Goal: Task Accomplishment & Management: Manage account settings

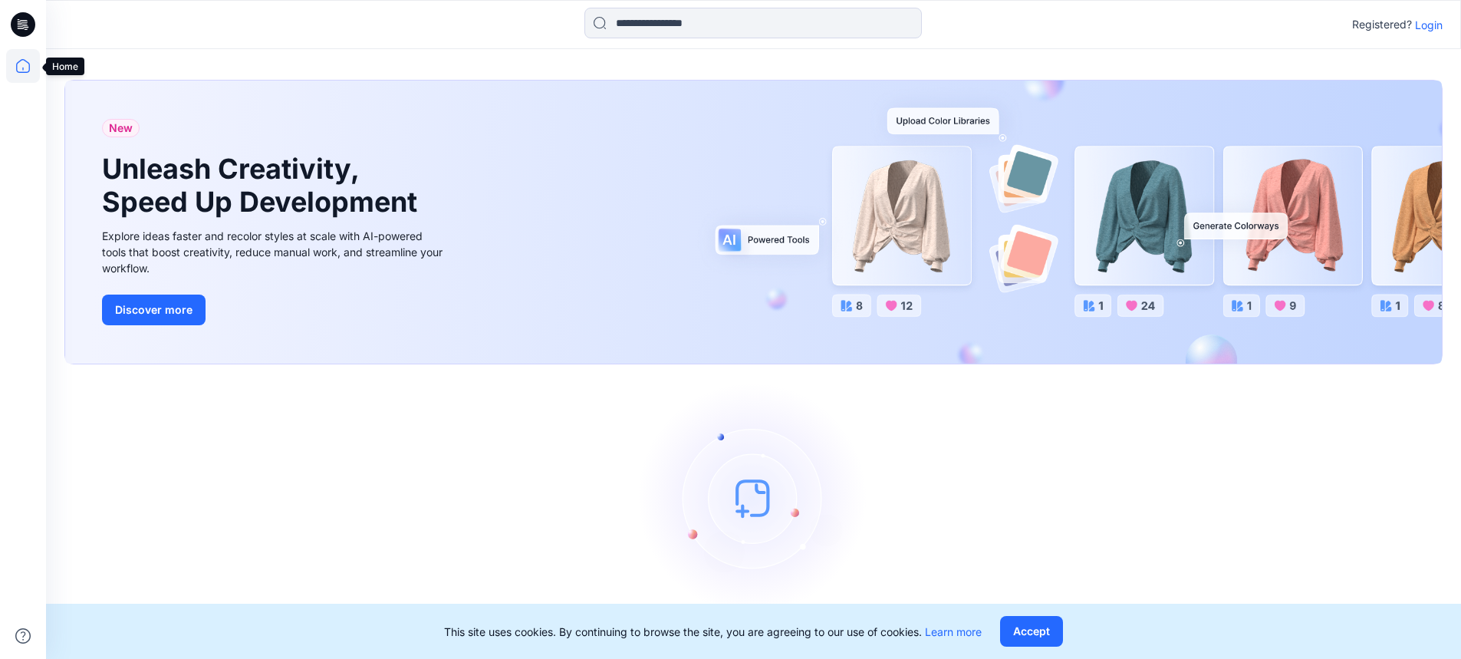
click at [13, 67] on icon at bounding box center [23, 66] width 34 height 34
click at [1439, 23] on p "Login" at bounding box center [1429, 25] width 28 height 16
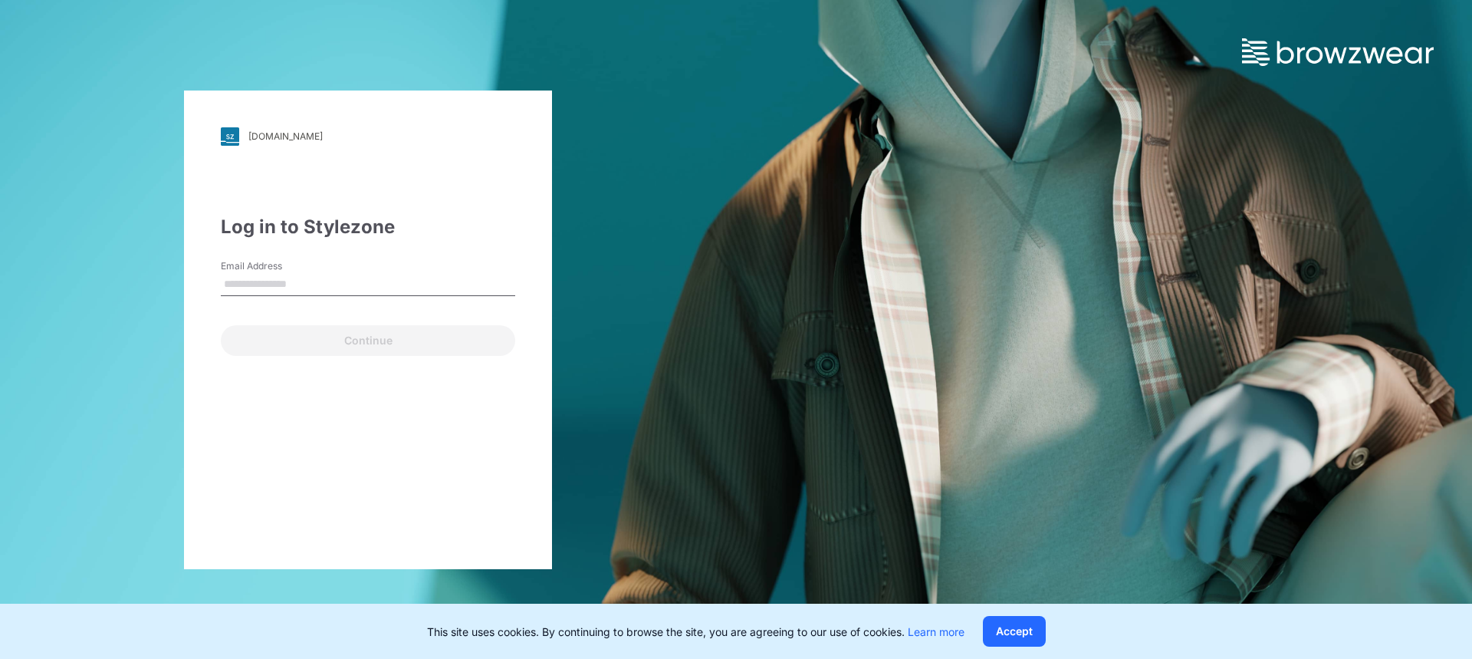
type input "**********"
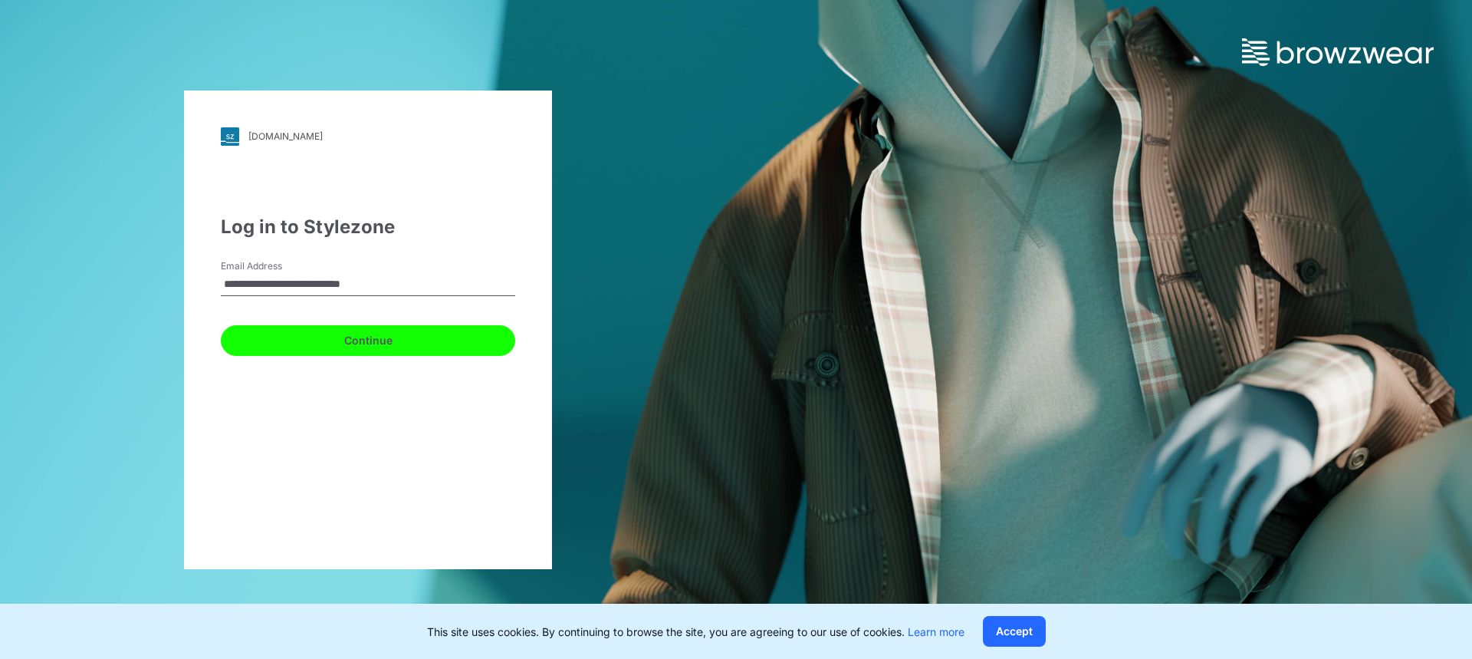
click at [350, 339] on button "Continue" at bounding box center [368, 340] width 294 height 31
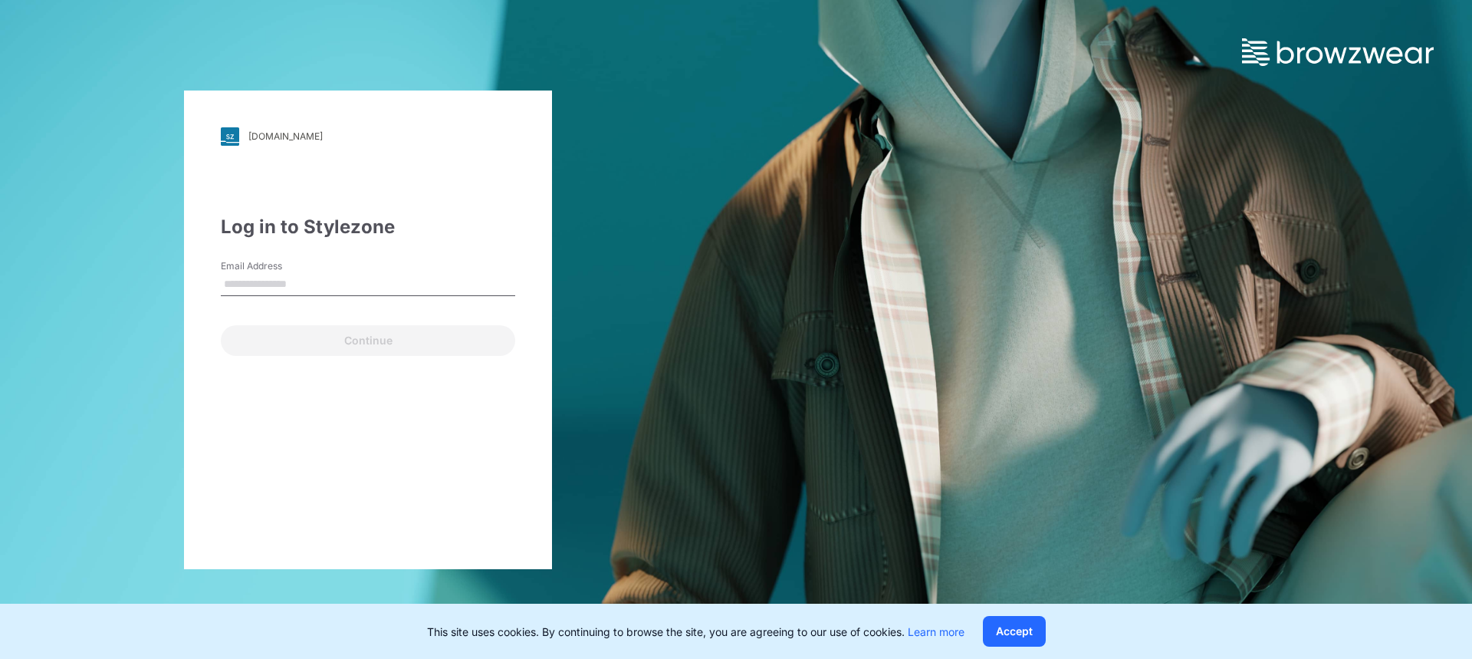
click at [304, 286] on input "Email Address" at bounding box center [368, 284] width 294 height 23
type input "**********"
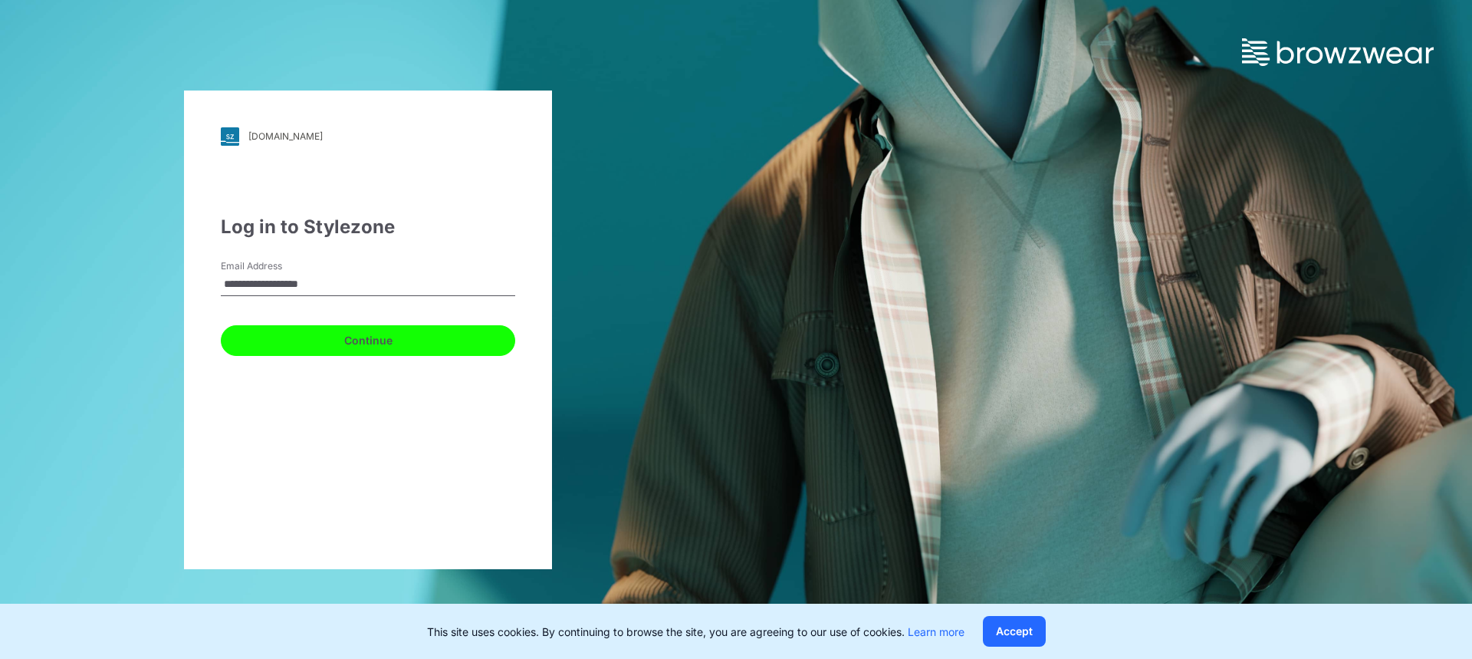
click at [308, 342] on button "Continue" at bounding box center [368, 340] width 294 height 31
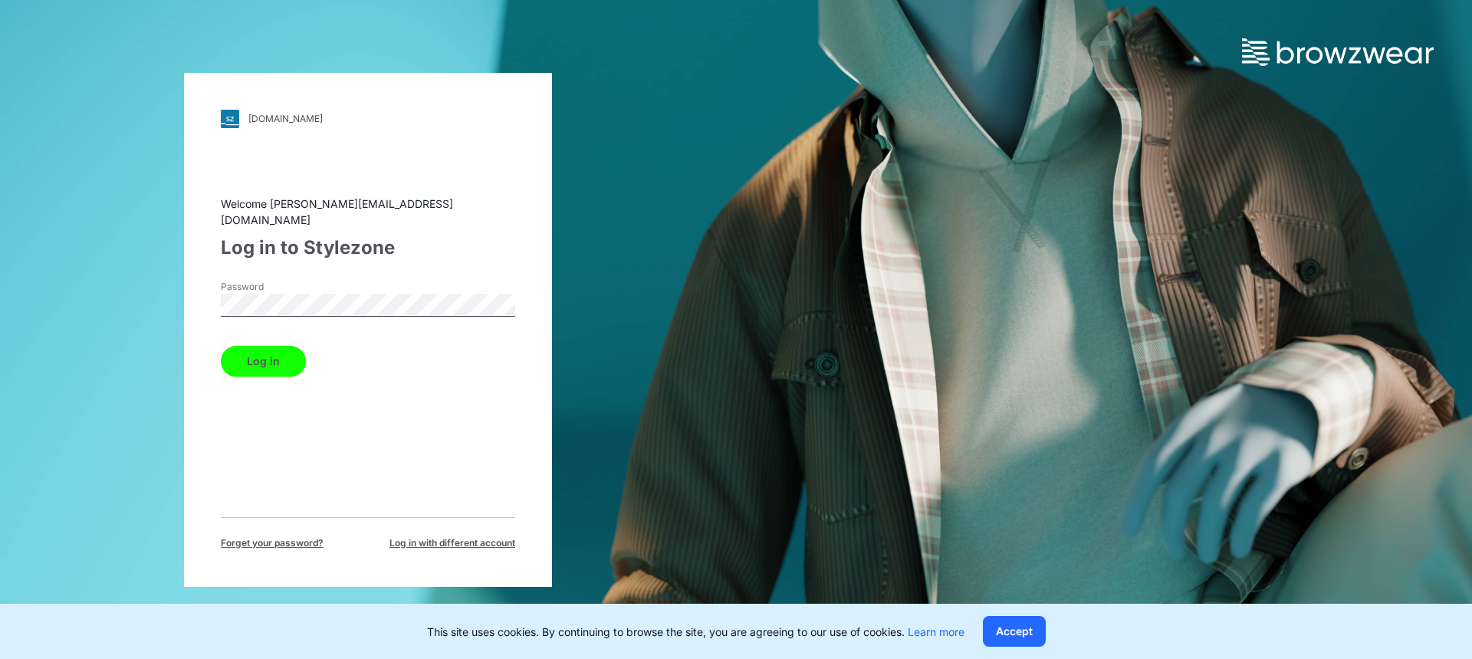
click at [283, 355] on button "Log in" at bounding box center [263, 361] width 85 height 31
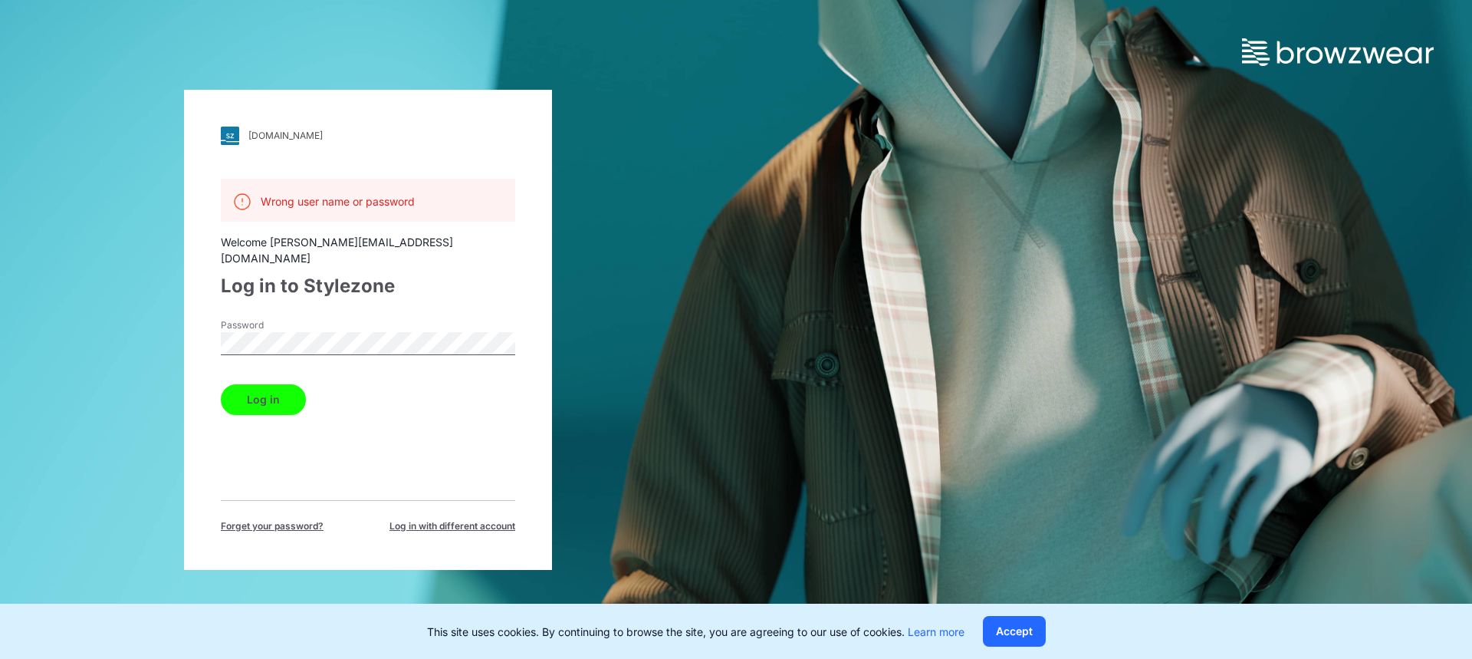
click at [281, 389] on button "Log in" at bounding box center [263, 399] width 85 height 31
click at [207, 325] on div "pic.stylezone.com Loading... Wrong user name or password Welcome rachels@gelmar…" at bounding box center [368, 330] width 368 height 480
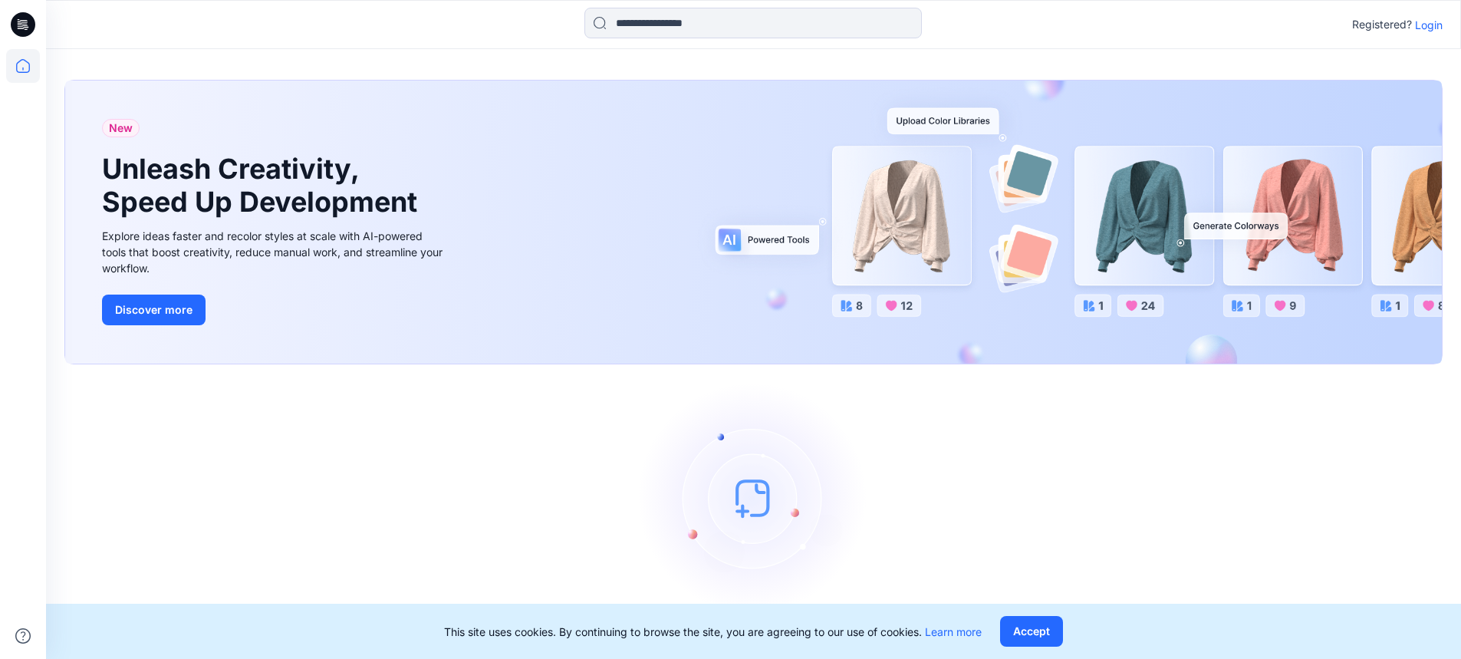
click at [1425, 30] on p "Login" at bounding box center [1429, 25] width 28 height 16
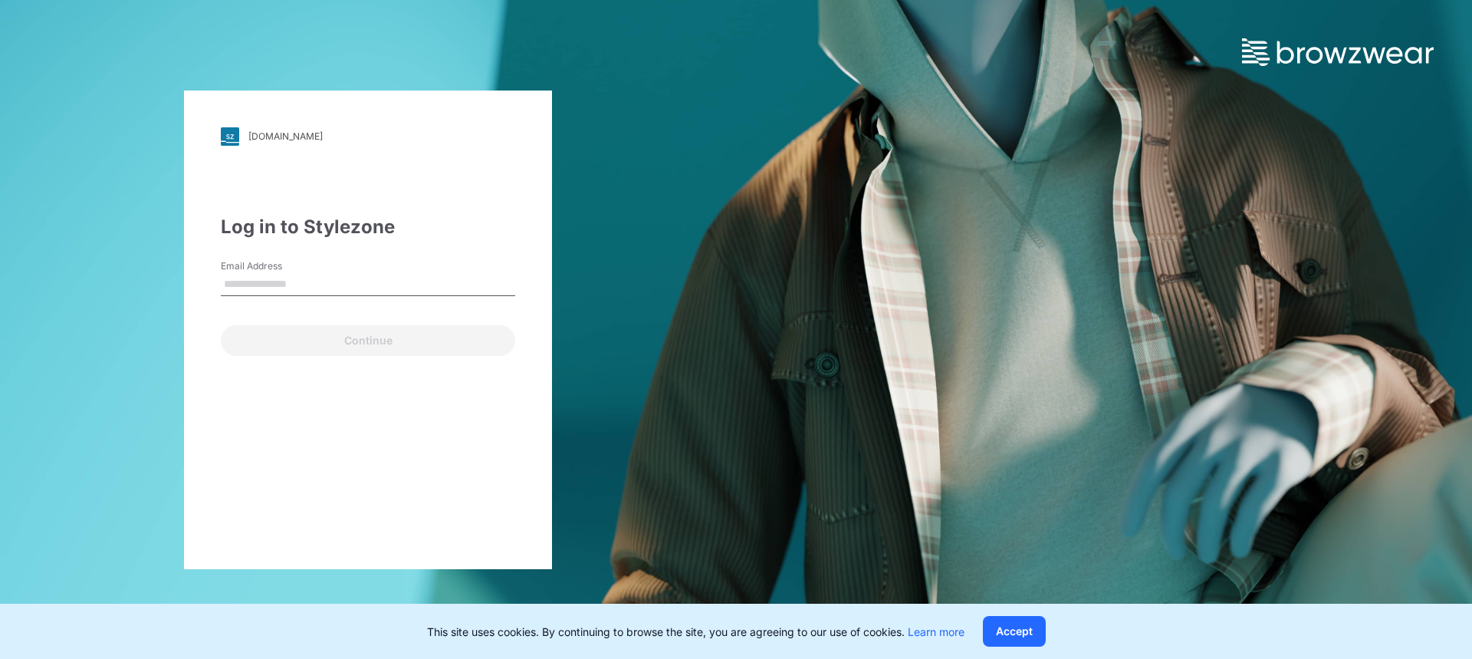
type input "**********"
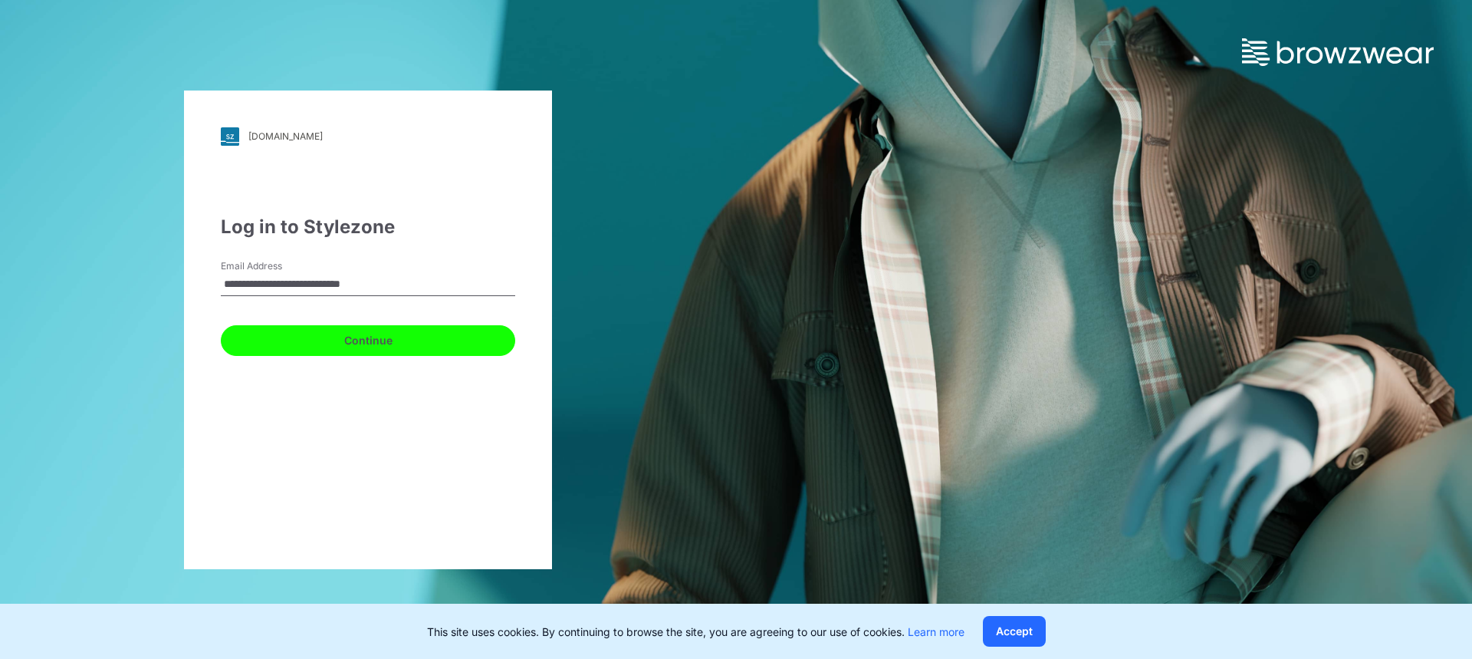
click at [298, 339] on button "Continue" at bounding box center [368, 340] width 294 height 31
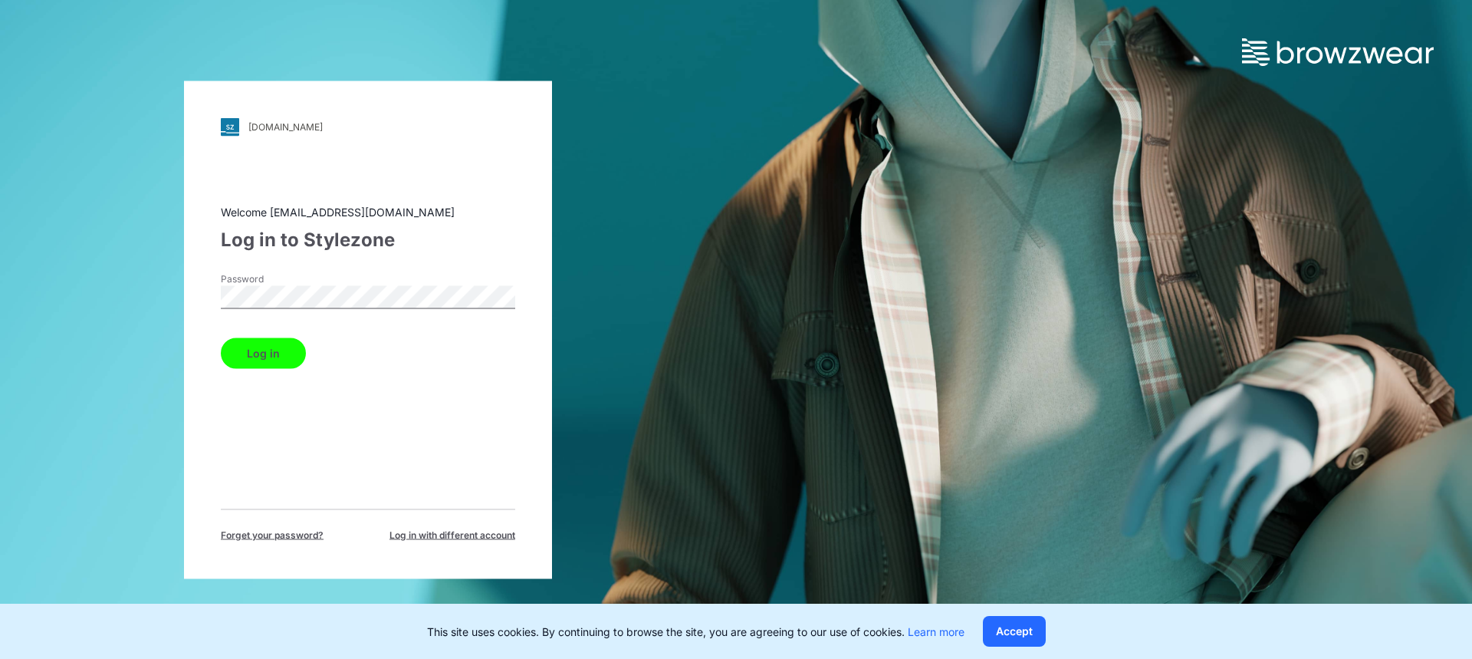
click at [278, 351] on button "Log in" at bounding box center [263, 352] width 85 height 31
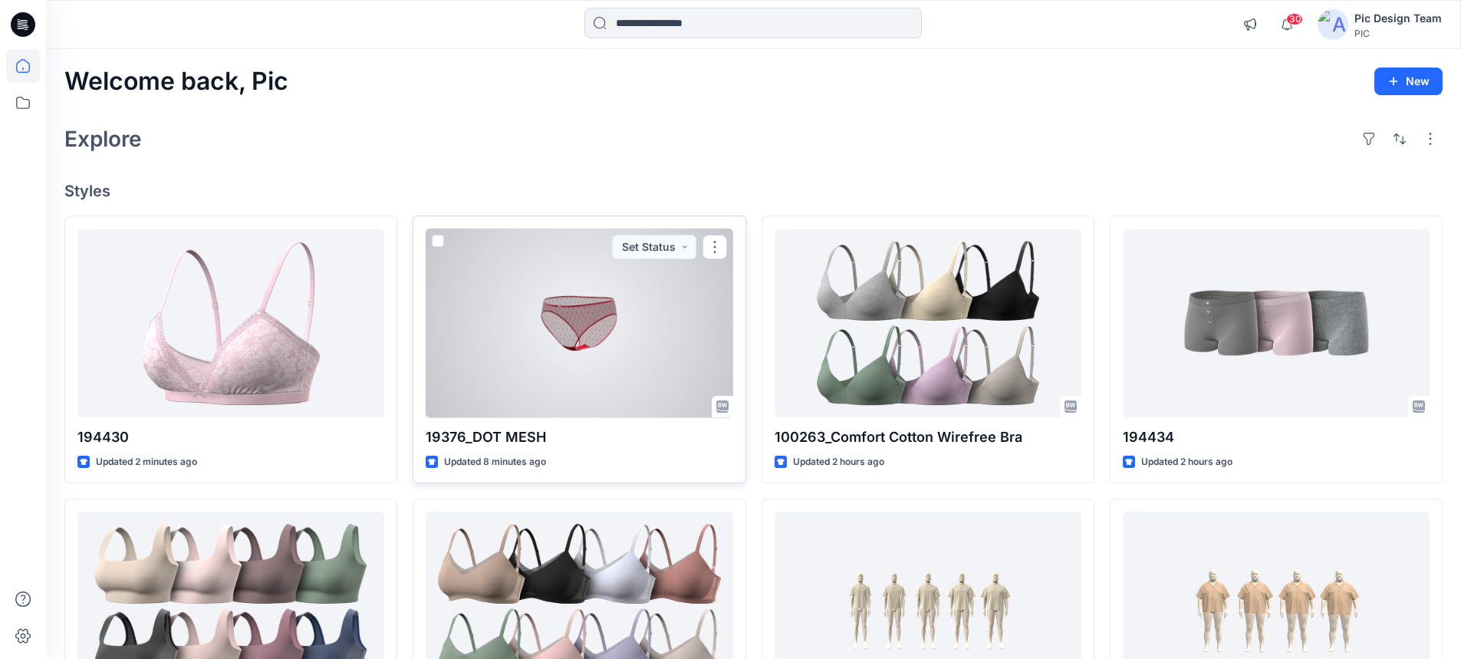
click at [582, 377] on div at bounding box center [579, 322] width 307 height 189
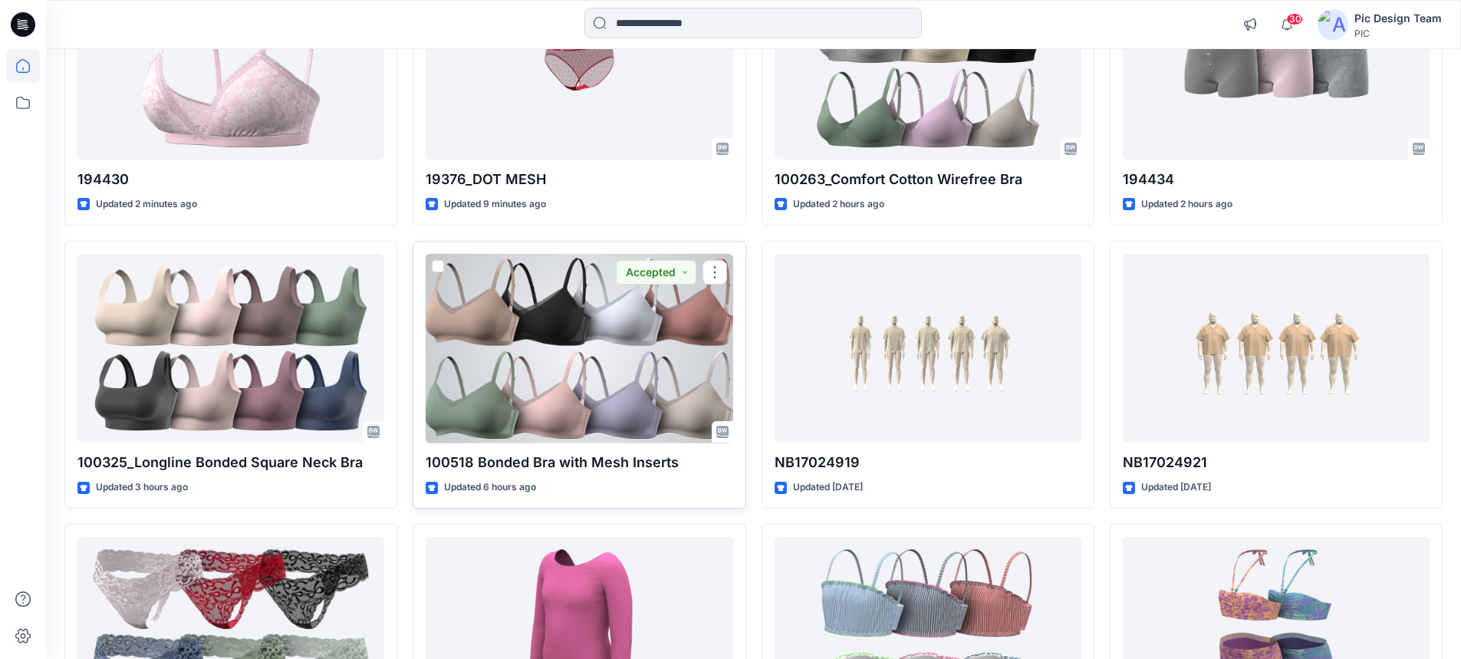
scroll to position [81, 0]
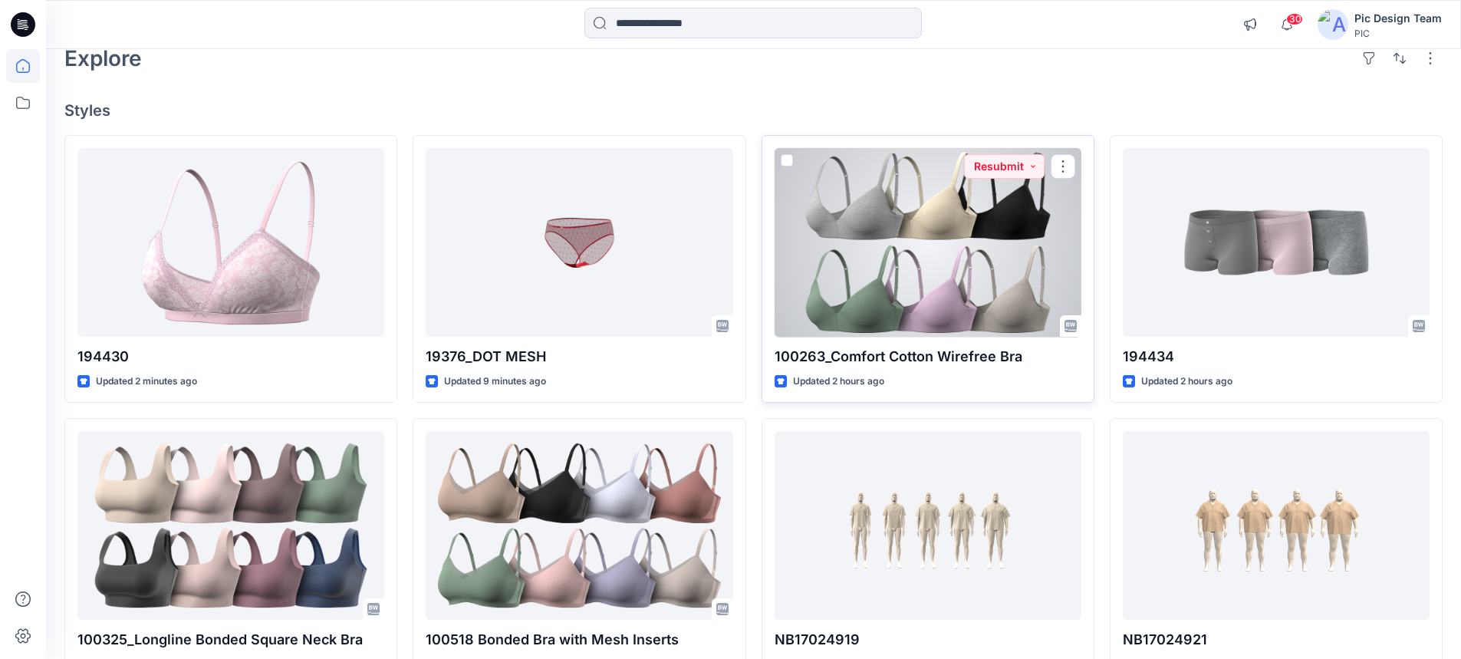
click at [929, 265] on div at bounding box center [927, 242] width 307 height 189
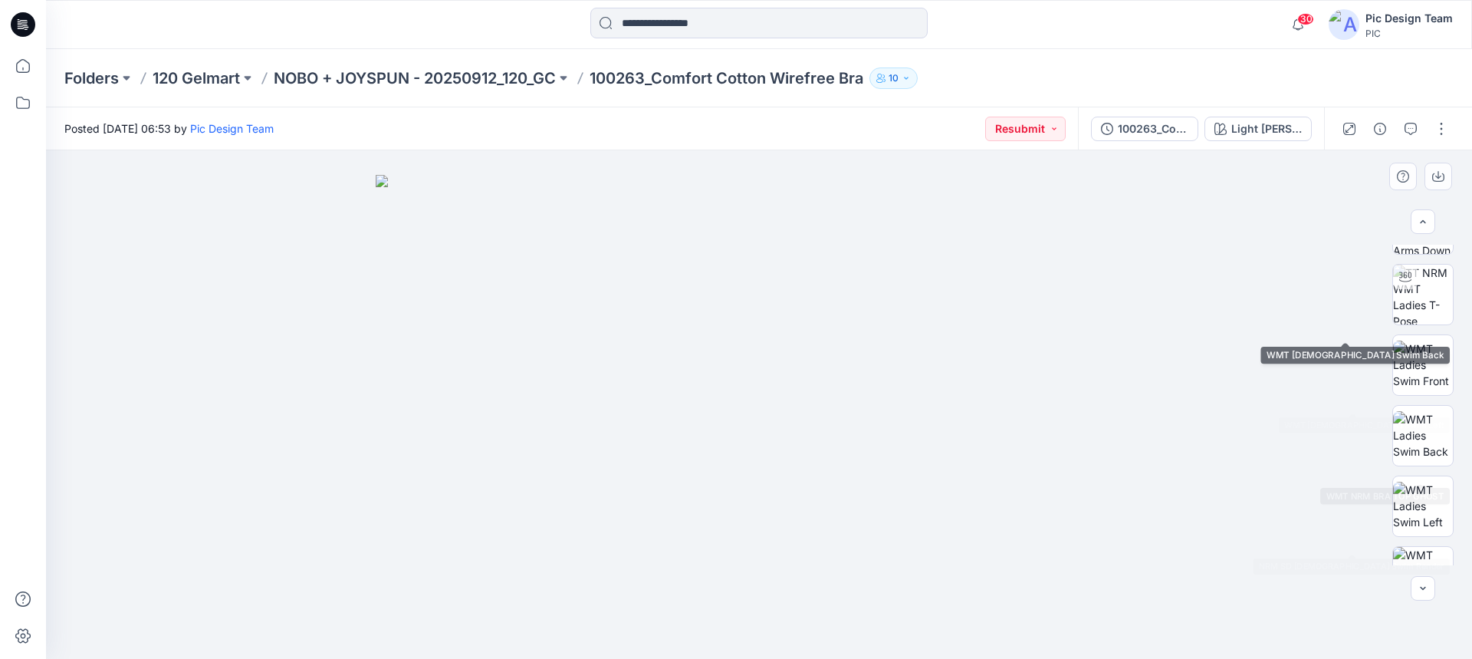
scroll to position [307, 0]
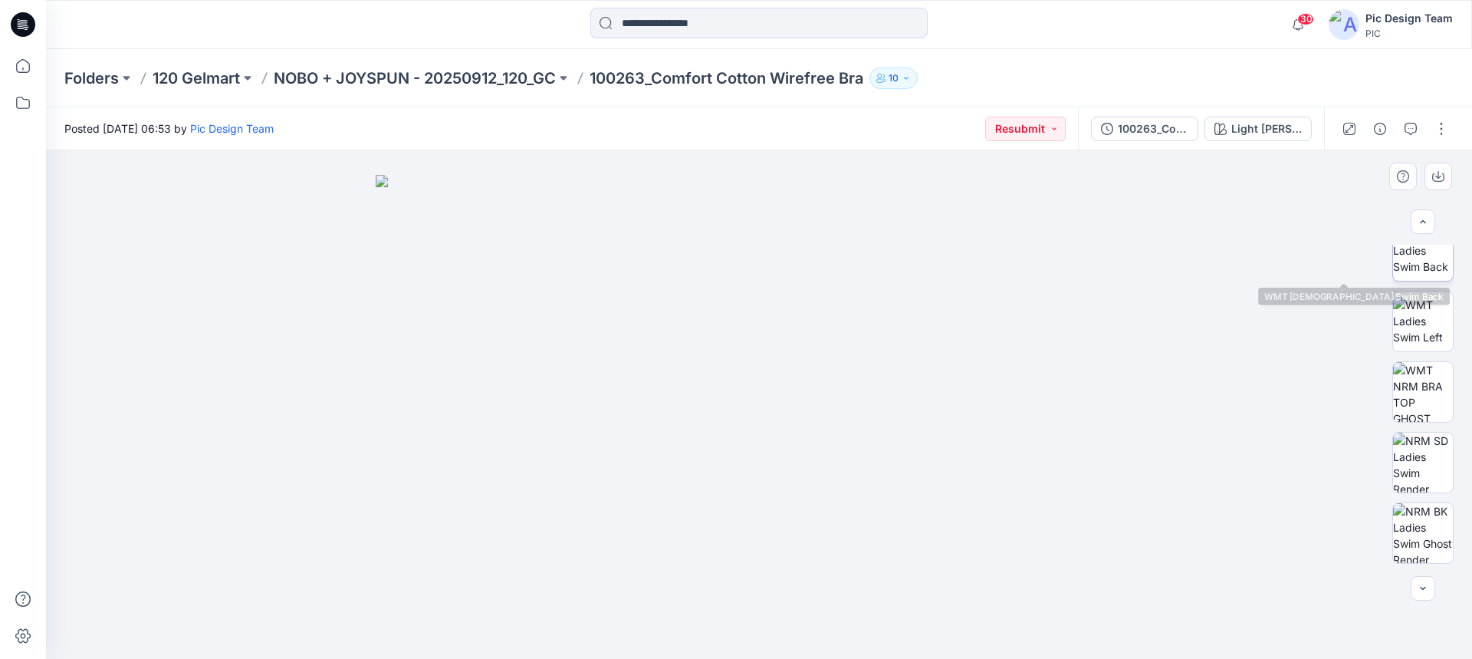
click at [1422, 273] on img at bounding box center [1423, 250] width 60 height 48
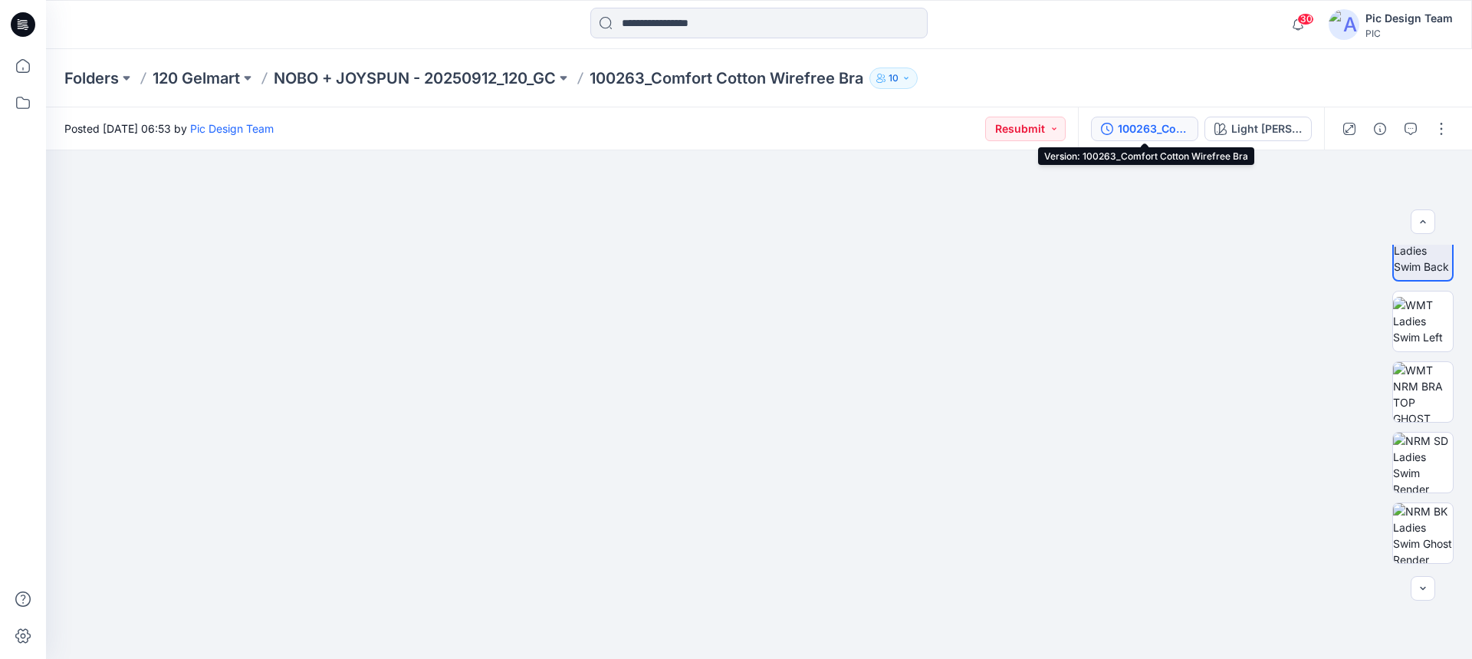
click at [1156, 128] on div "100263_Comfort Cotton Wirefree Bra" at bounding box center [1153, 128] width 71 height 17
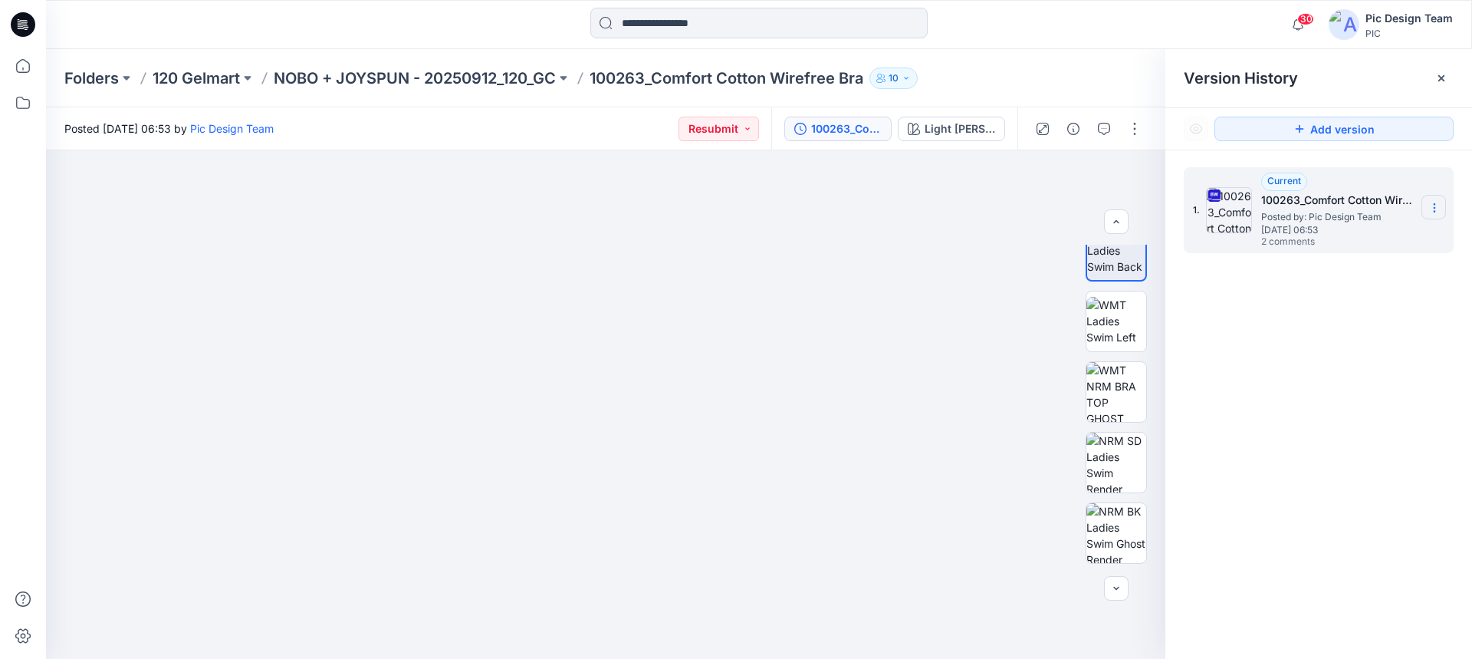
click at [1428, 199] on section at bounding box center [1434, 207] width 25 height 25
click at [1331, 238] on span "Download Source BW File" at bounding box center [1357, 237] width 129 height 18
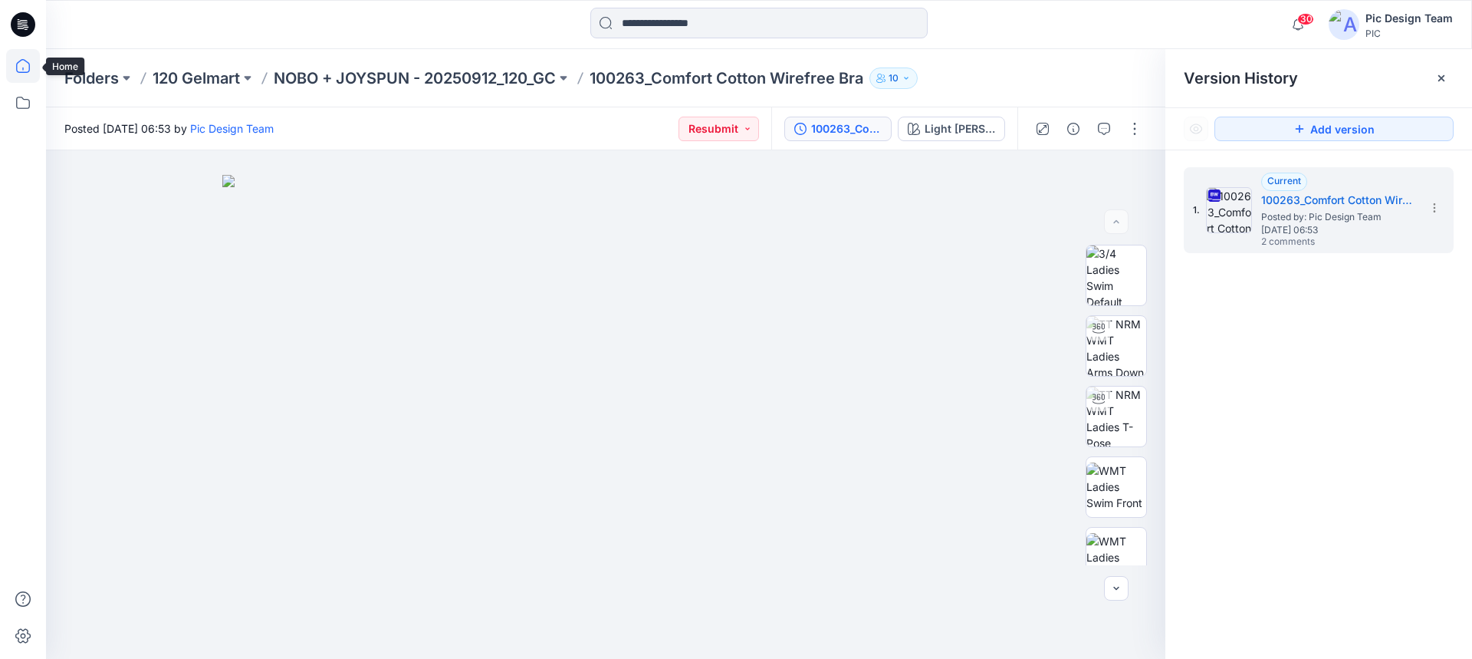
click at [21, 68] on icon at bounding box center [23, 66] width 34 height 34
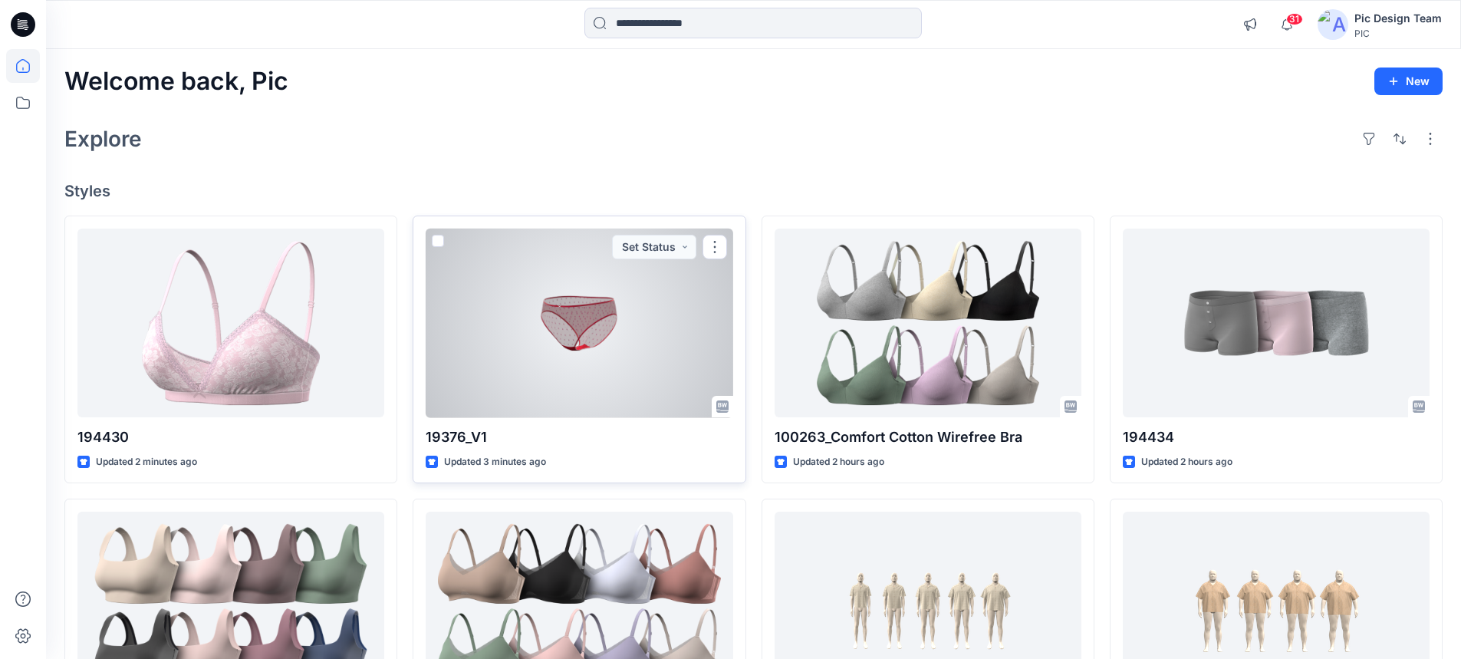
click at [620, 344] on div at bounding box center [579, 322] width 307 height 189
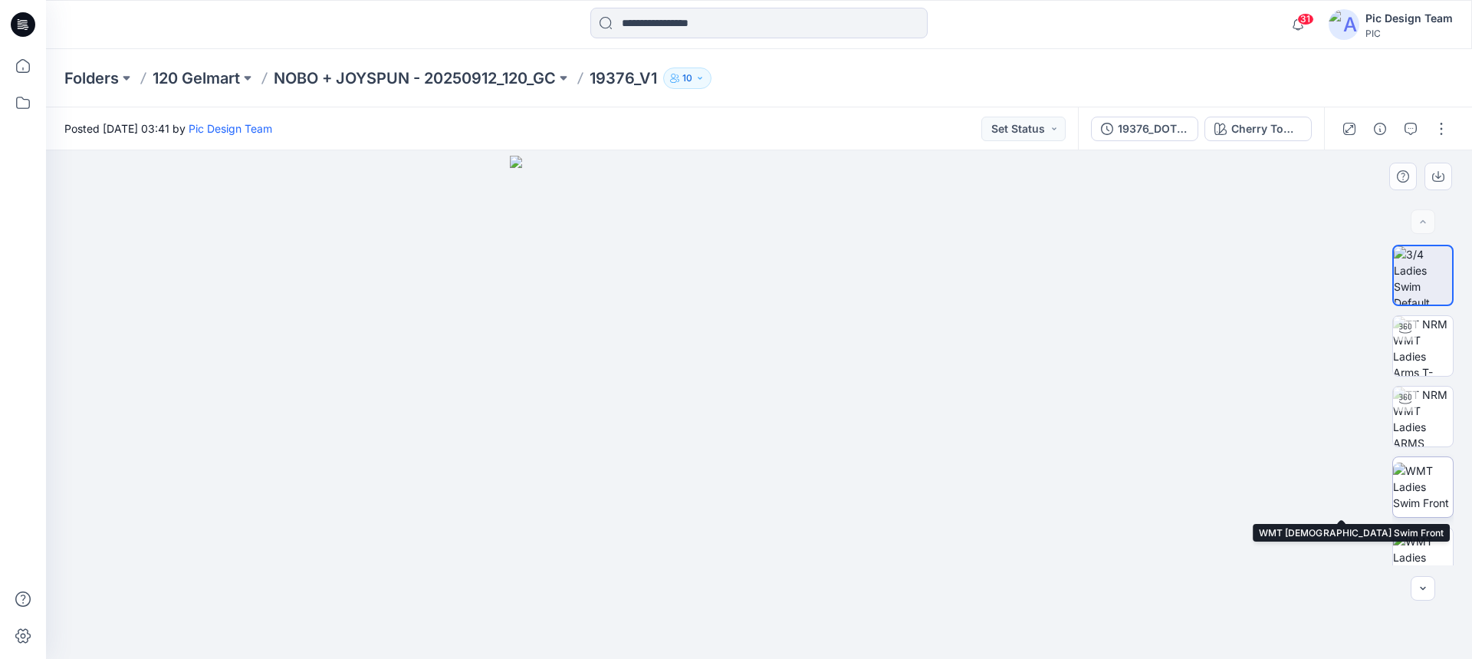
click at [1418, 490] on img at bounding box center [1423, 486] width 60 height 48
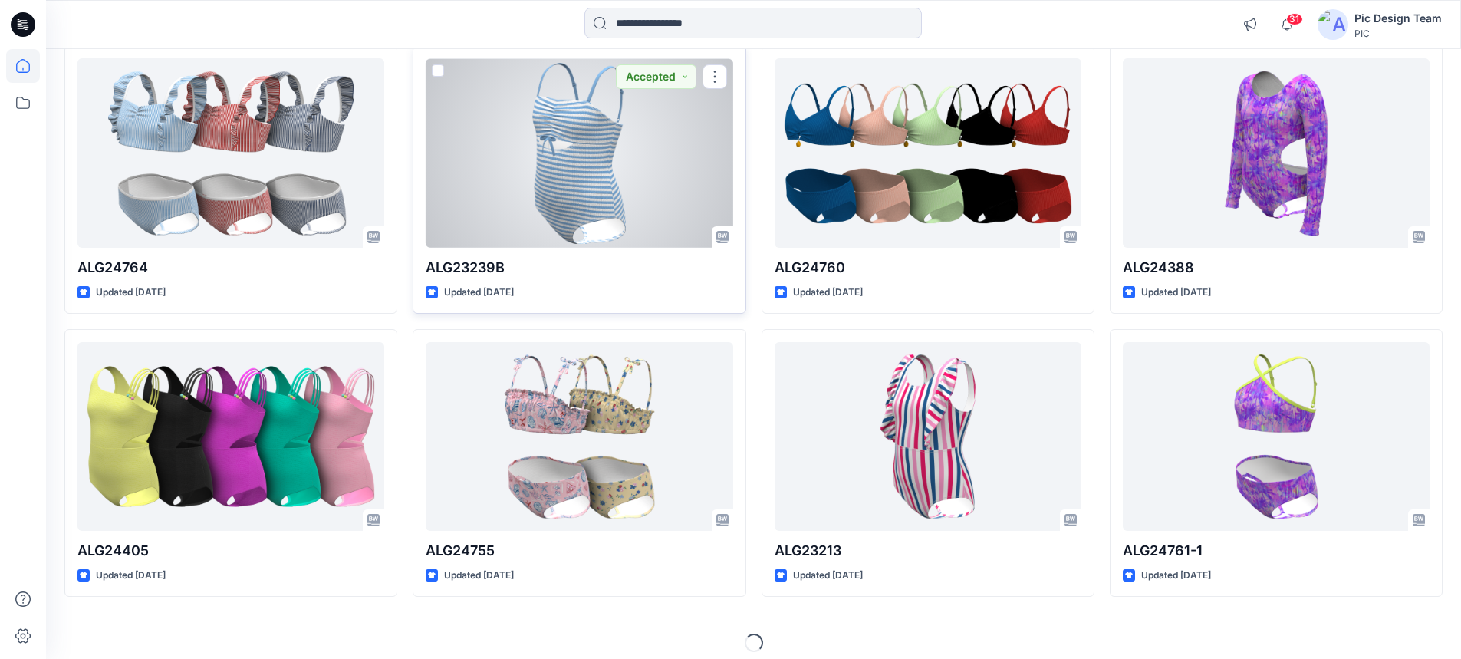
scroll to position [1304, 0]
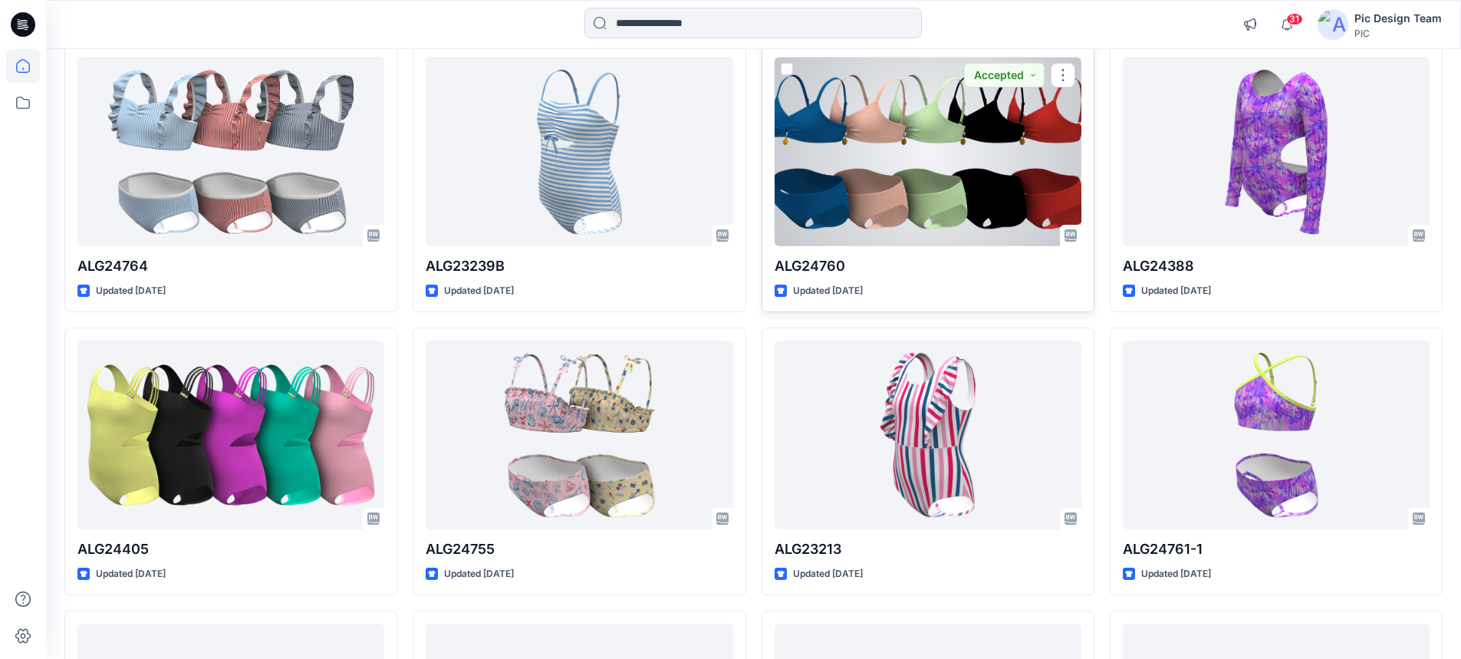
click at [905, 163] on div at bounding box center [927, 151] width 307 height 189
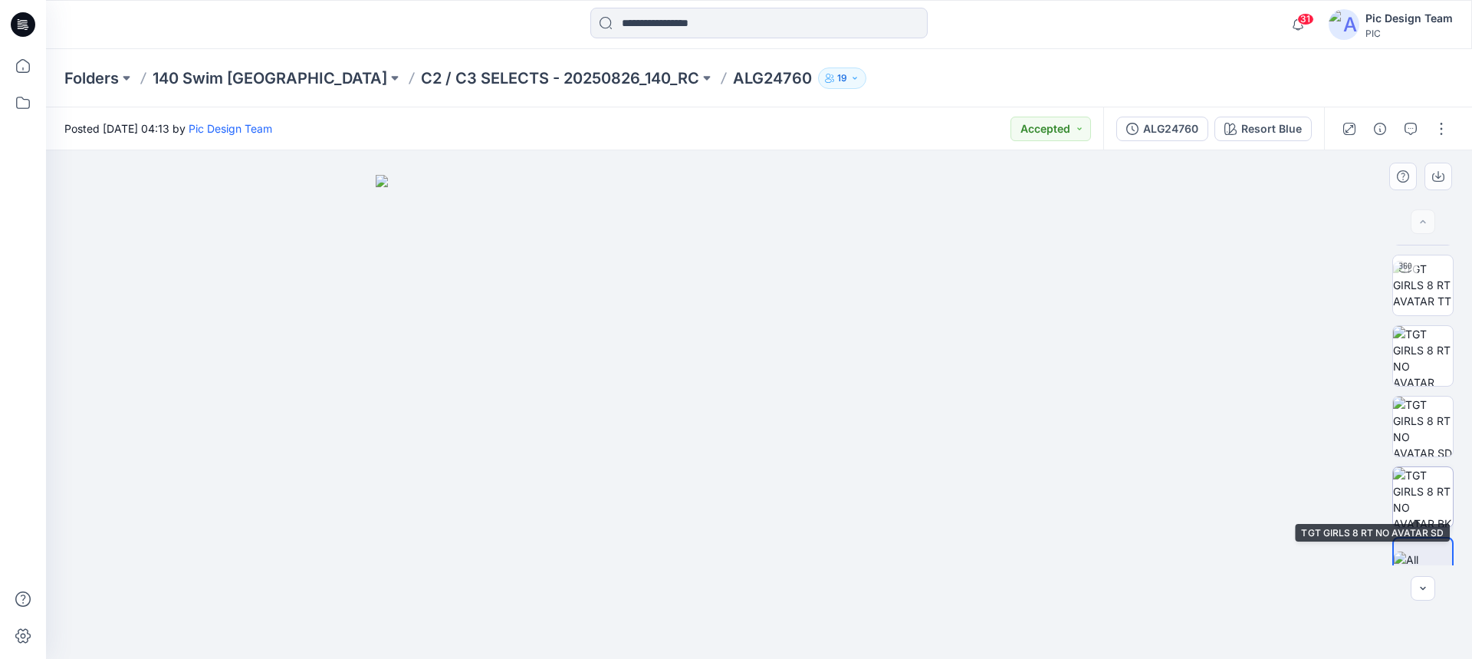
scroll to position [94, 0]
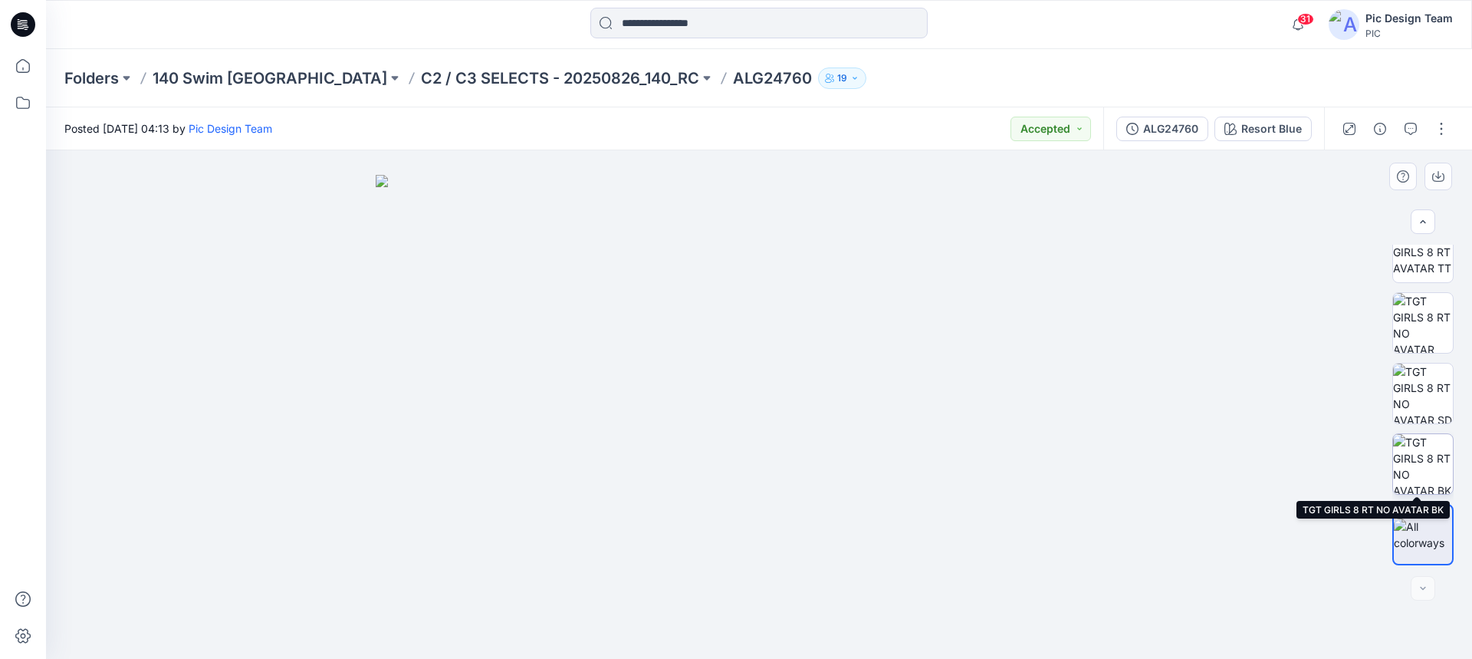
click at [1421, 460] on img at bounding box center [1423, 464] width 60 height 60
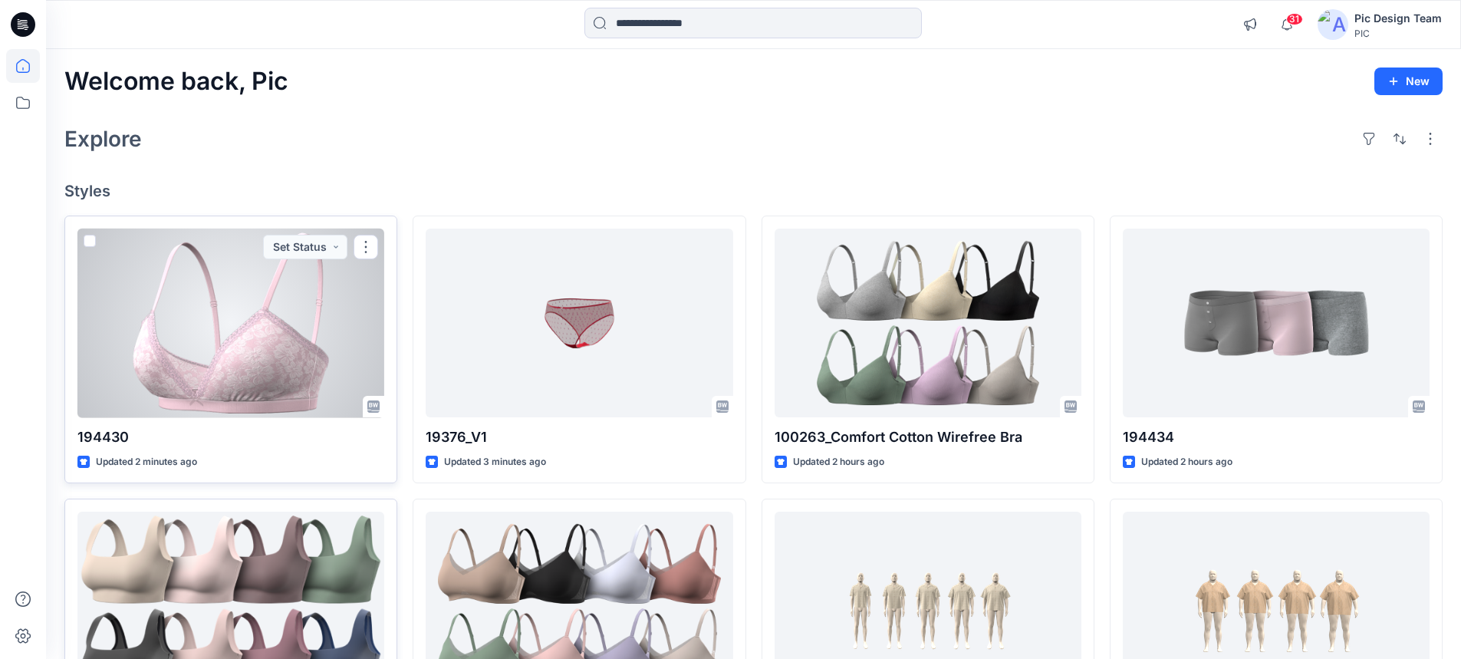
click at [205, 385] on div at bounding box center [230, 322] width 307 height 189
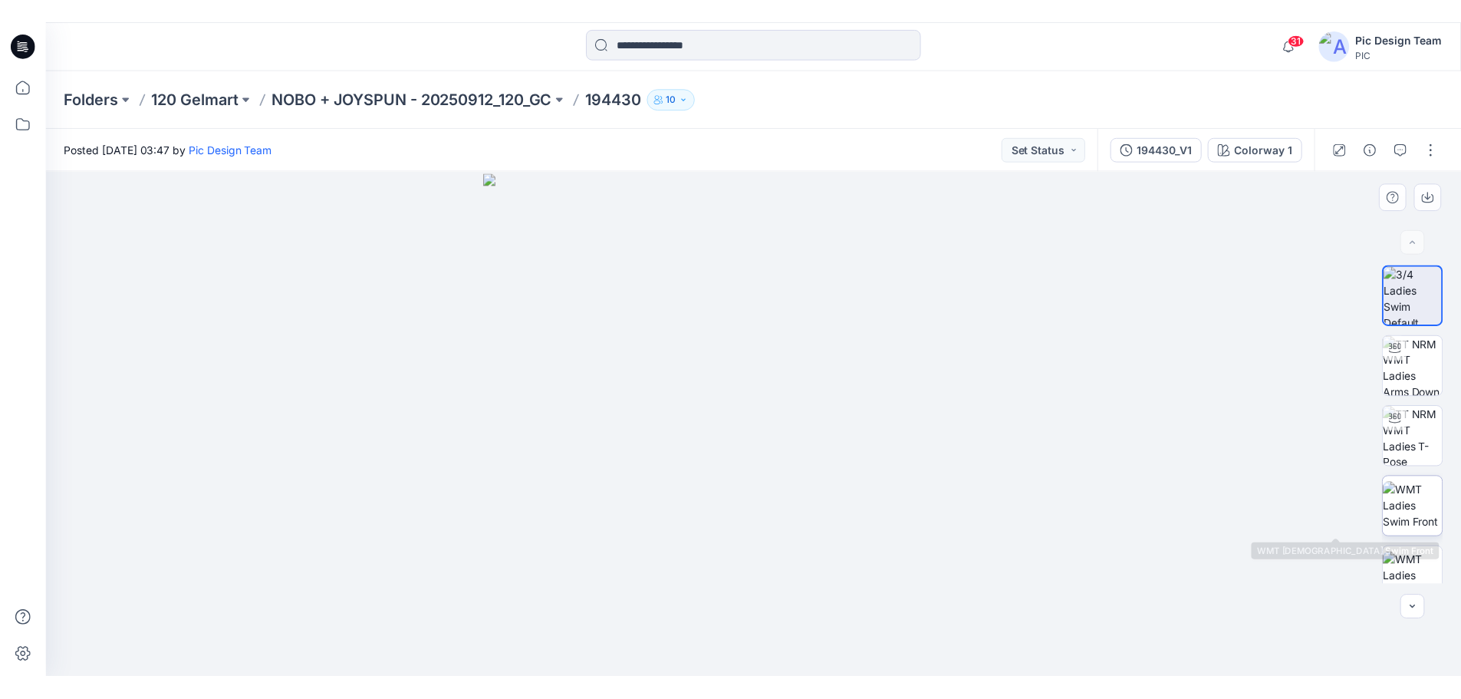
scroll to position [230, 0]
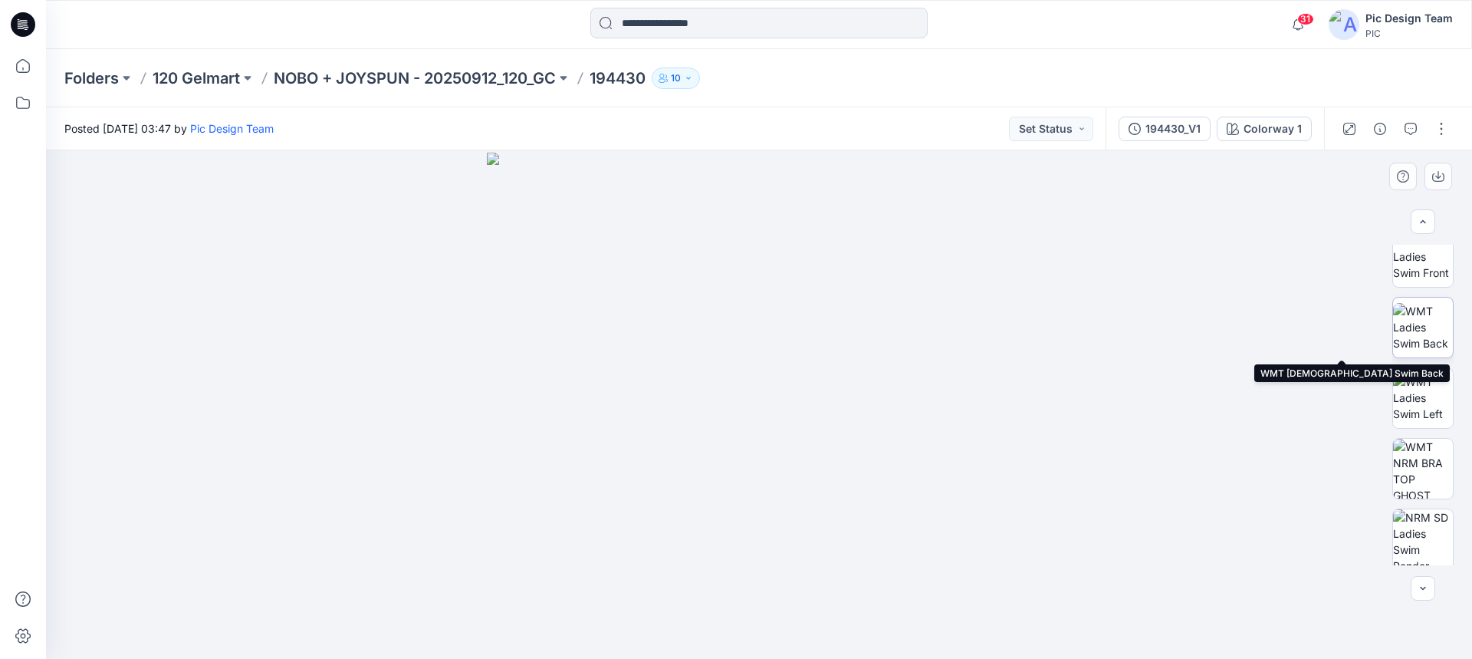
click at [1422, 309] on img at bounding box center [1423, 327] width 60 height 48
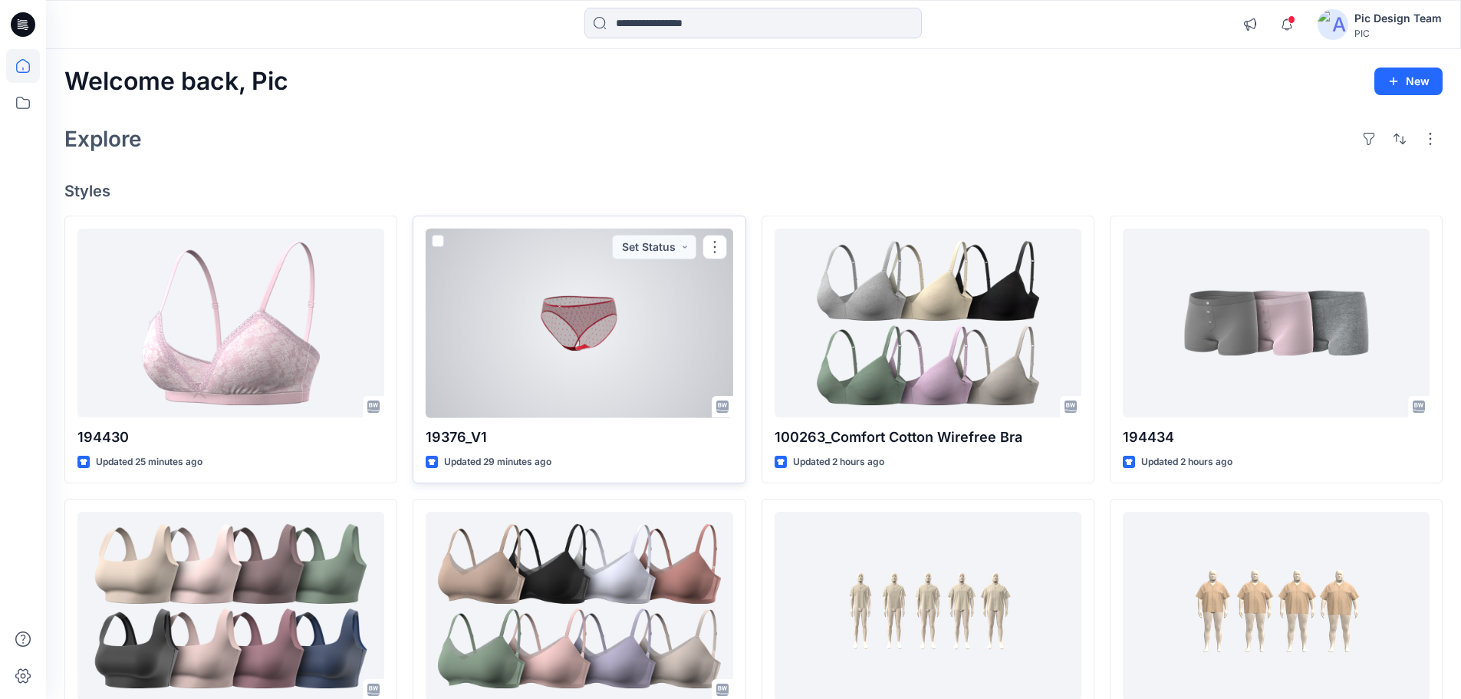
click at [564, 339] on div at bounding box center [579, 322] width 307 height 189
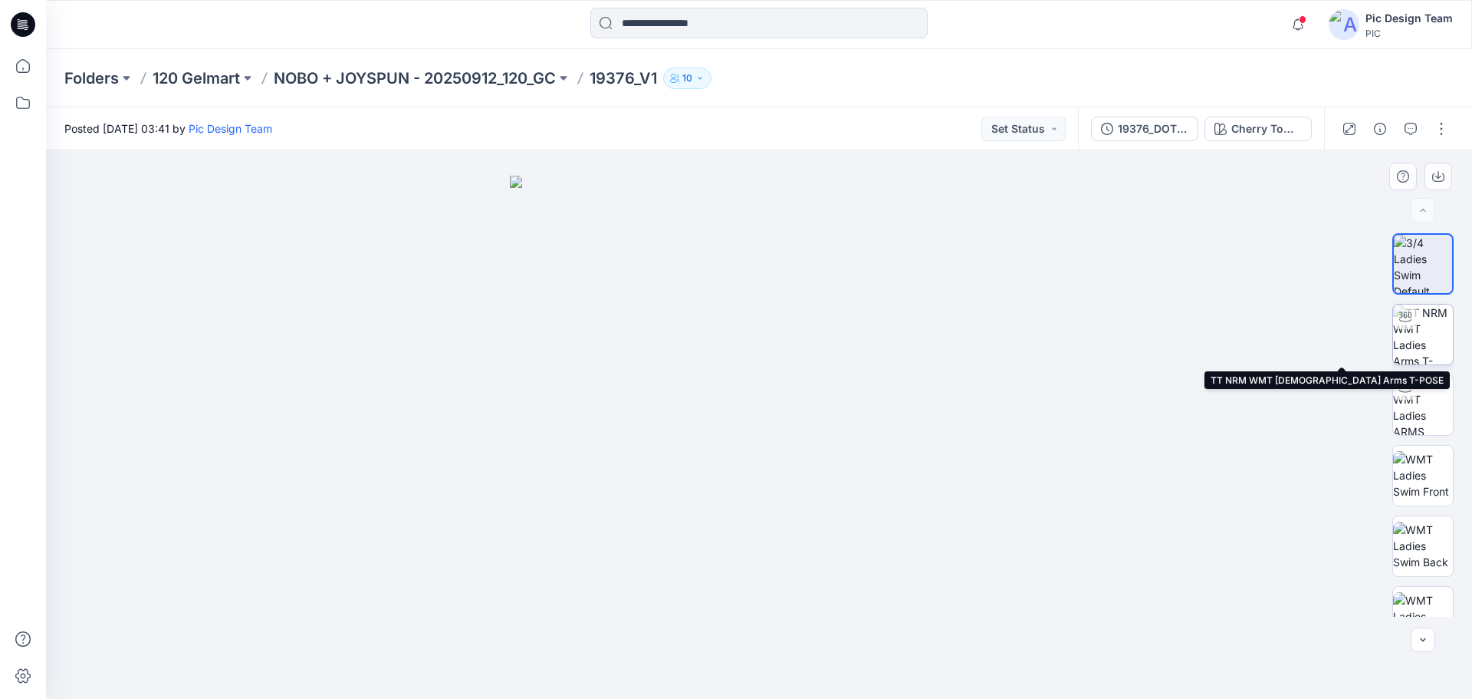
click at [1423, 347] on img at bounding box center [1423, 334] width 60 height 60
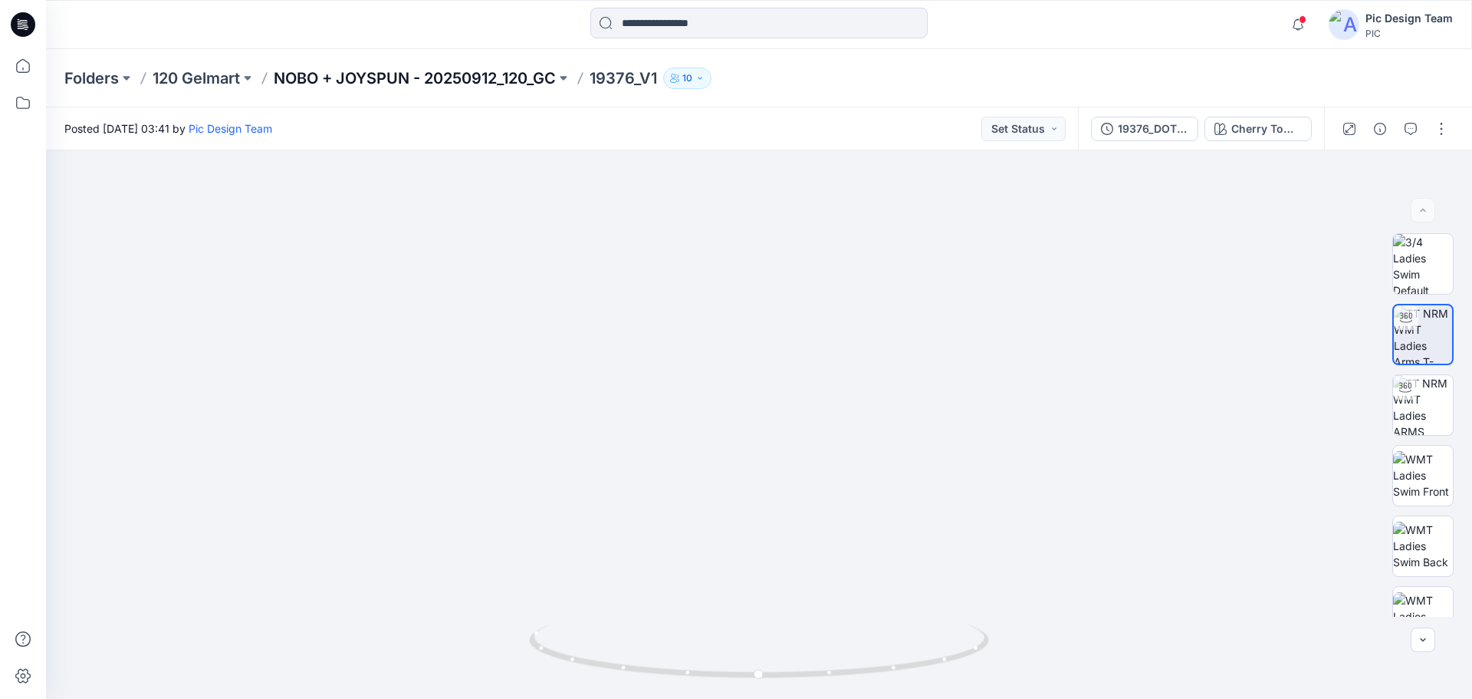
click at [403, 78] on p "NOBO + JOYSPUN - 20250912_120_GC" at bounding box center [415, 77] width 282 height 21
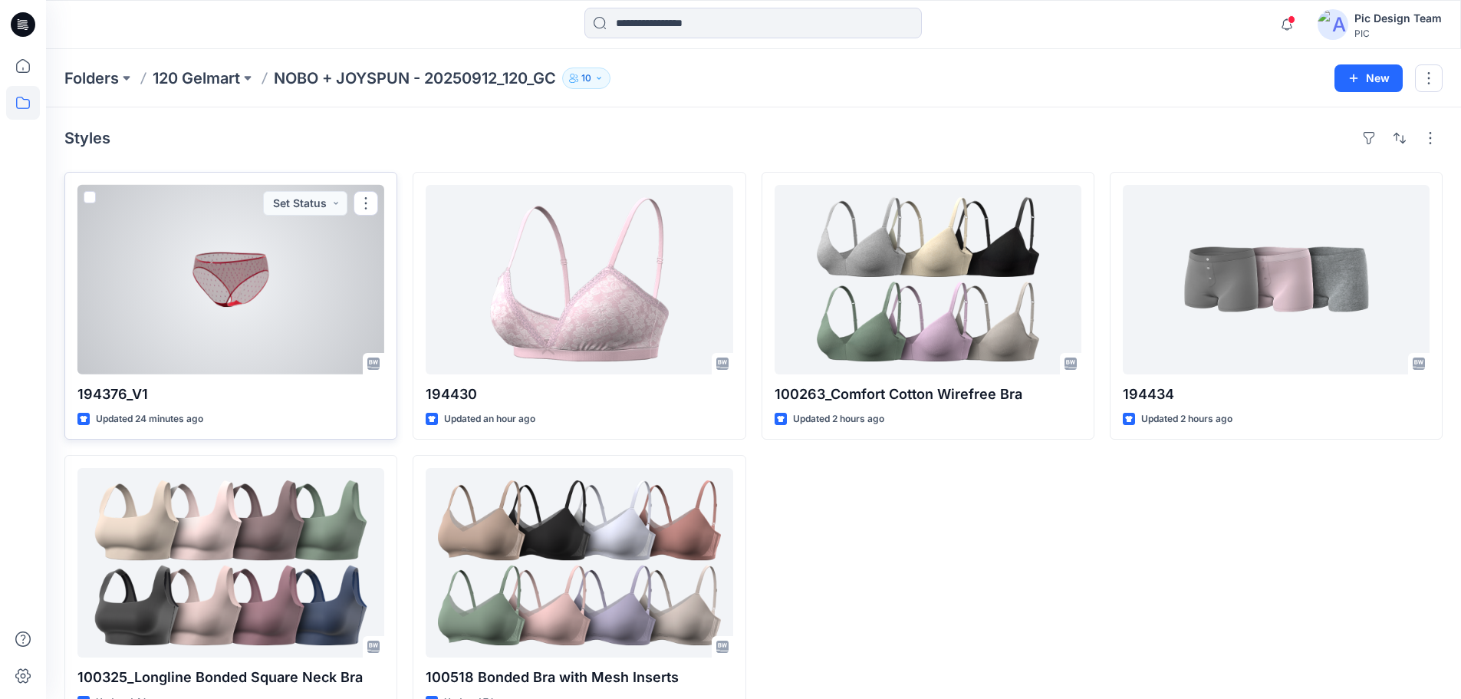
click at [296, 288] on div at bounding box center [230, 279] width 307 height 189
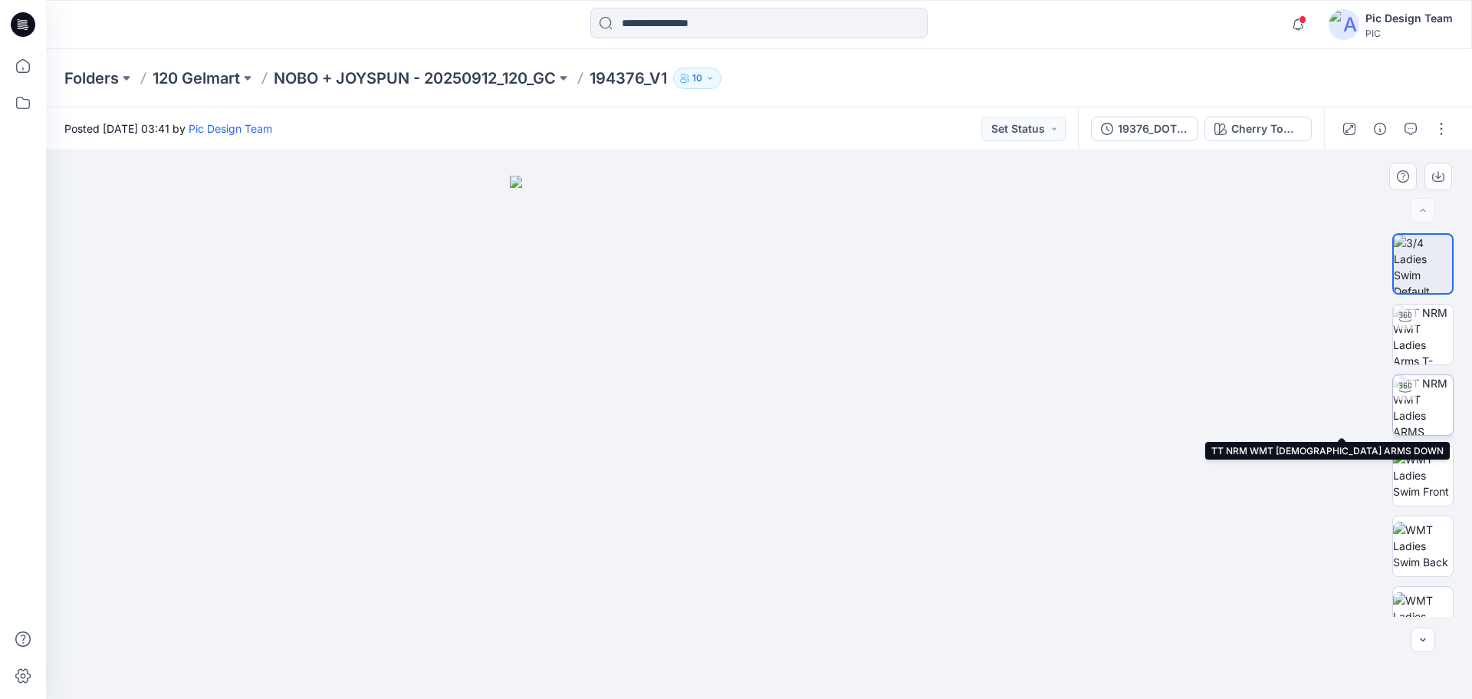
click at [1418, 397] on img at bounding box center [1423, 405] width 60 height 60
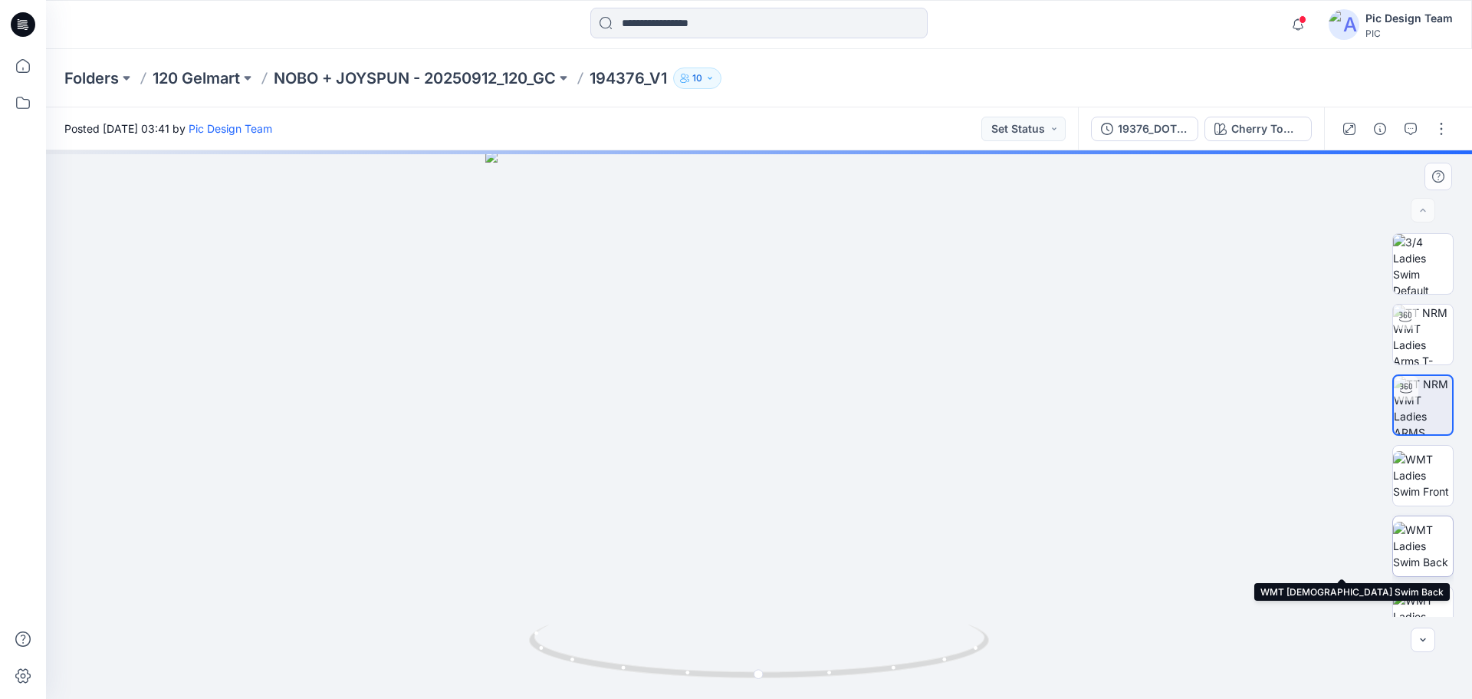
click at [1423, 551] on img at bounding box center [1423, 545] width 60 height 48
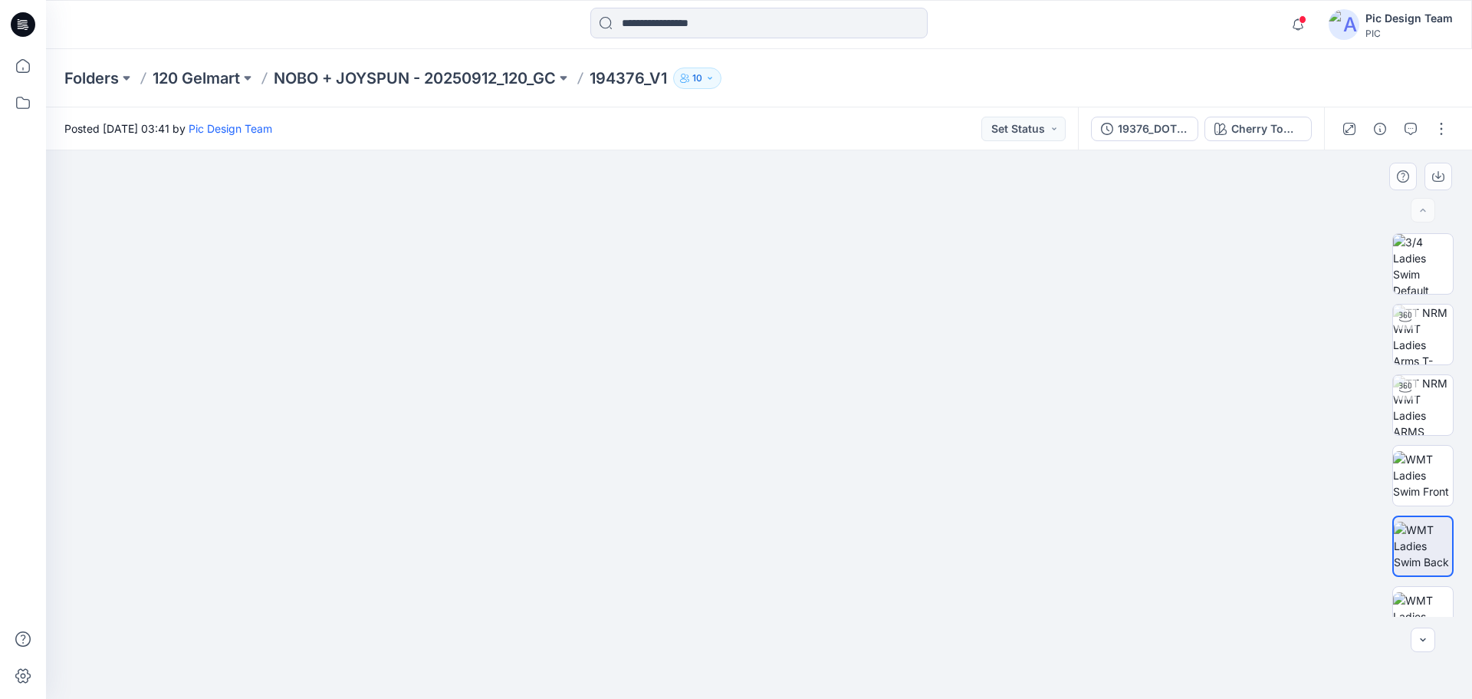
drag, startPoint x: 785, startPoint y: 618, endPoint x: 745, endPoint y: 358, distance: 263.1
drag, startPoint x: 1105, startPoint y: 544, endPoint x: 1356, endPoint y: 492, distance: 256.1
click at [1356, 492] on div at bounding box center [759, 424] width 1426 height 548
drag, startPoint x: 379, startPoint y: 479, endPoint x: 197, endPoint y: 472, distance: 181.9
click at [197, 472] on div at bounding box center [759, 424] width 1426 height 548
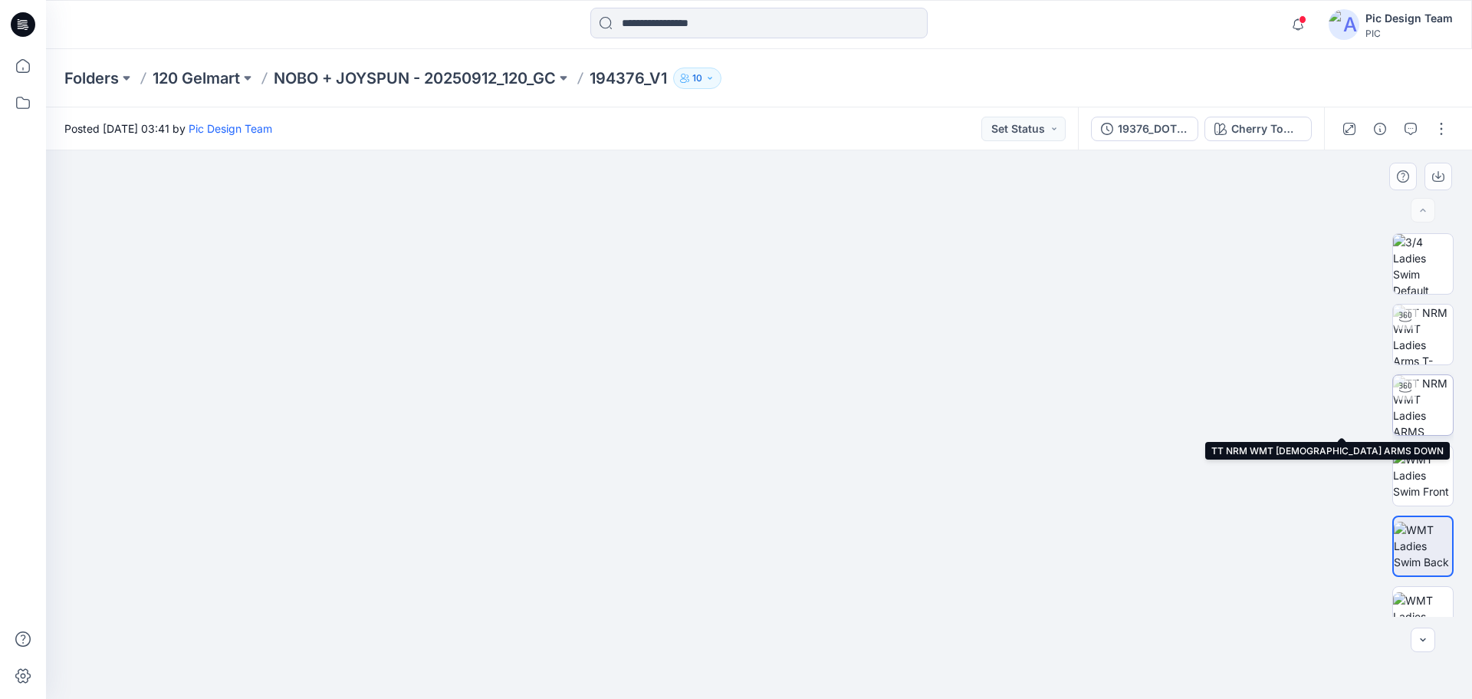
click at [1439, 411] on img at bounding box center [1423, 405] width 60 height 60
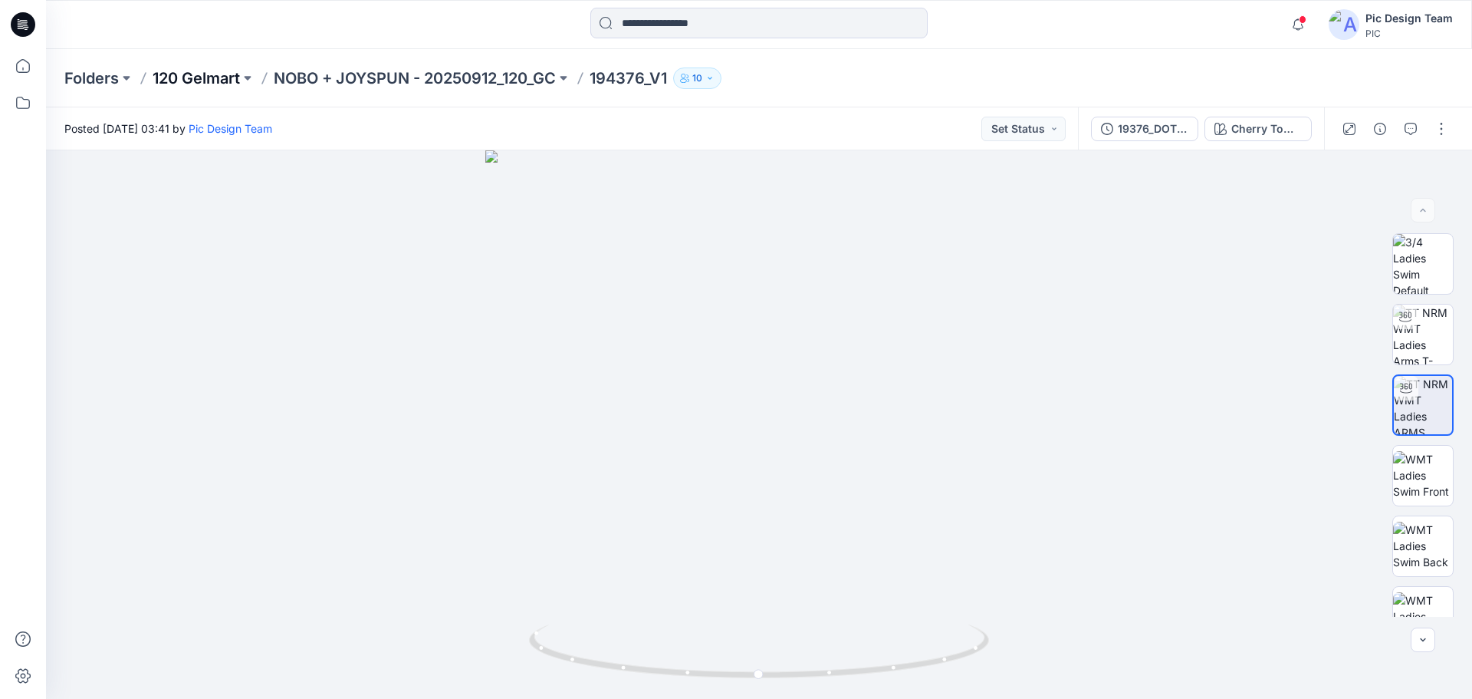
click at [204, 83] on p "120 Gelmart" at bounding box center [196, 77] width 87 height 21
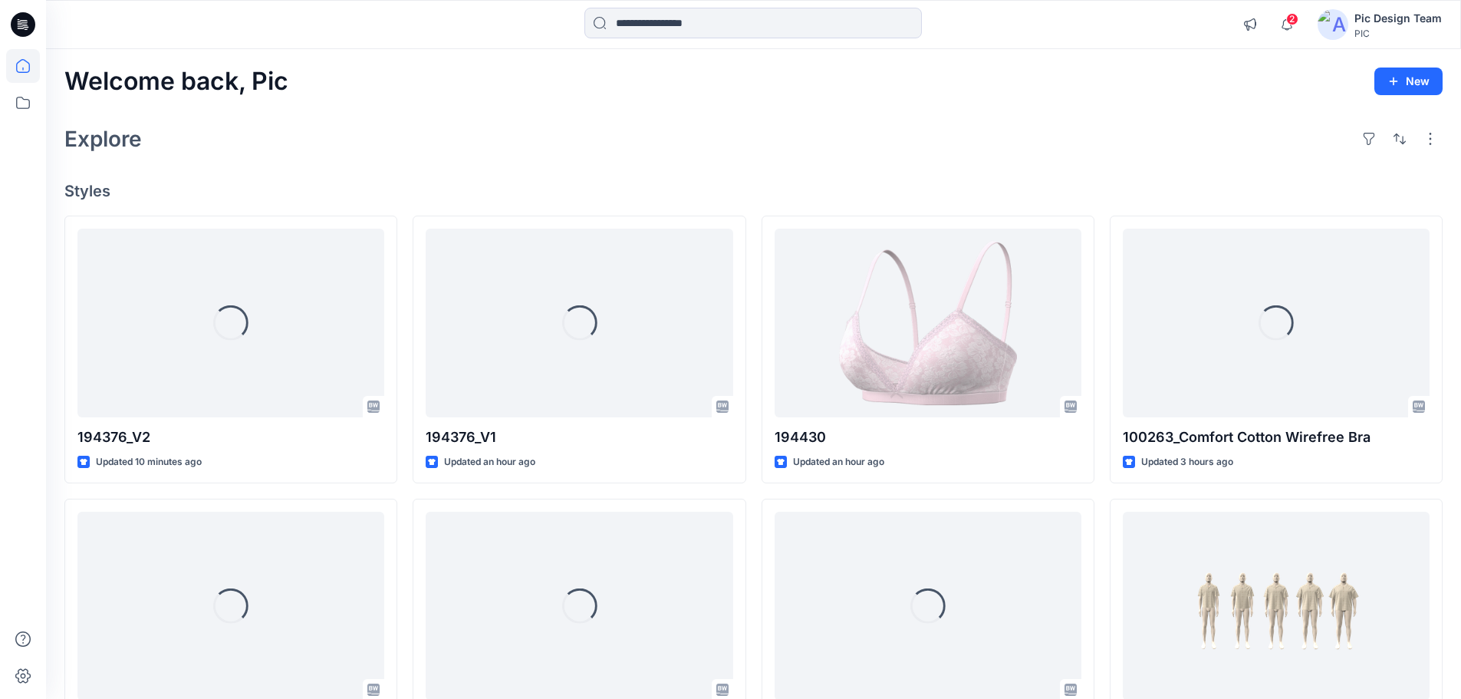
click at [1375, 18] on div "Pic Design Team" at bounding box center [1397, 18] width 87 height 18
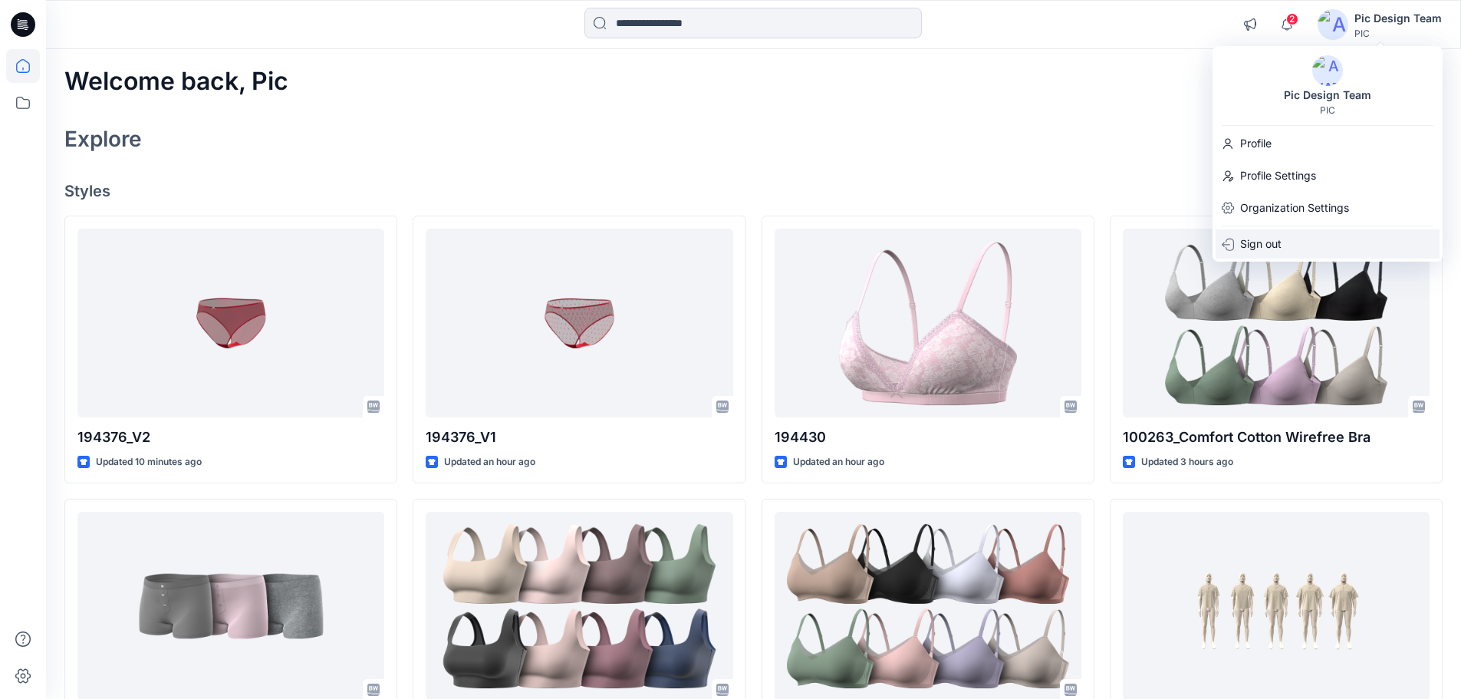
click at [1273, 240] on p "Sign out" at bounding box center [1260, 243] width 41 height 29
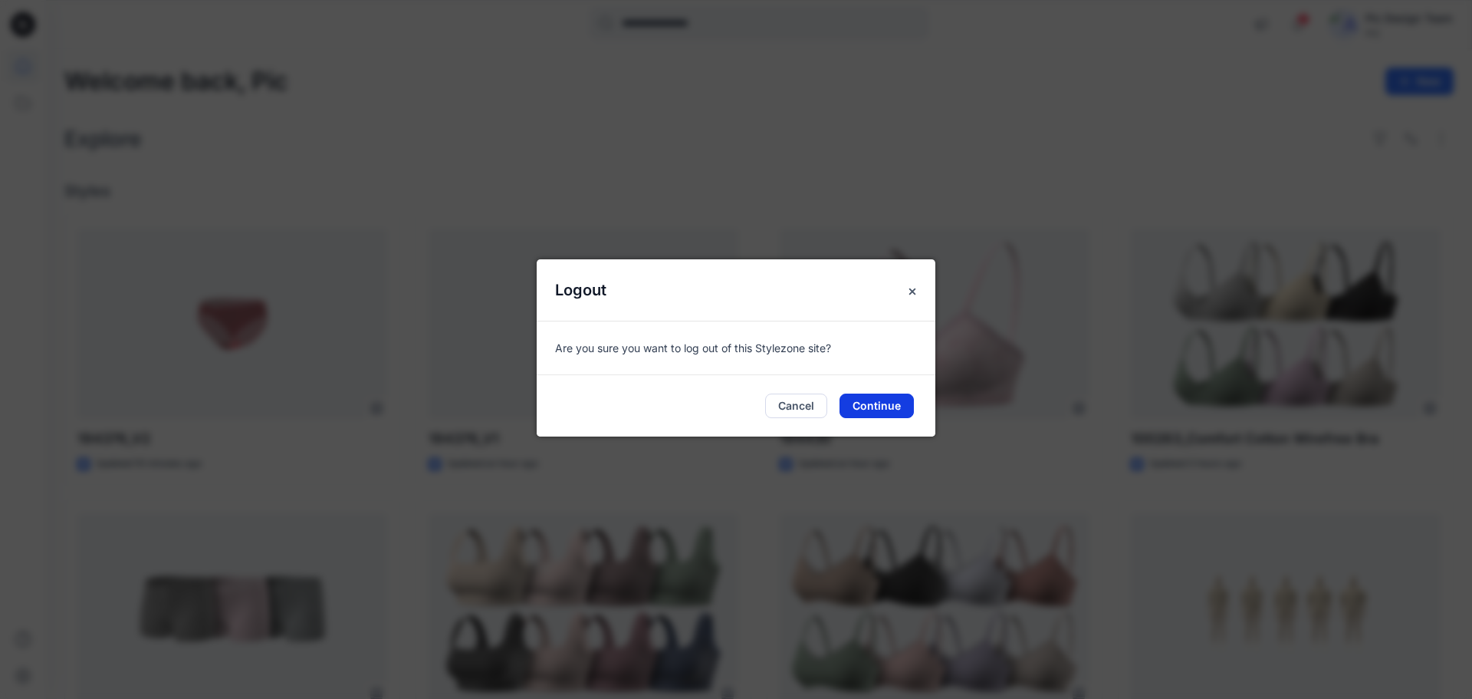
click at [886, 402] on button "Continue" at bounding box center [877, 405] width 74 height 25
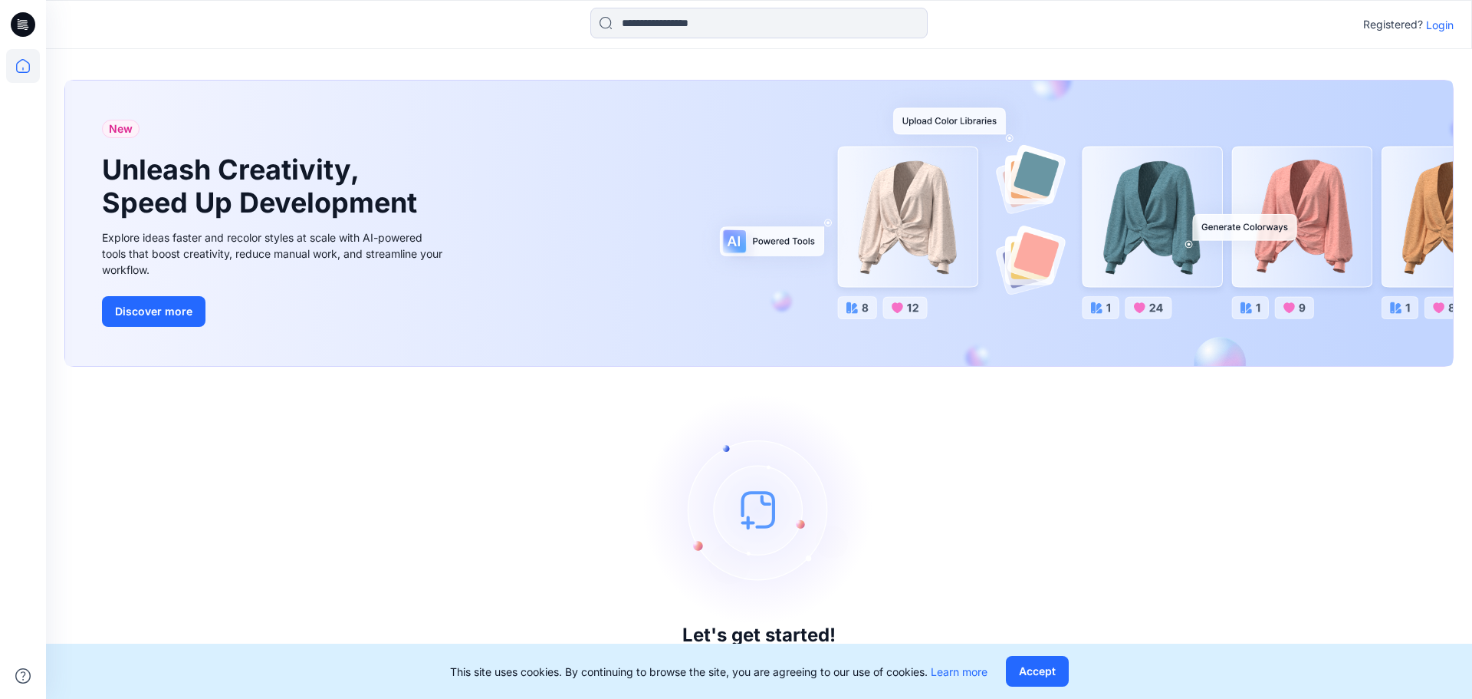
click at [1444, 24] on p "Login" at bounding box center [1440, 25] width 28 height 16
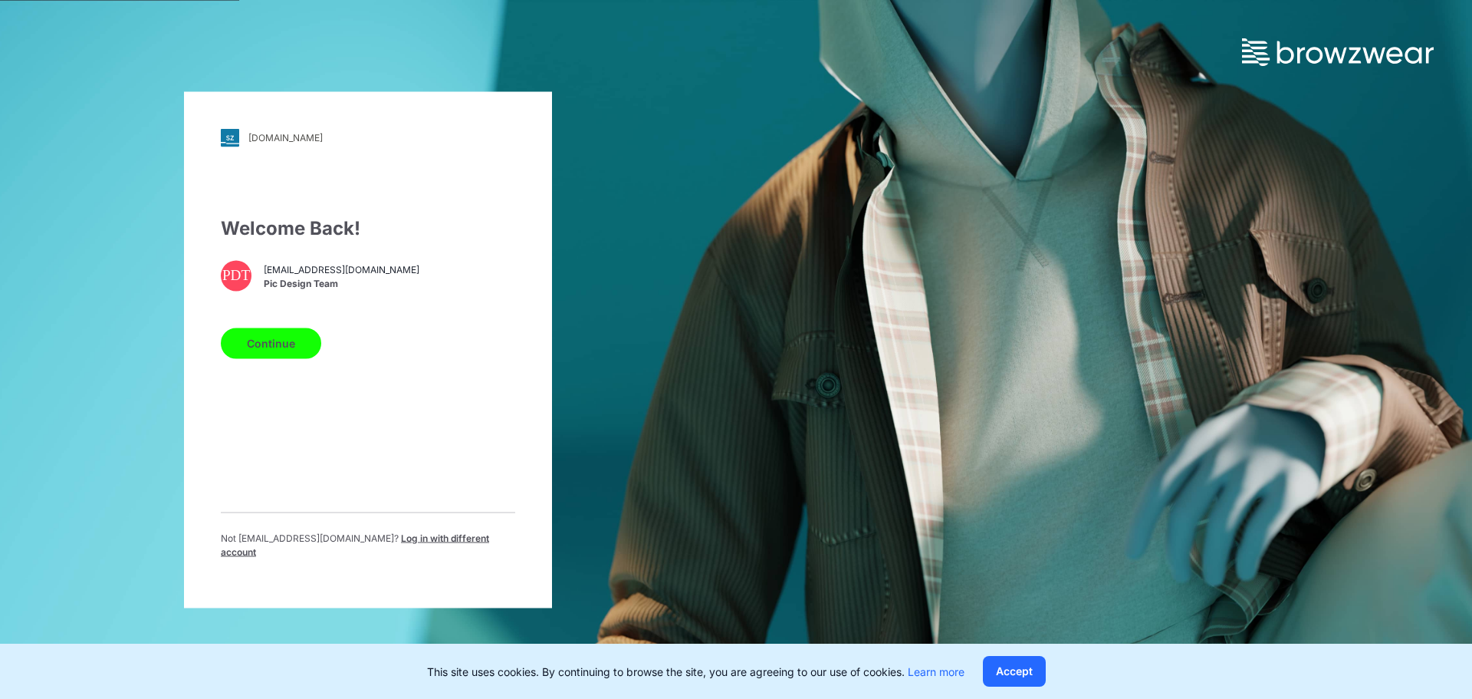
click at [432, 544] on span "Log in with different account" at bounding box center [355, 543] width 268 height 25
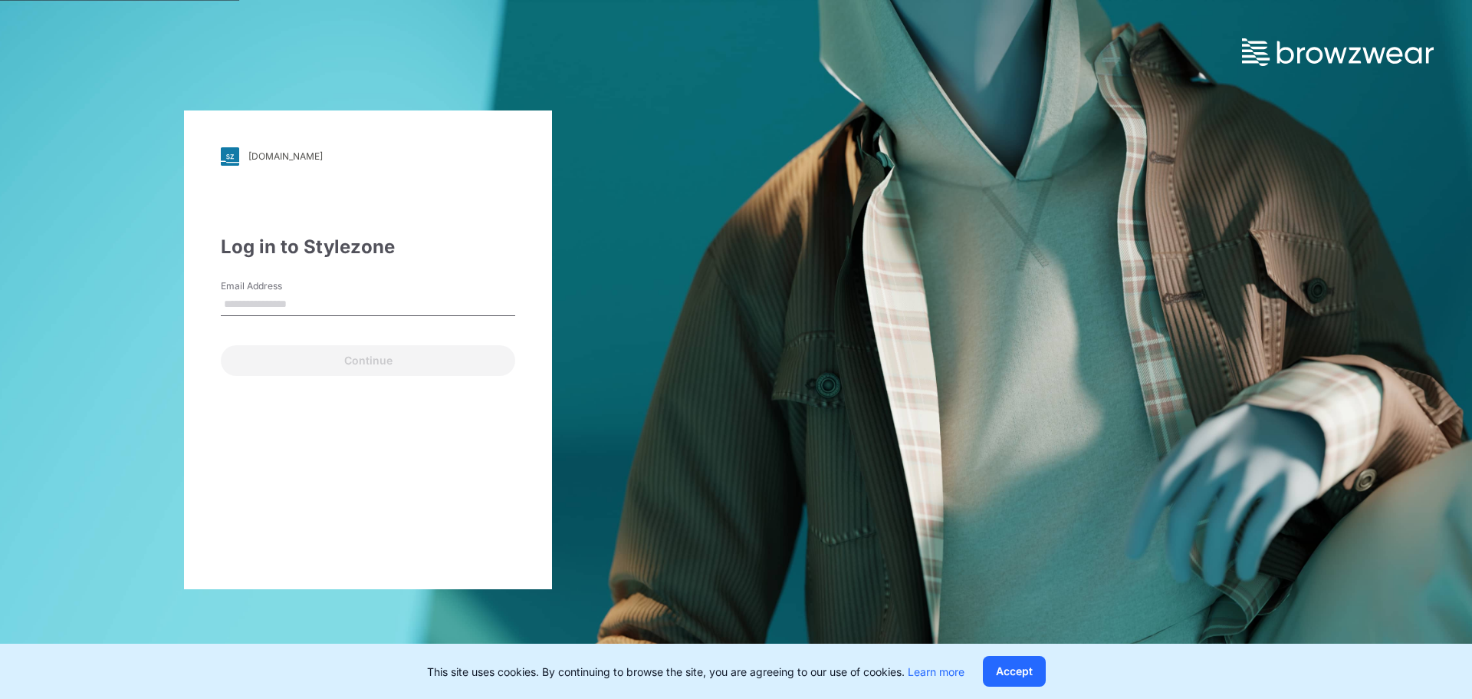
type input "**********"
drag, startPoint x: 399, startPoint y: 304, endPoint x: 182, endPoint y: 284, distance: 217.1
click at [182, 284] on div "**********" at bounding box center [368, 349] width 736 height 699
click at [388, 427] on div "**********" at bounding box center [368, 349] width 368 height 478
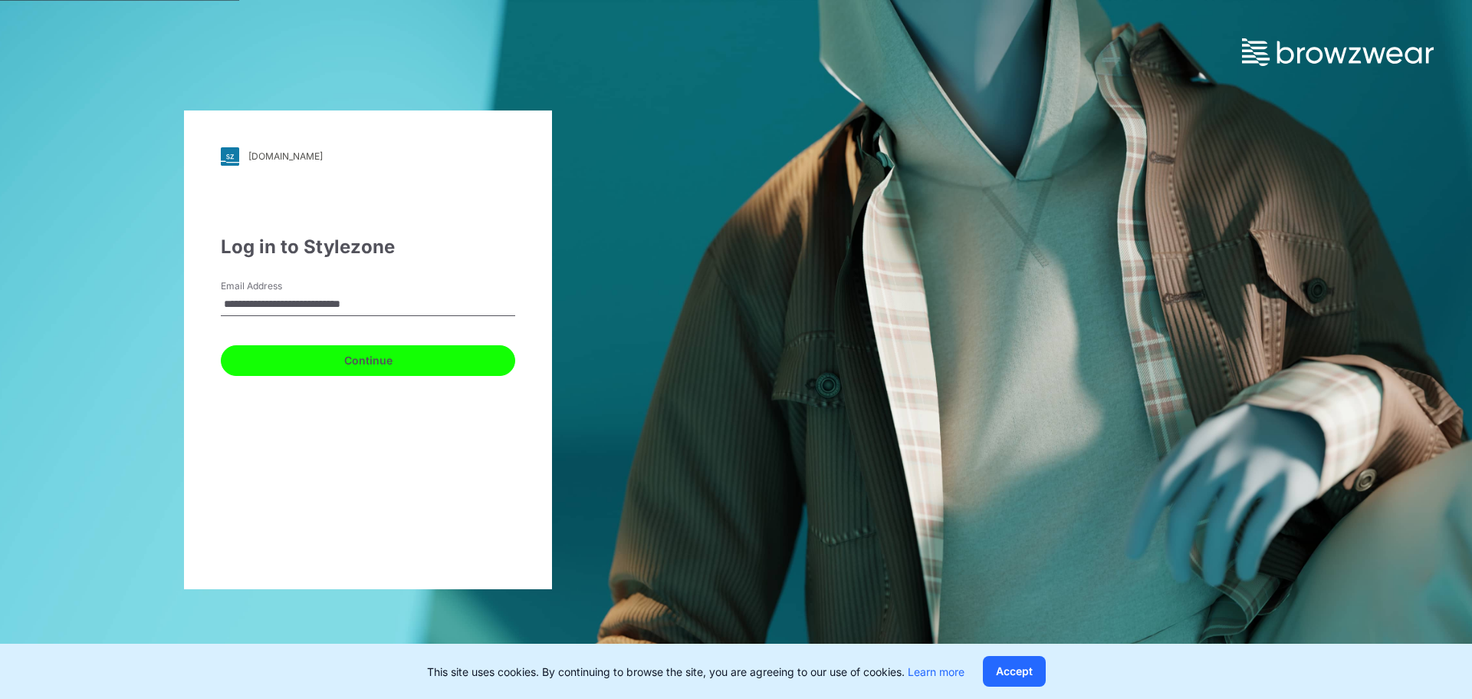
click at [366, 360] on button "Continue" at bounding box center [368, 360] width 294 height 31
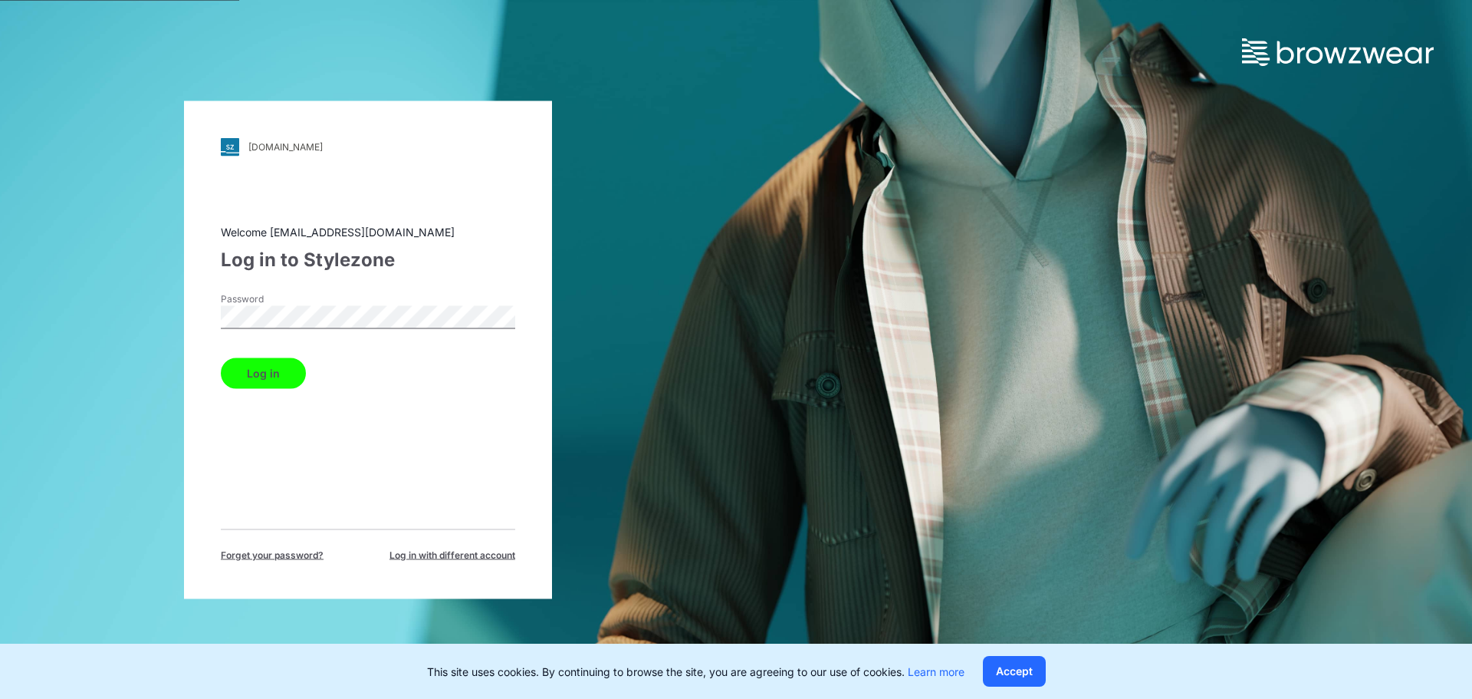
click at [196, 317] on div "pic.stylezone.com Loading... Welcome design@parallel-innovation.com Log in to S…" at bounding box center [368, 349] width 368 height 498
drag, startPoint x: 248, startPoint y: 431, endPoint x: 271, endPoint y: 424, distance: 24.0
click at [248, 432] on div "Welcome design@parallel-innovation.com Log in to Stylezone Password Log in Forg…" at bounding box center [368, 392] width 294 height 338
click at [271, 374] on button "Log in" at bounding box center [263, 372] width 85 height 31
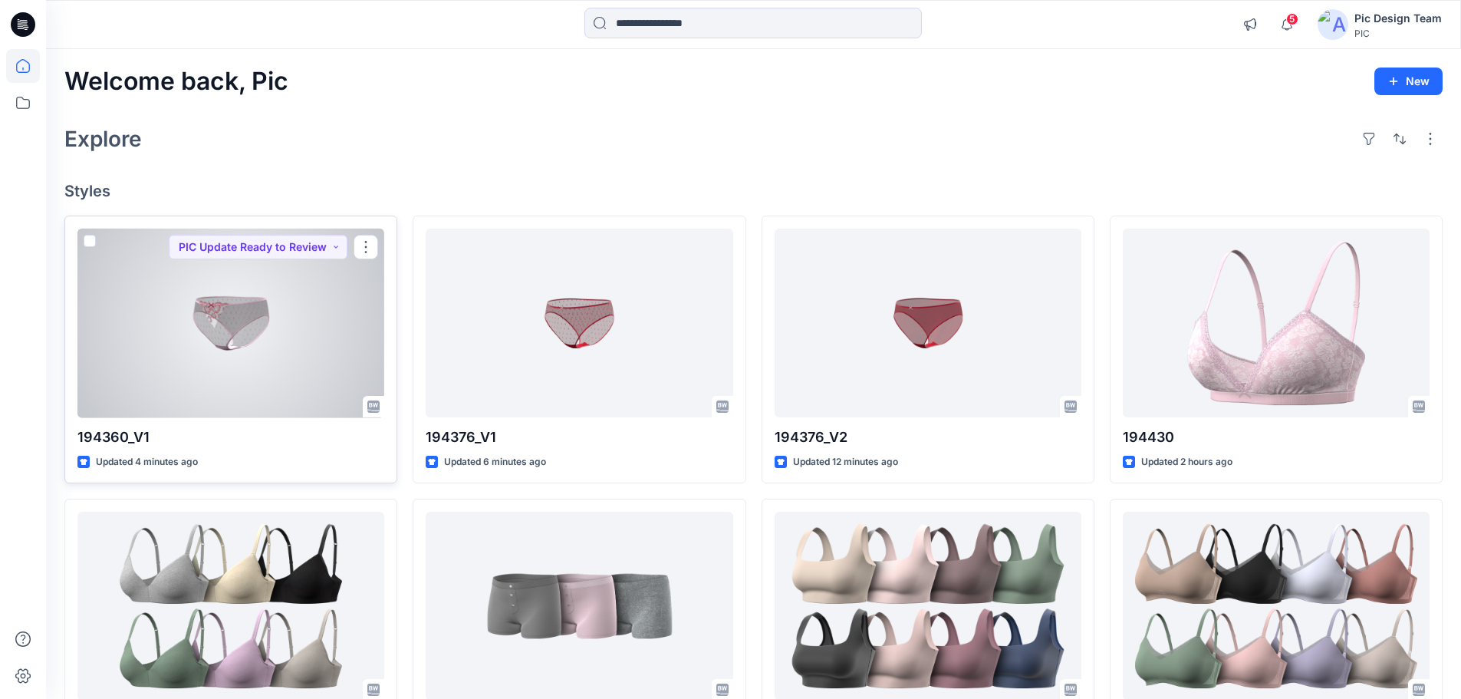
click at [265, 346] on div at bounding box center [230, 322] width 307 height 189
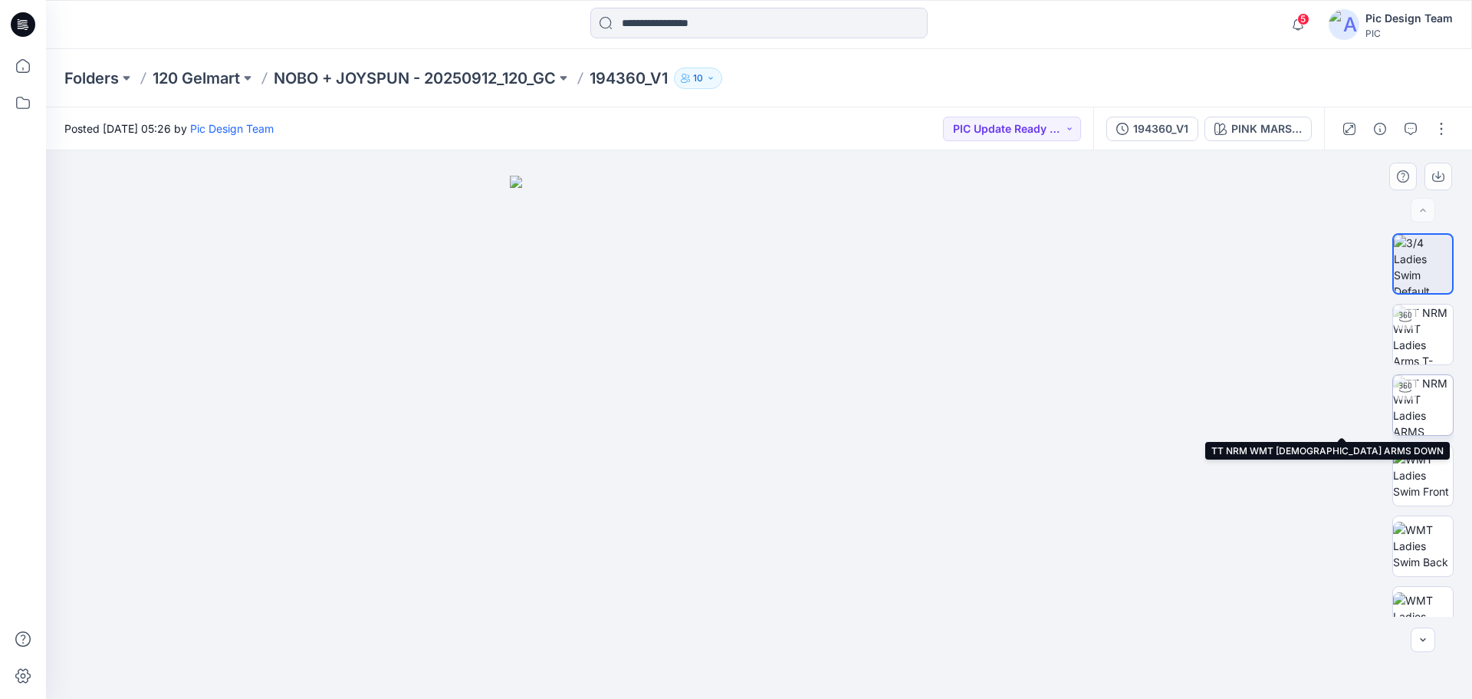
click at [1436, 409] on img at bounding box center [1423, 405] width 60 height 60
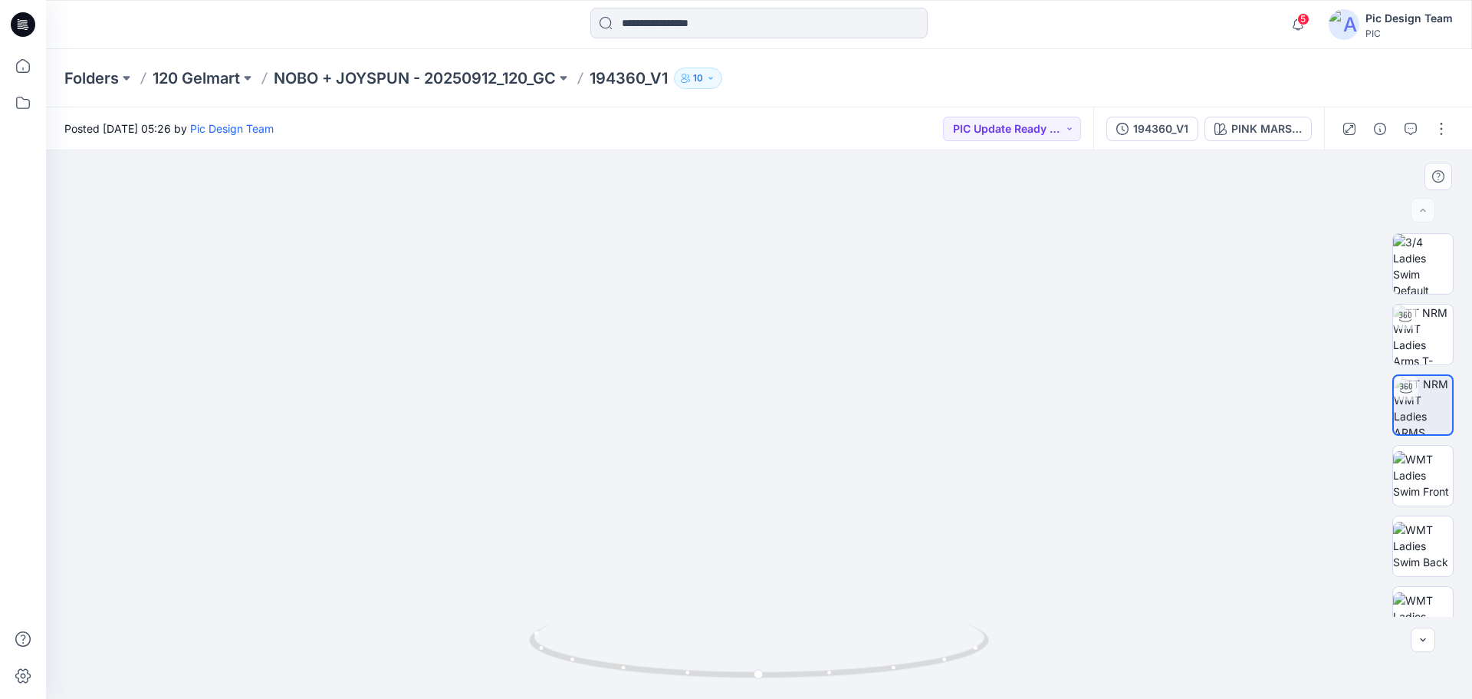
drag, startPoint x: 1068, startPoint y: 556, endPoint x: 1194, endPoint y: 449, distance: 164.8
click at [1194, 451] on img at bounding box center [758, 282] width 1031 height 833
drag, startPoint x: 956, startPoint y: 657, endPoint x: 1061, endPoint y: 617, distance: 112.4
click at [1061, 617] on div at bounding box center [759, 424] width 1426 height 548
drag, startPoint x: 943, startPoint y: 660, endPoint x: 908, endPoint y: 689, distance: 45.7
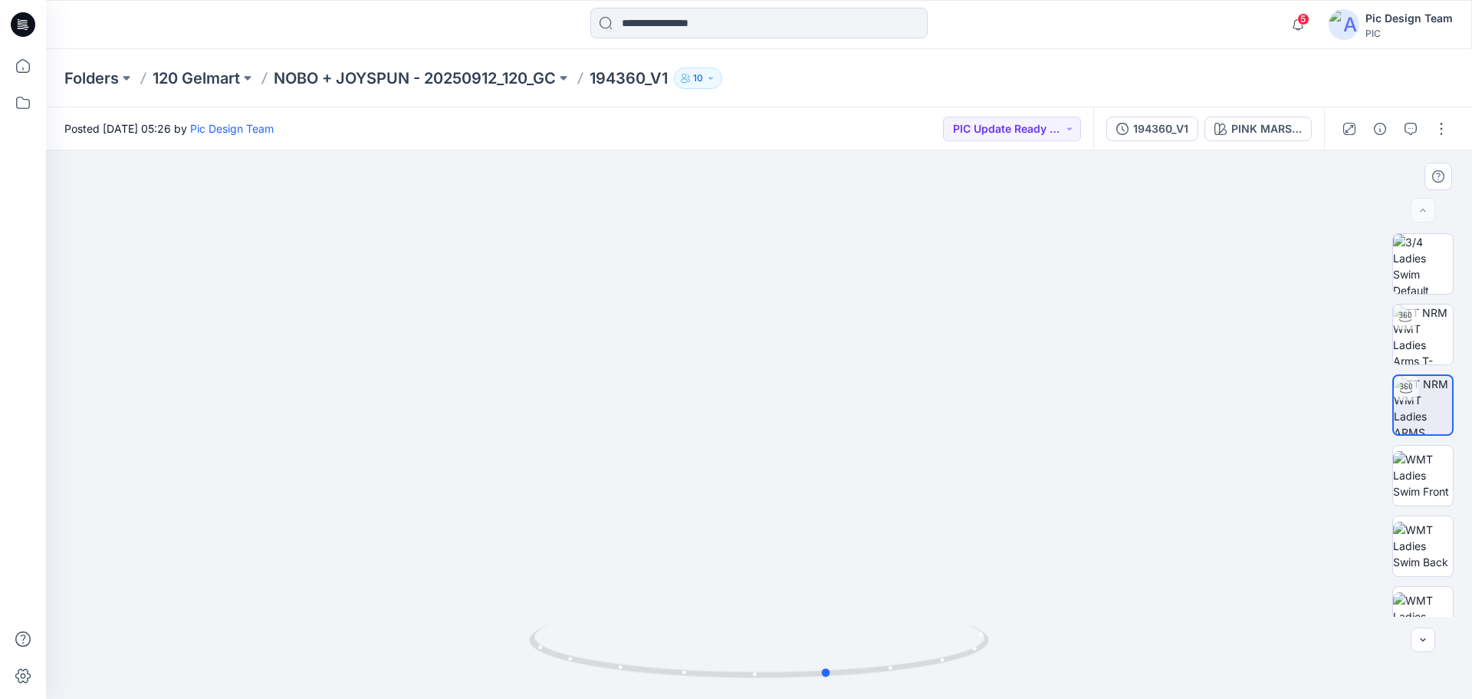
click at [908, 689] on div at bounding box center [759, 660] width 460 height 77
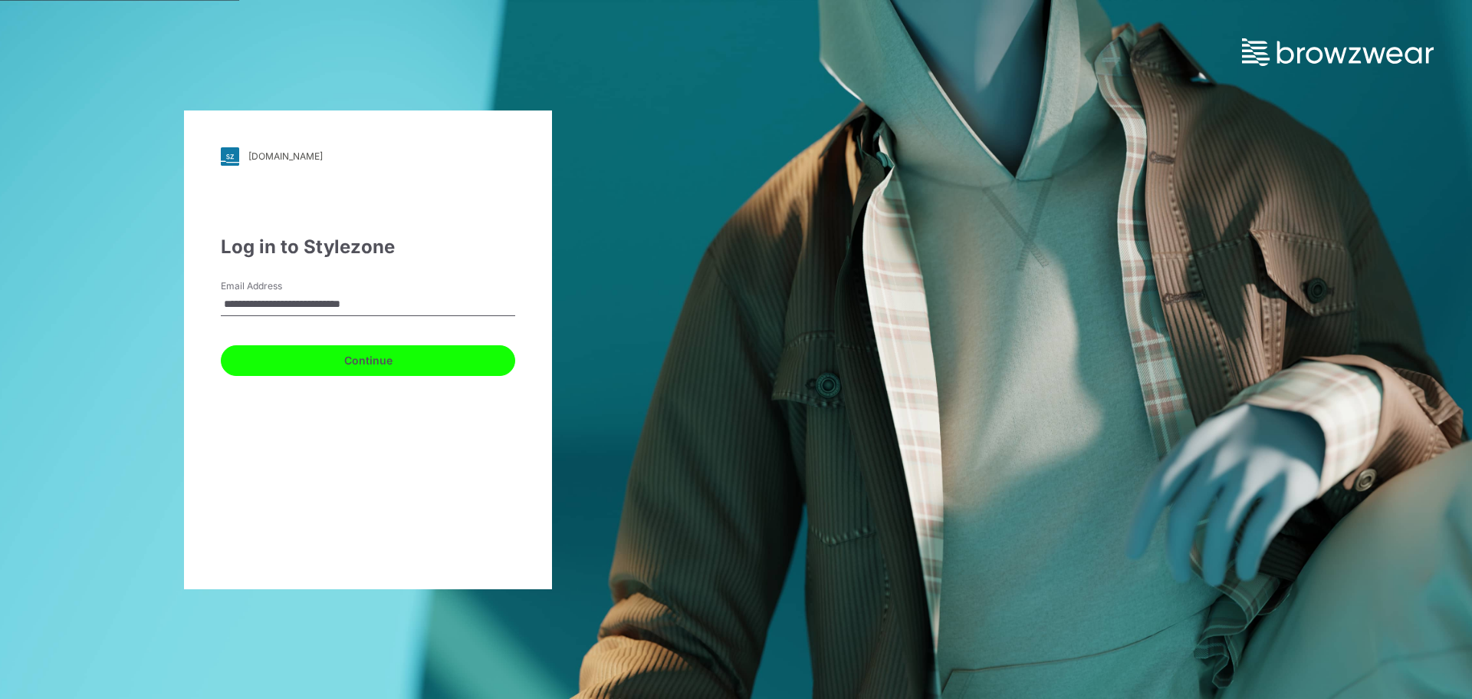
click at [310, 356] on button "Continue" at bounding box center [368, 360] width 294 height 31
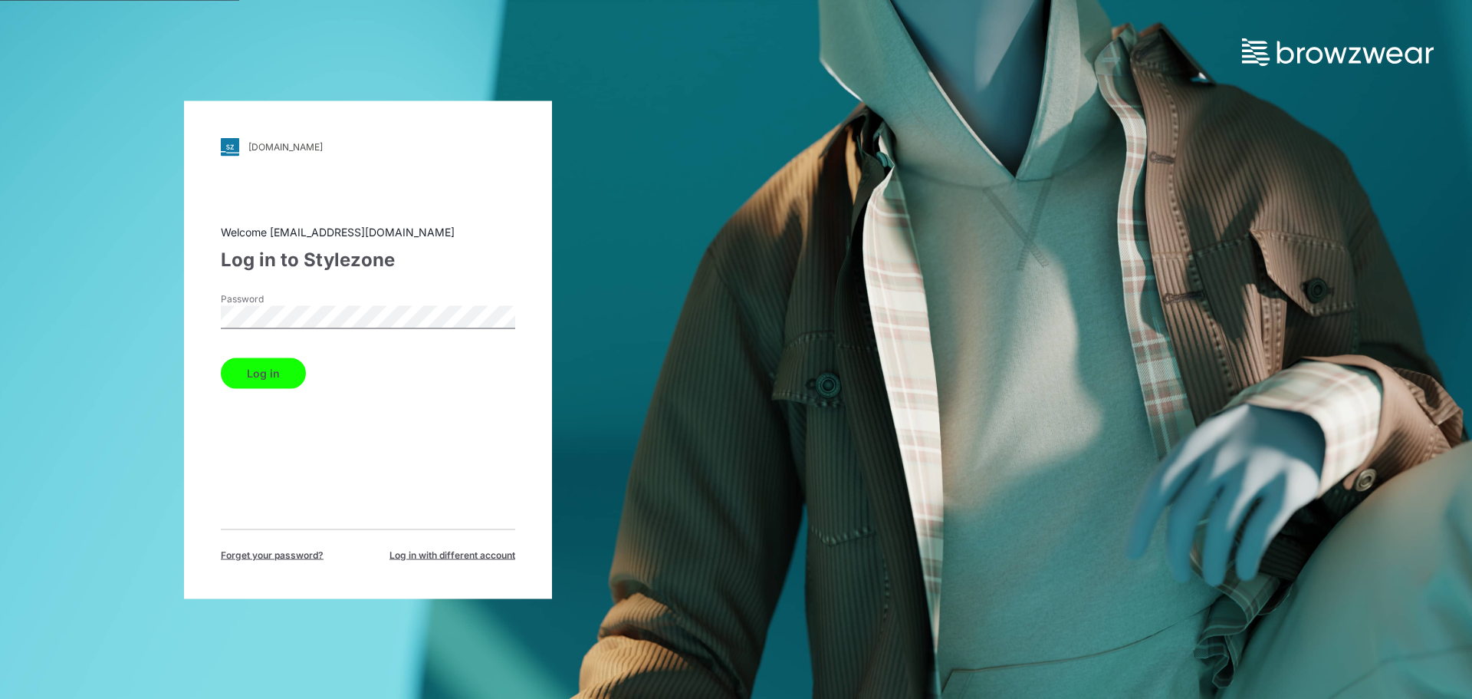
click at [265, 376] on button "Log in" at bounding box center [263, 372] width 85 height 31
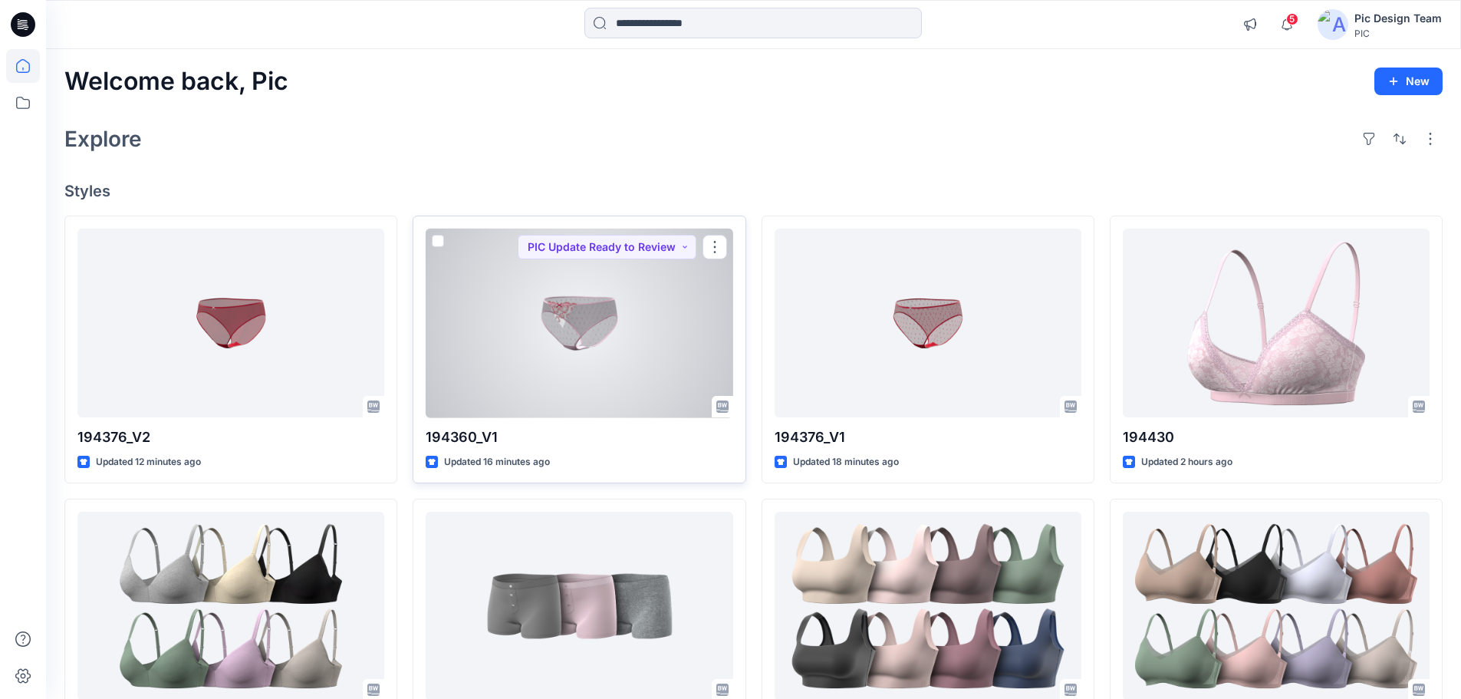
click at [573, 352] on div at bounding box center [579, 322] width 307 height 189
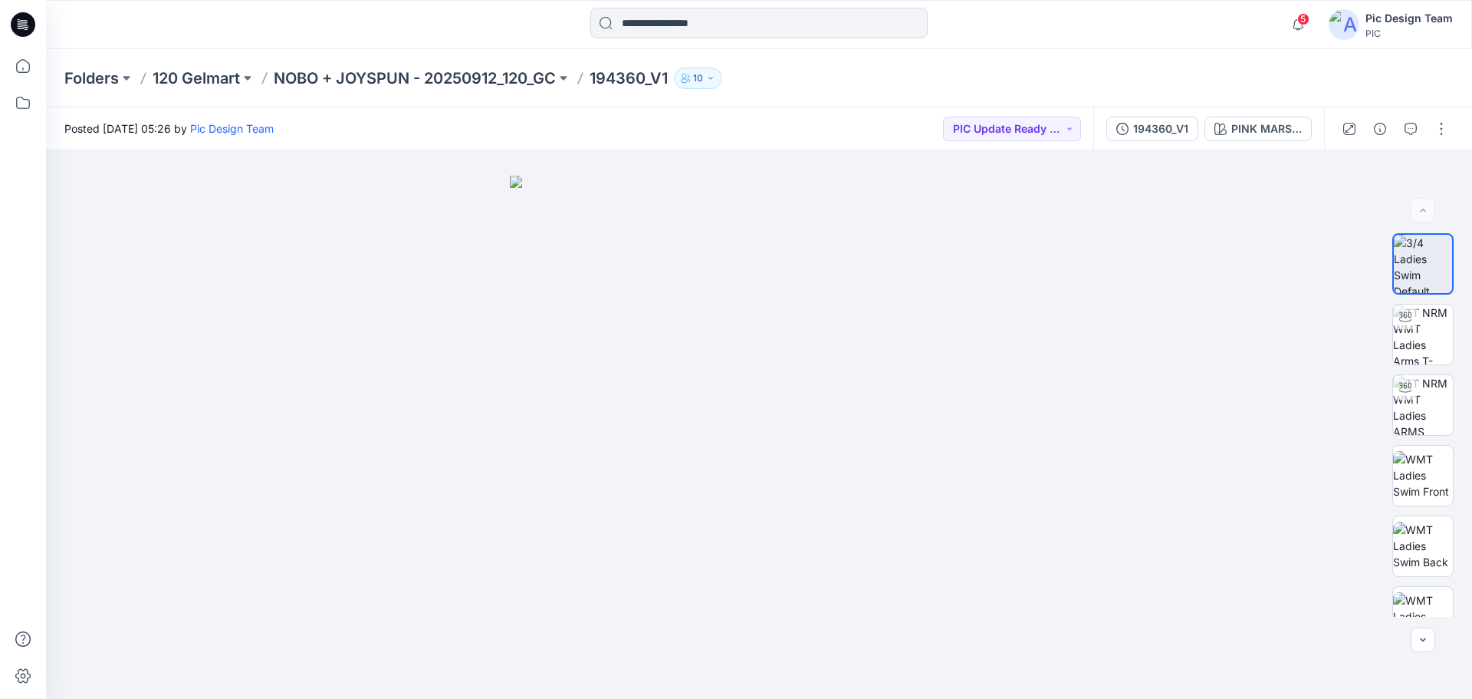
click at [1340, 68] on div "Folders 120 Gelmart NOBO + JOYSPUN - 20250912_120_GC 194360_V1 10" at bounding box center [759, 78] width 1426 height 58
click at [1446, 130] on button "button" at bounding box center [1441, 129] width 25 height 25
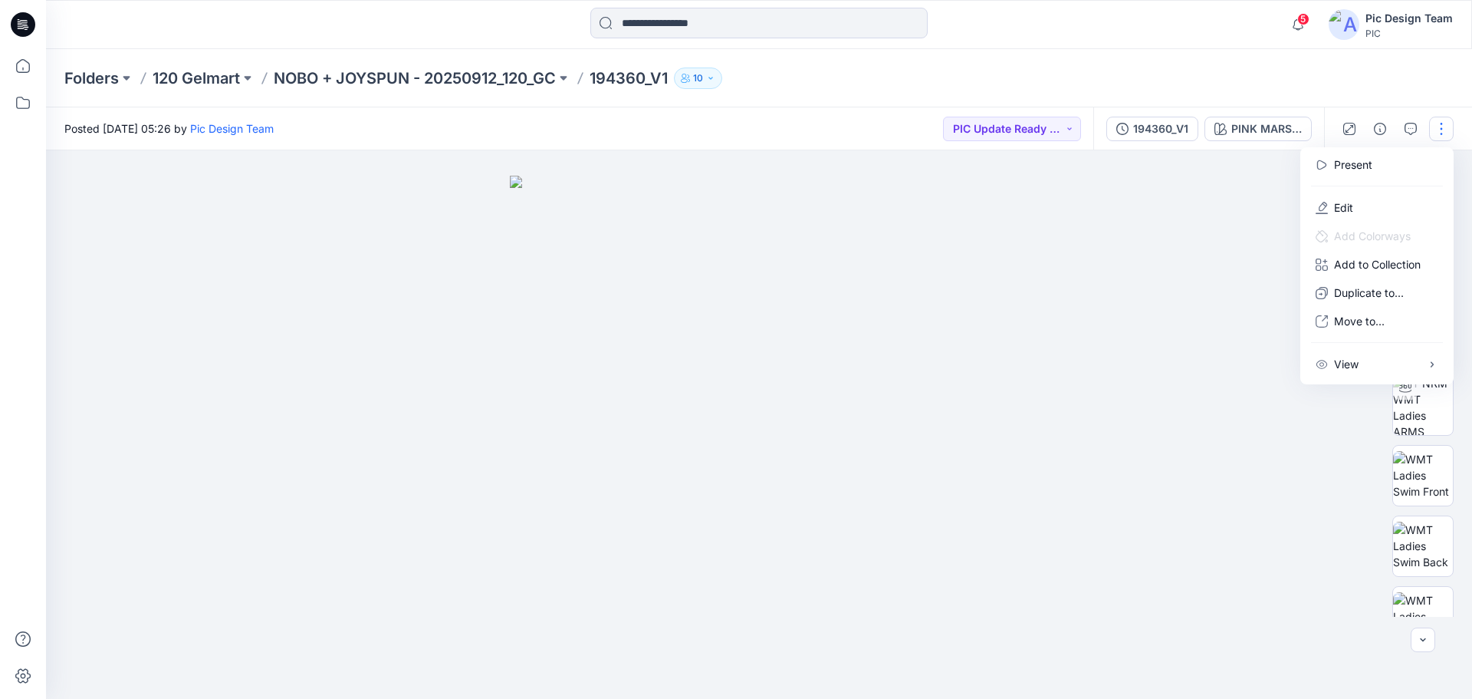
click at [1218, 67] on div "Folders 120 Gelmart NOBO + JOYSPUN - 20250912_120_GC 194360_V1 10" at bounding box center [699, 77] width 1270 height 21
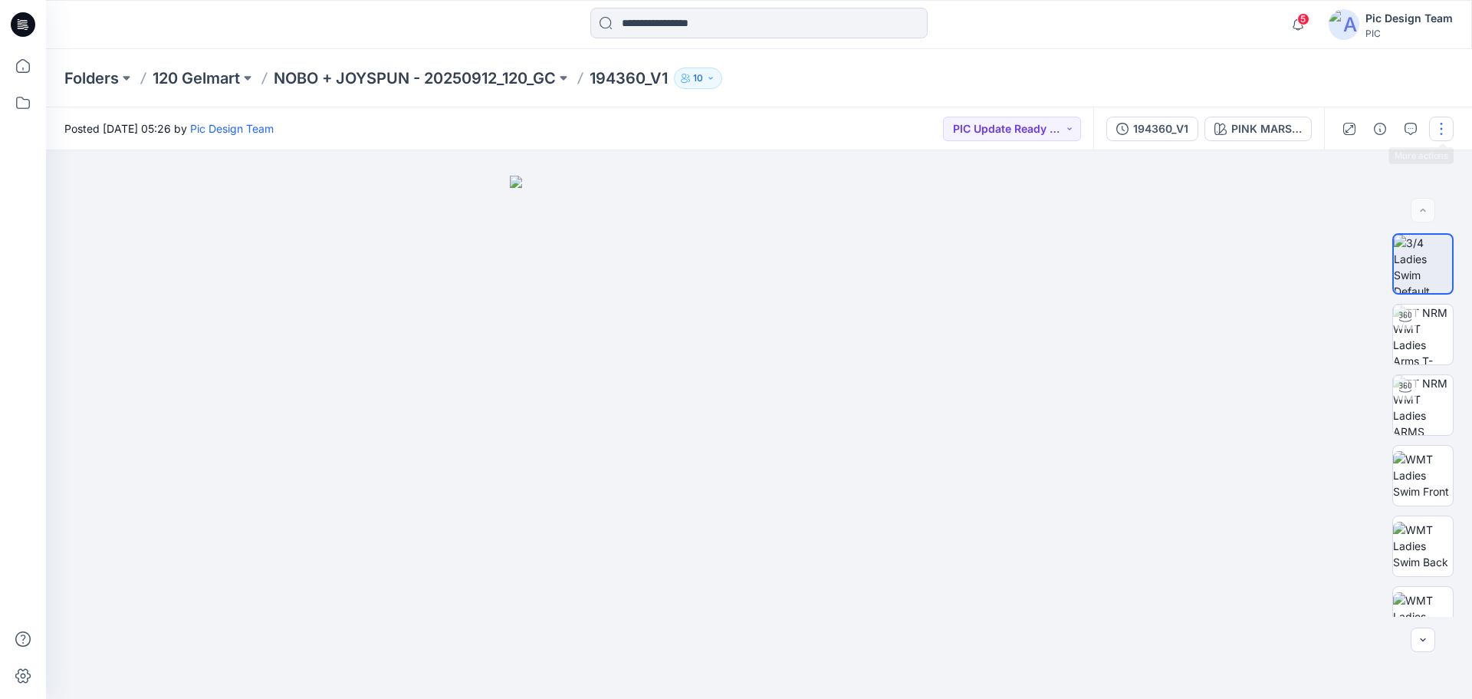
click at [1451, 130] on button "button" at bounding box center [1441, 129] width 25 height 25
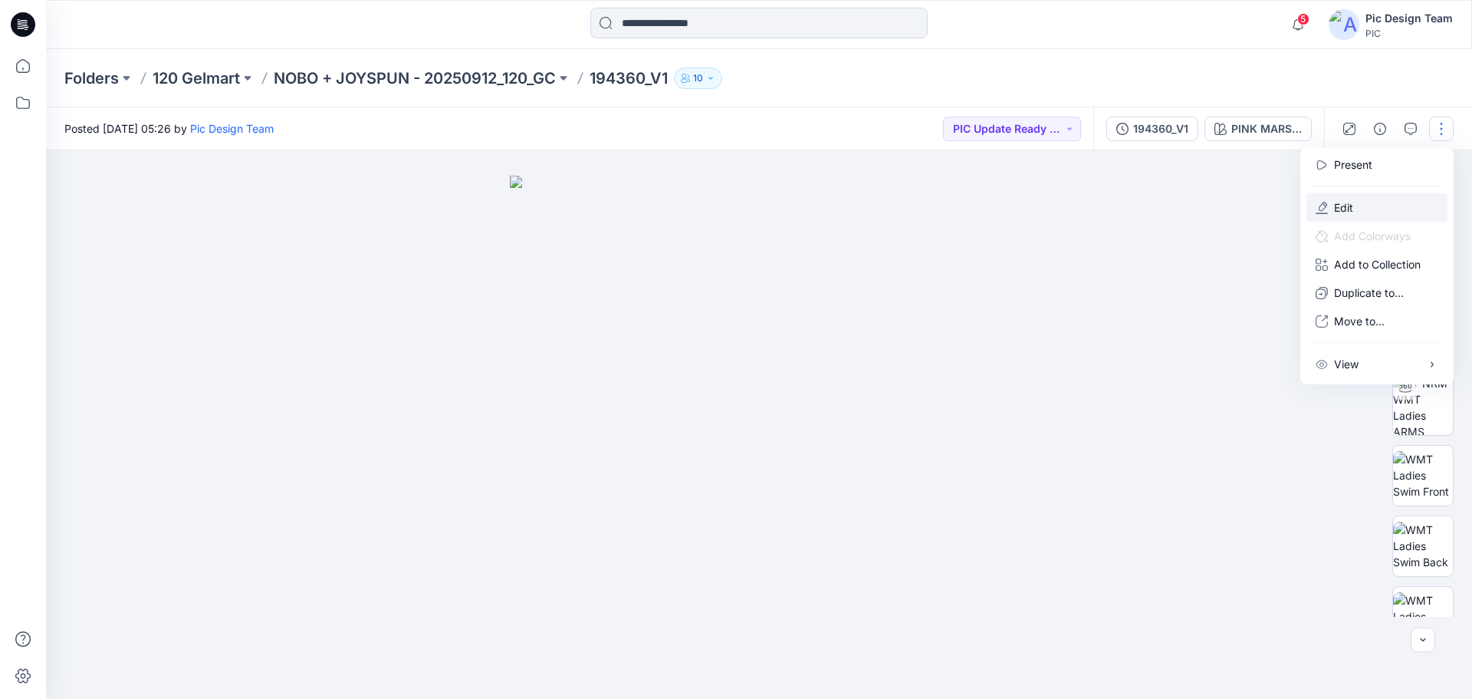
click at [1357, 212] on button "Edit" at bounding box center [1377, 207] width 141 height 28
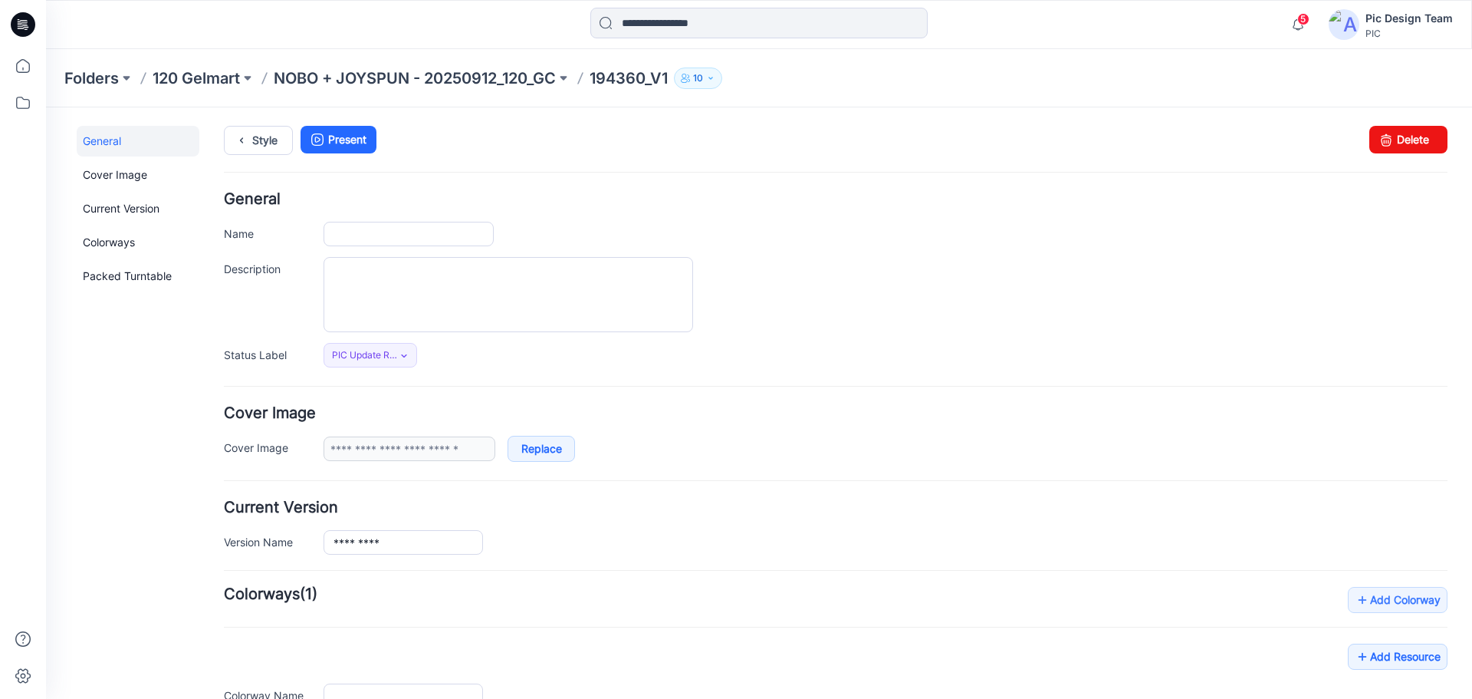
type input "*********"
type input "**********"
drag, startPoint x: 1410, startPoint y: 137, endPoint x: 855, endPoint y: 163, distance: 555.8
click at [1410, 137] on link "Delete" at bounding box center [1408, 140] width 78 height 28
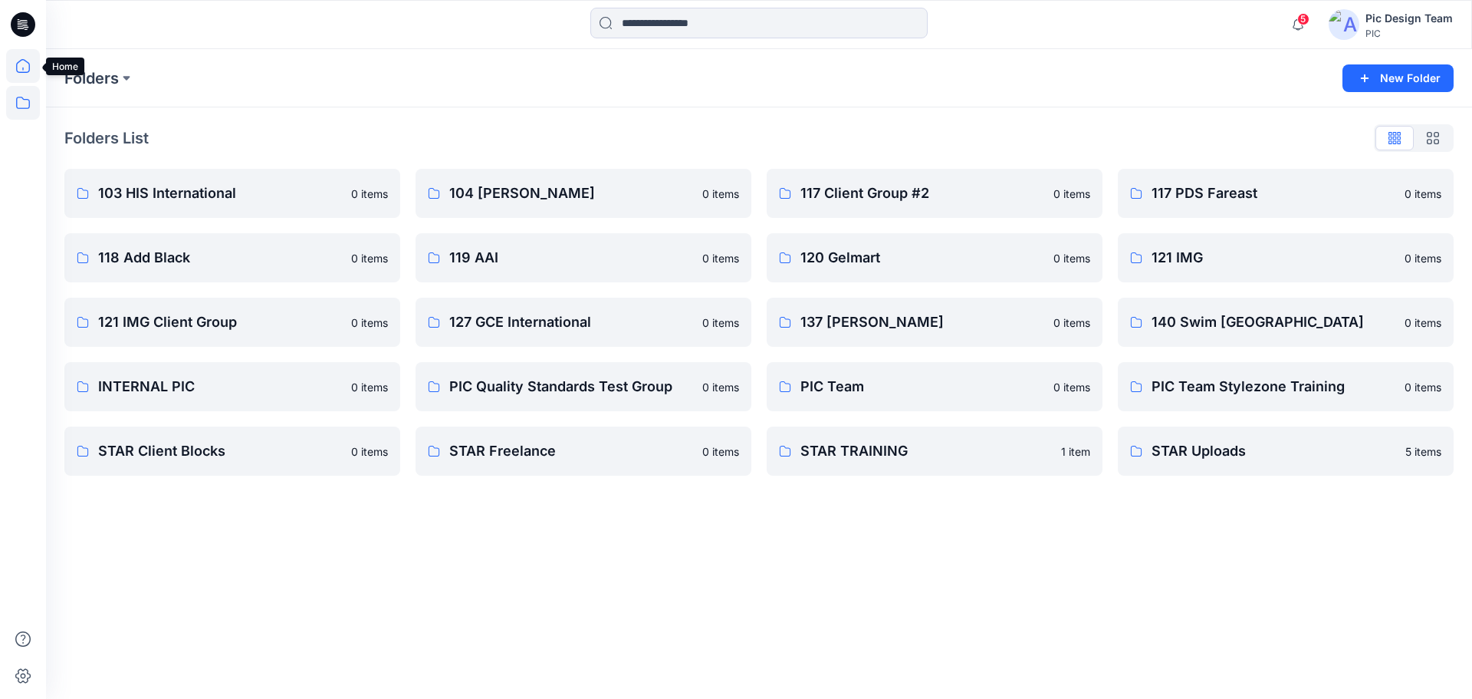
click at [22, 64] on icon at bounding box center [23, 66] width 34 height 34
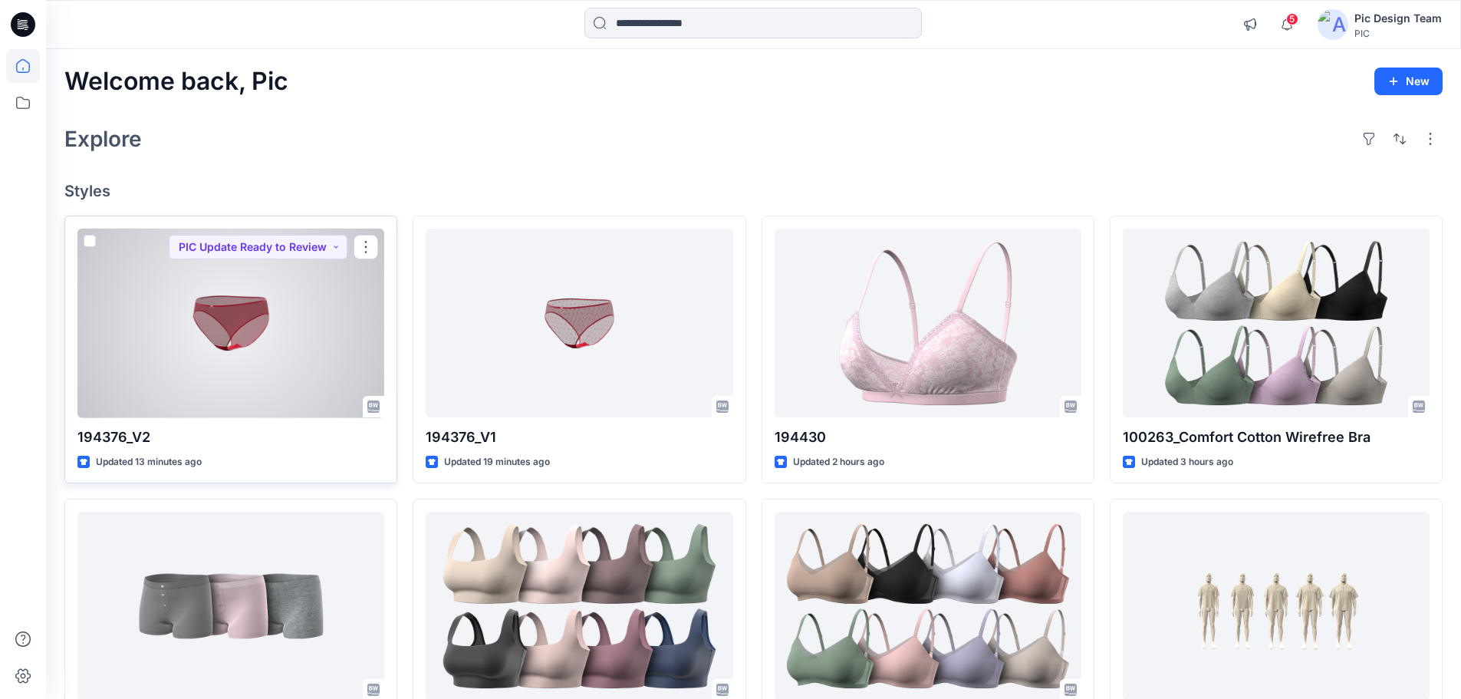
click at [265, 331] on div at bounding box center [230, 322] width 307 height 189
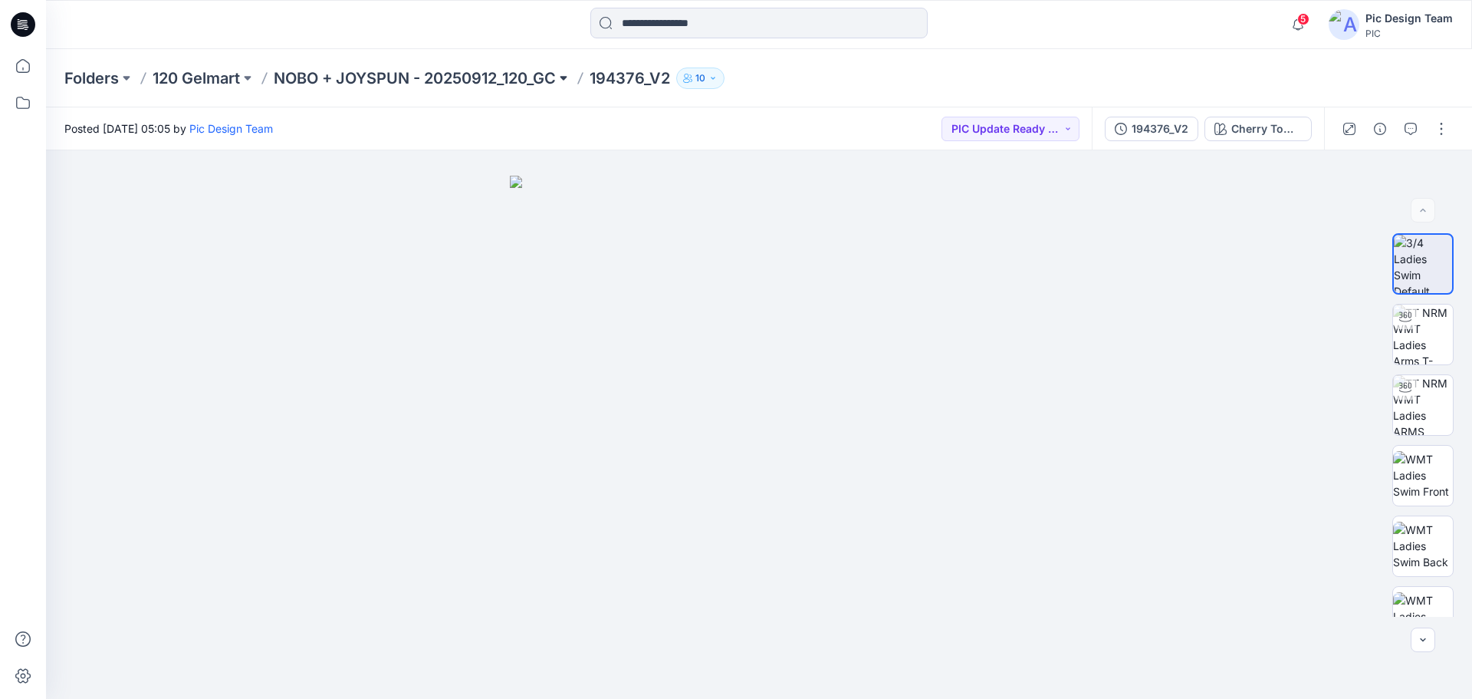
click at [569, 78] on button at bounding box center [563, 77] width 15 height 21
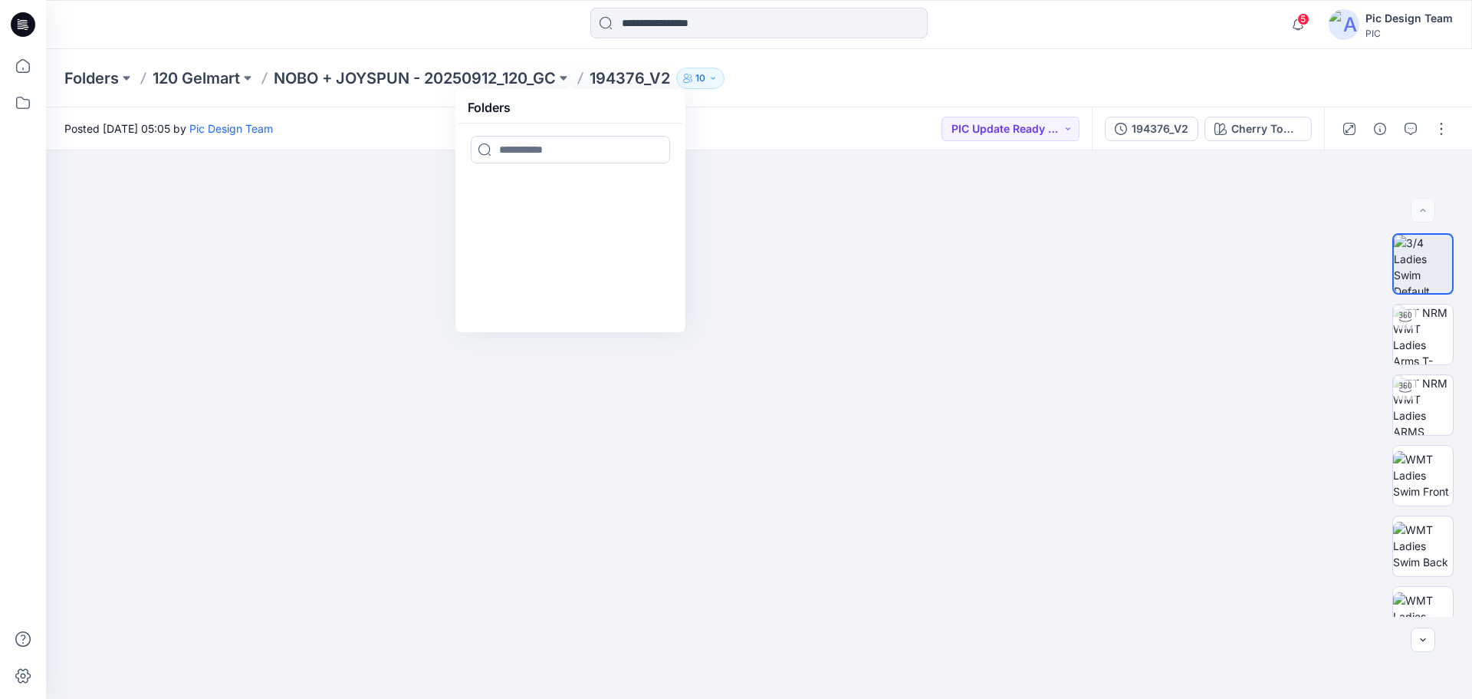
click at [804, 108] on div "Posted Thursday, September 25, 2025 05:05 by Pic Design Team PIC Update Ready t…" at bounding box center [569, 128] width 1046 height 42
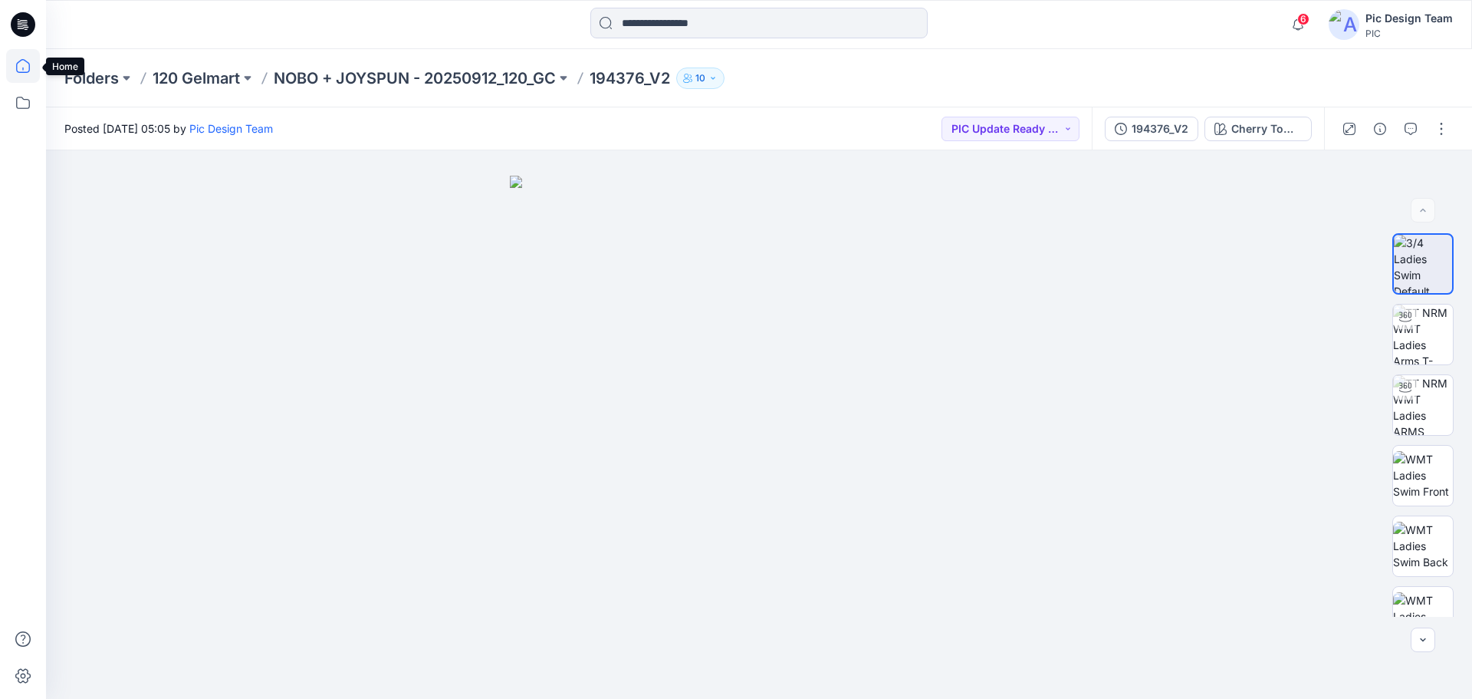
click at [28, 65] on icon at bounding box center [23, 66] width 34 height 34
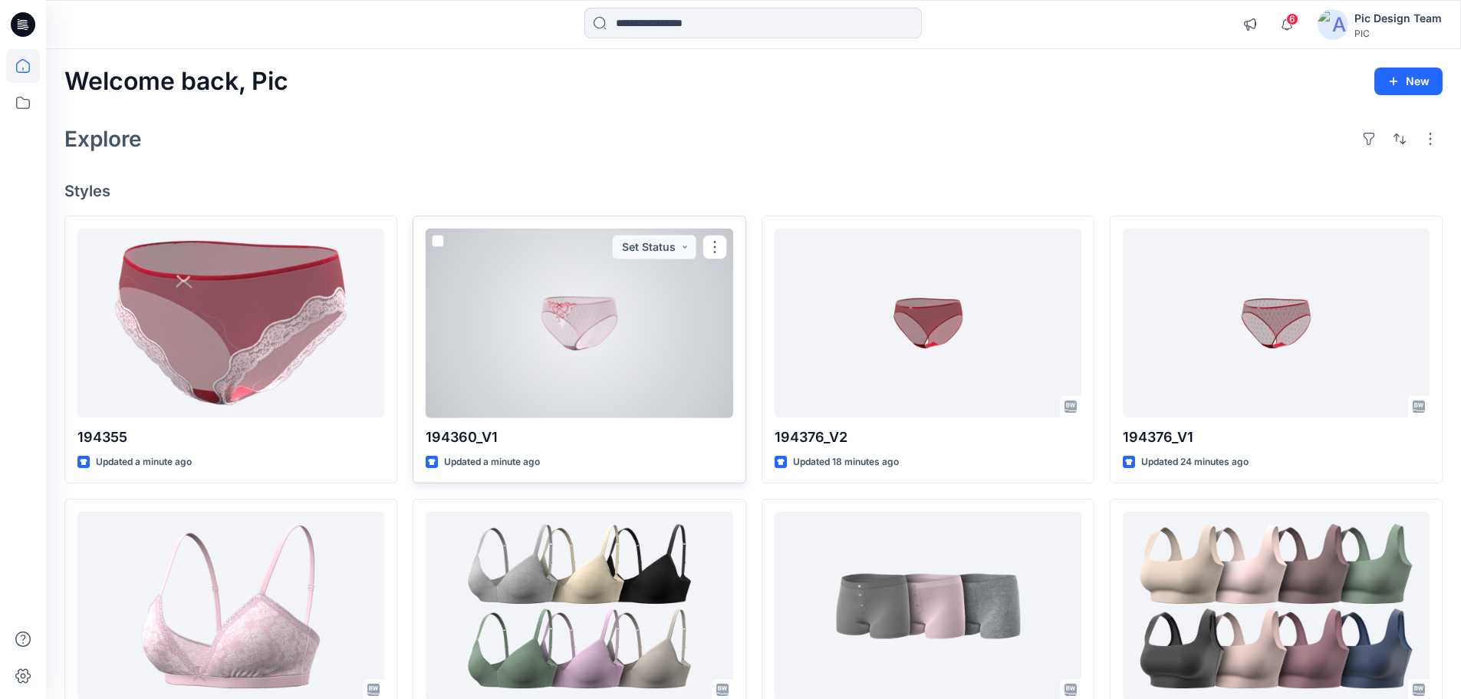
click at [543, 330] on div at bounding box center [579, 322] width 307 height 189
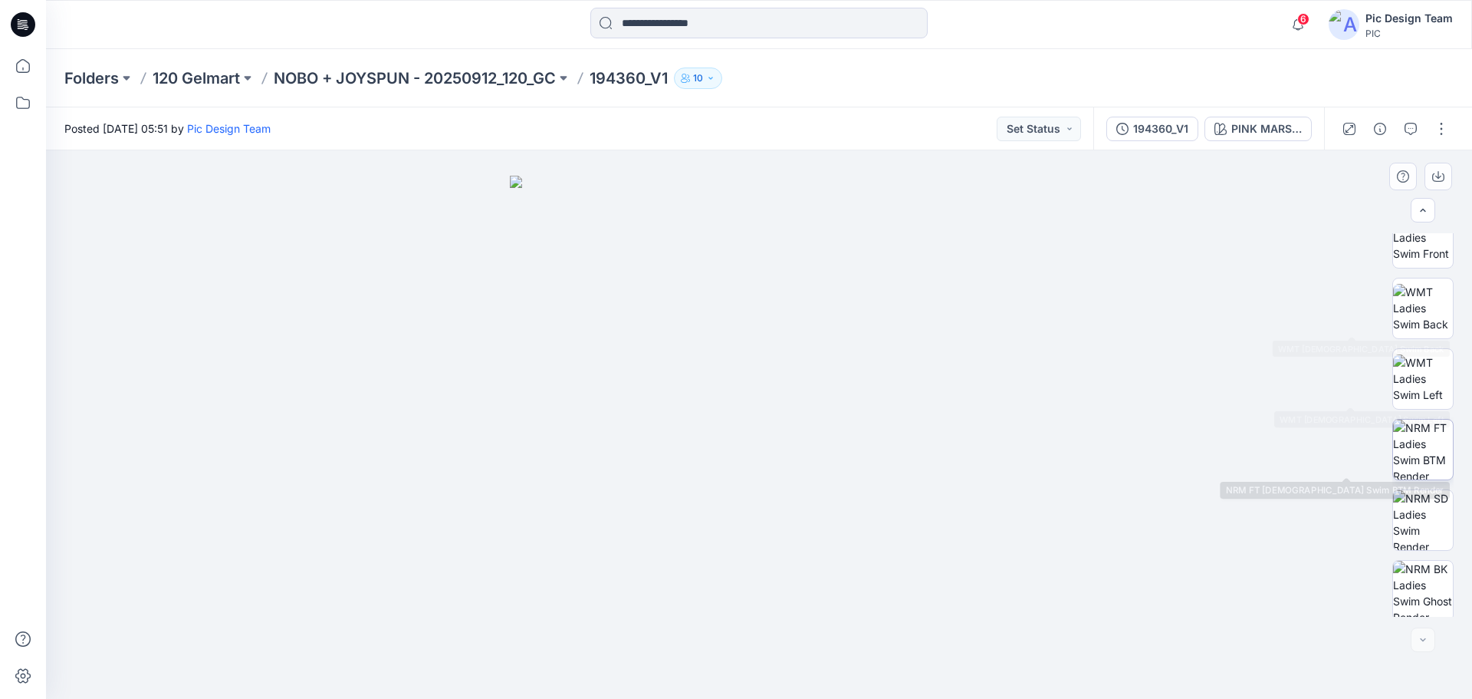
scroll to position [242, 0]
click at [1153, 123] on div "194360_V1" at bounding box center [1160, 128] width 55 height 17
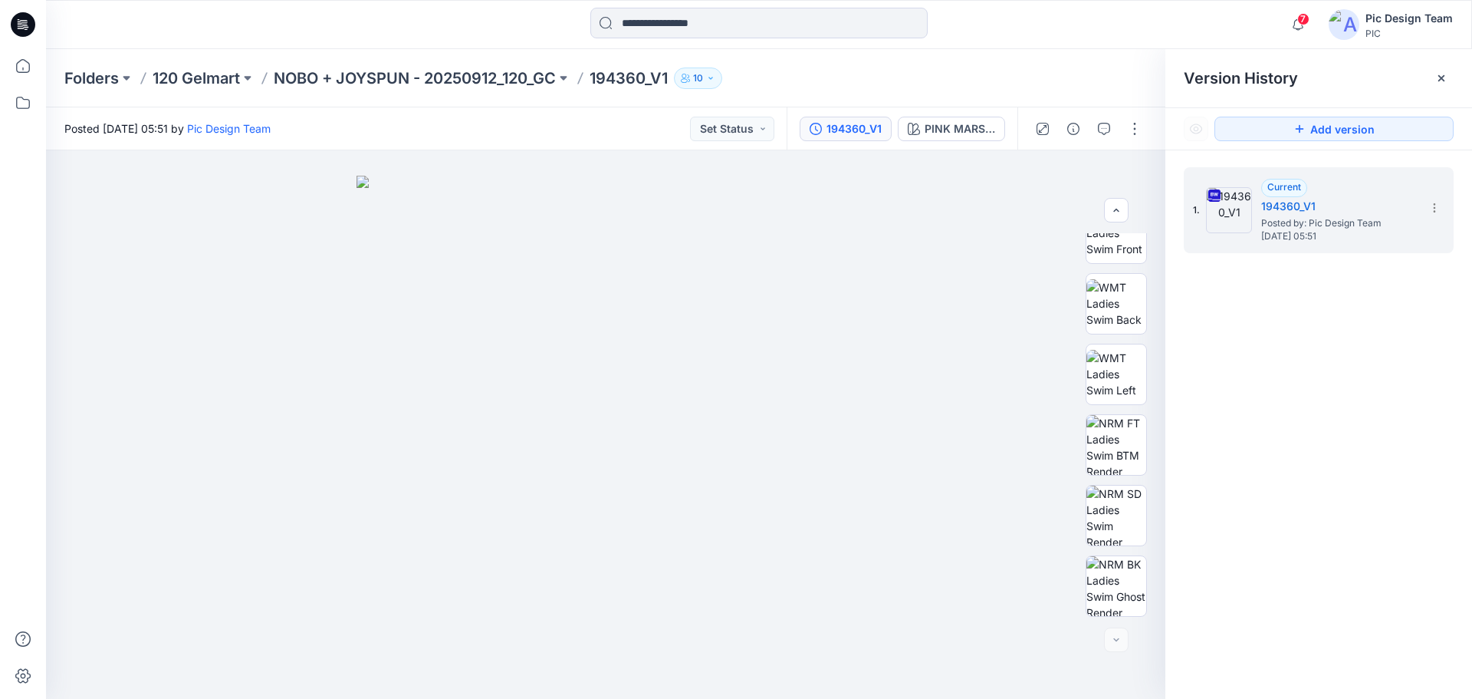
click at [959, 77] on div "Folders 120 Gelmart NOBO + JOYSPUN - 20250912_120_GC 194360_V1 10" at bounding box center [699, 77] width 1270 height 21
click at [1446, 76] on icon at bounding box center [1441, 78] width 12 height 12
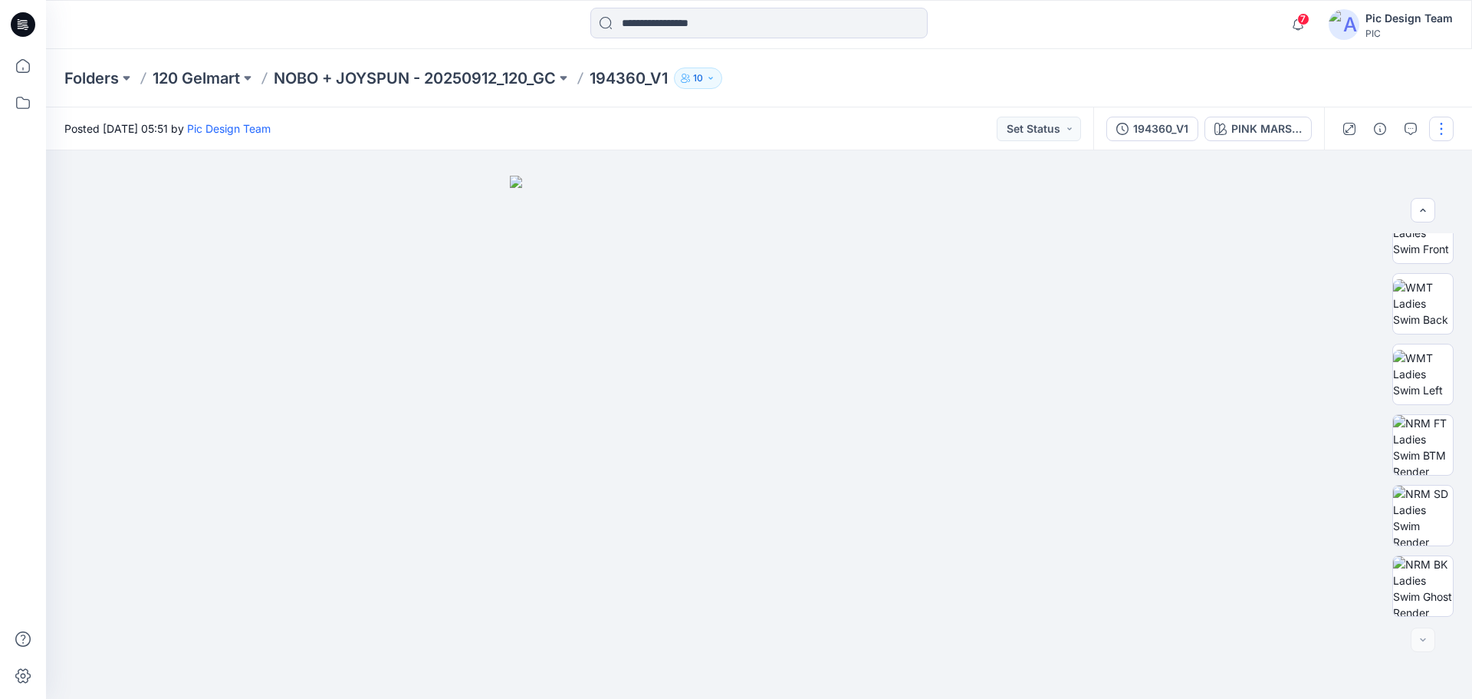
click at [1447, 125] on button "button" at bounding box center [1441, 129] width 25 height 25
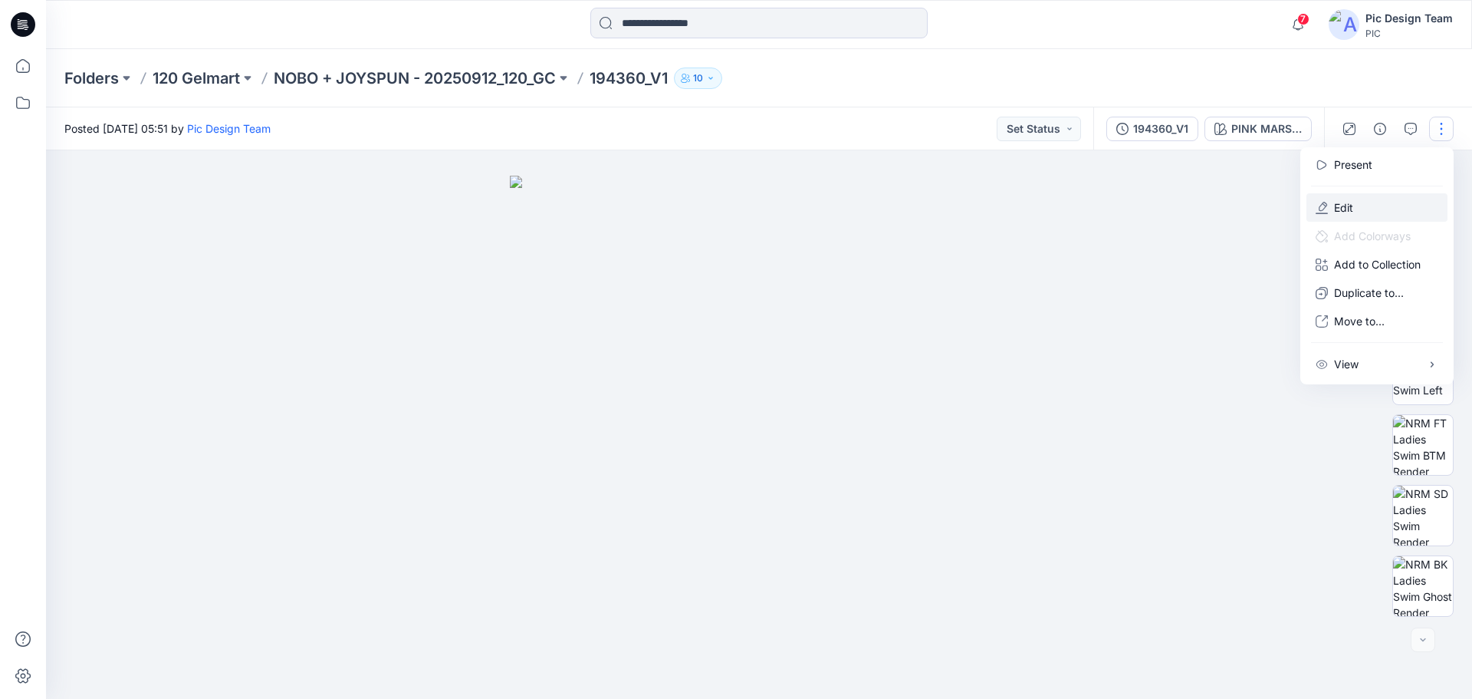
click at [1329, 205] on button "Edit" at bounding box center [1377, 207] width 141 height 28
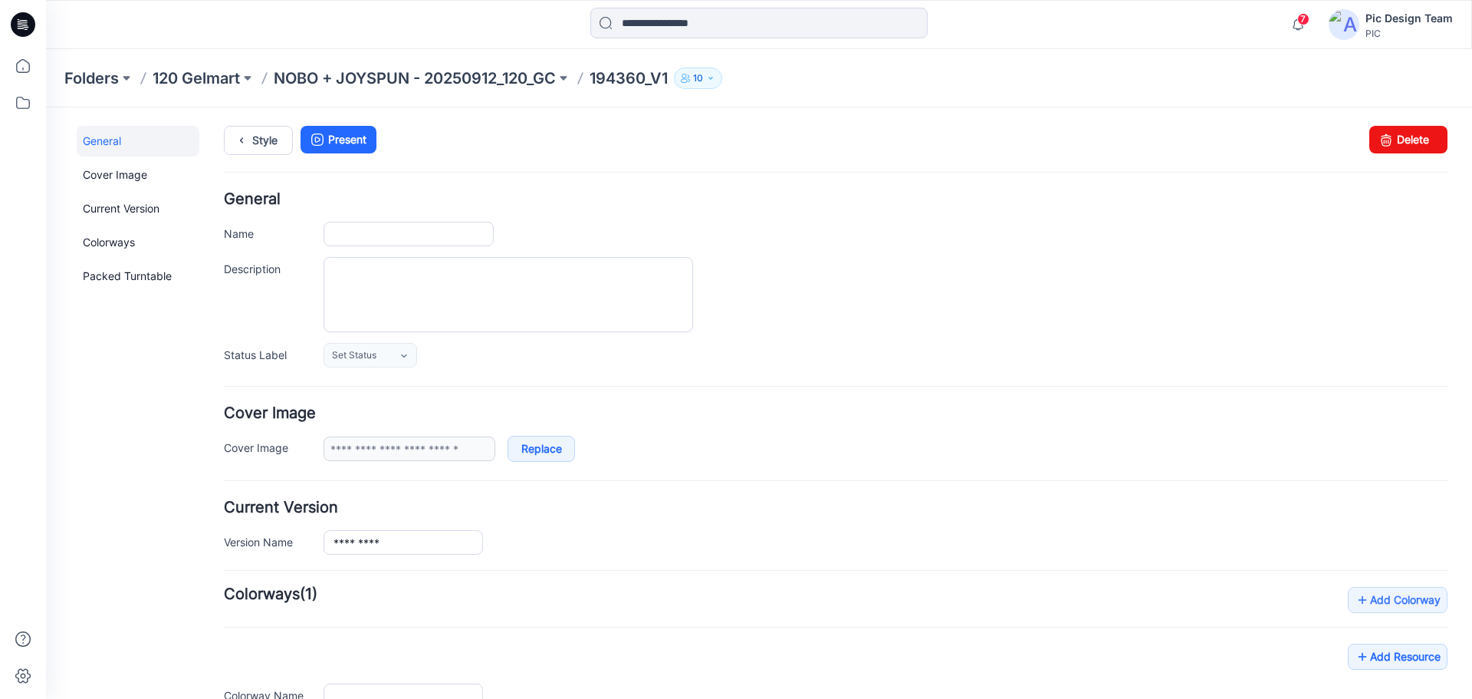
type input "*********"
type input "**********"
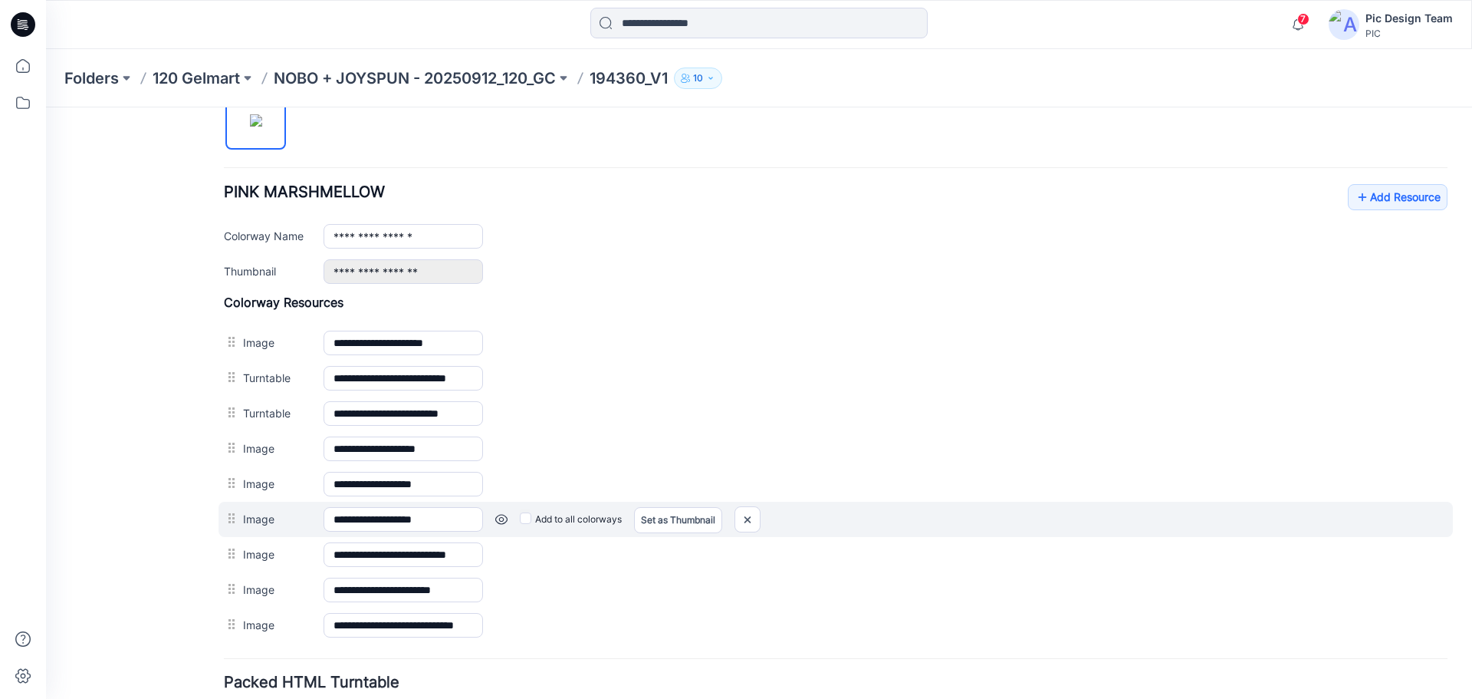
scroll to position [504, 0]
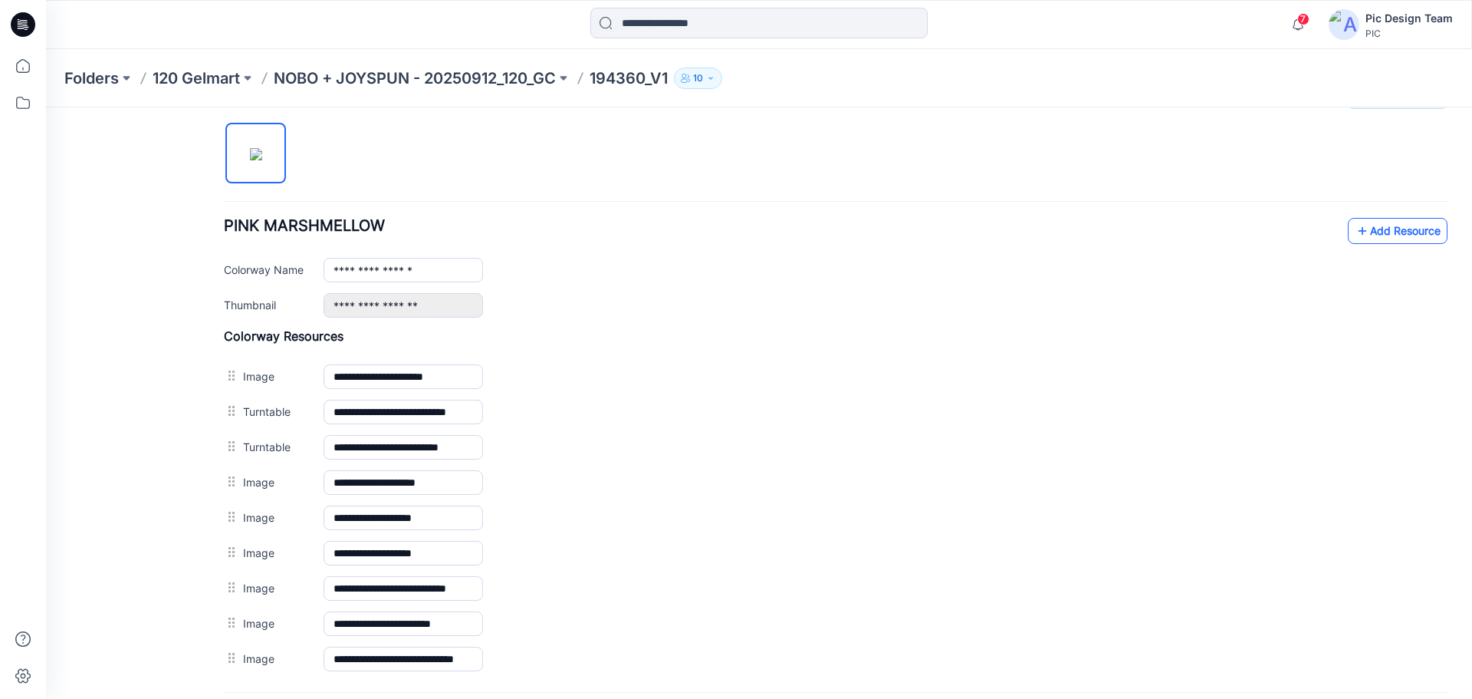
click at [1364, 226] on link "Add Resource" at bounding box center [1398, 231] width 100 height 26
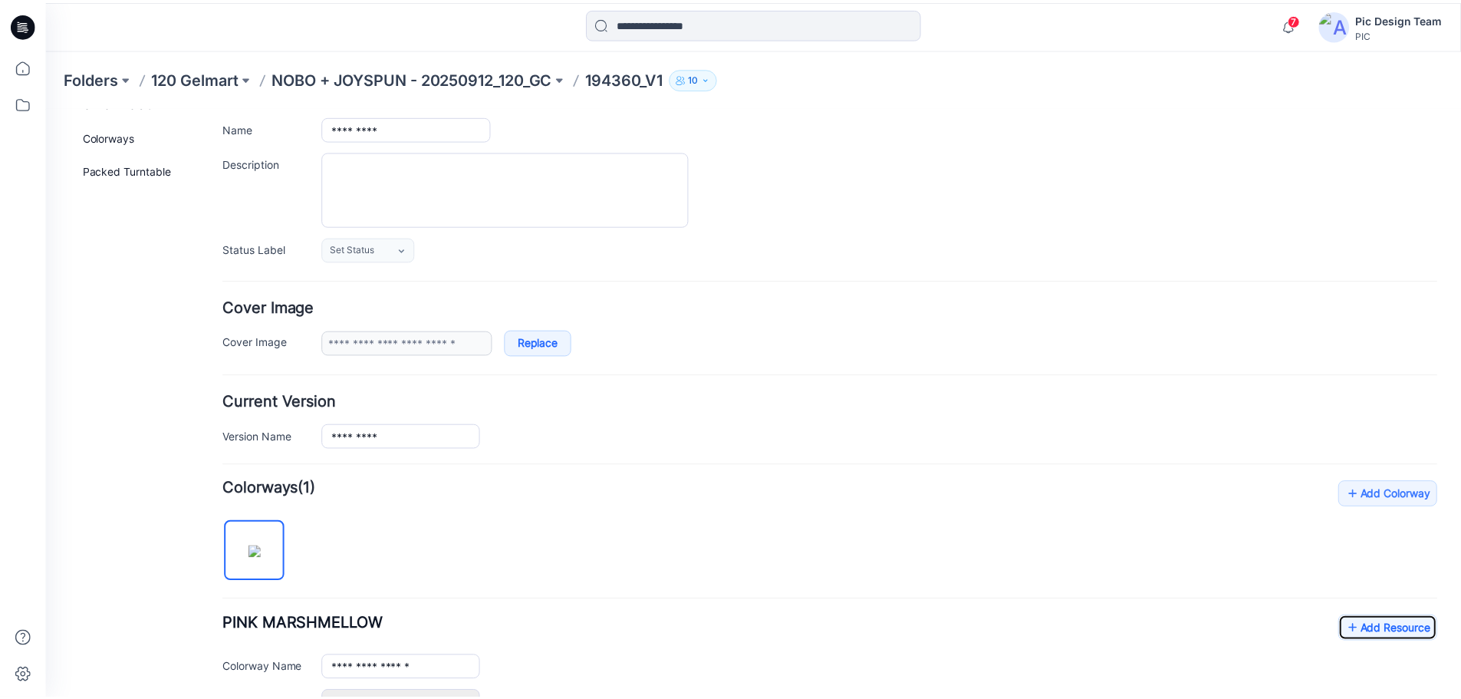
scroll to position [0, 0]
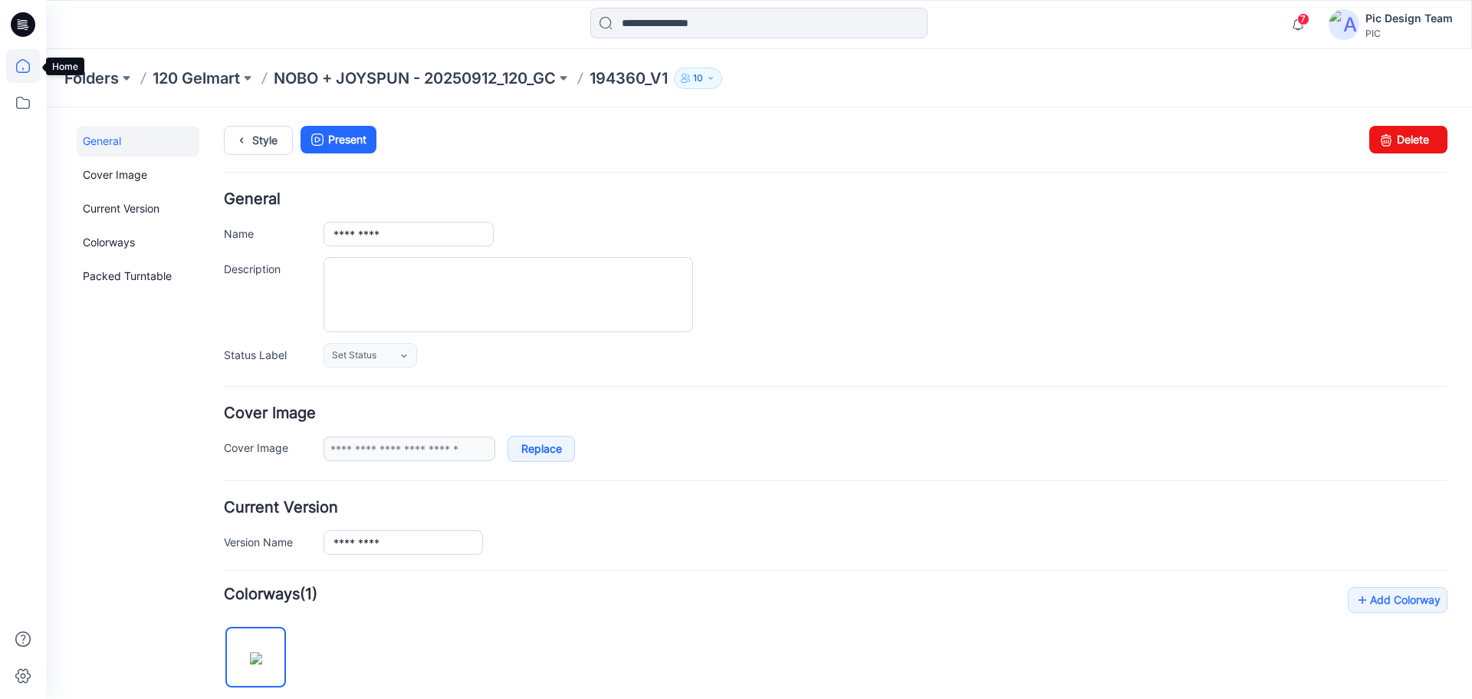
click at [23, 64] on icon at bounding box center [23, 66] width 34 height 34
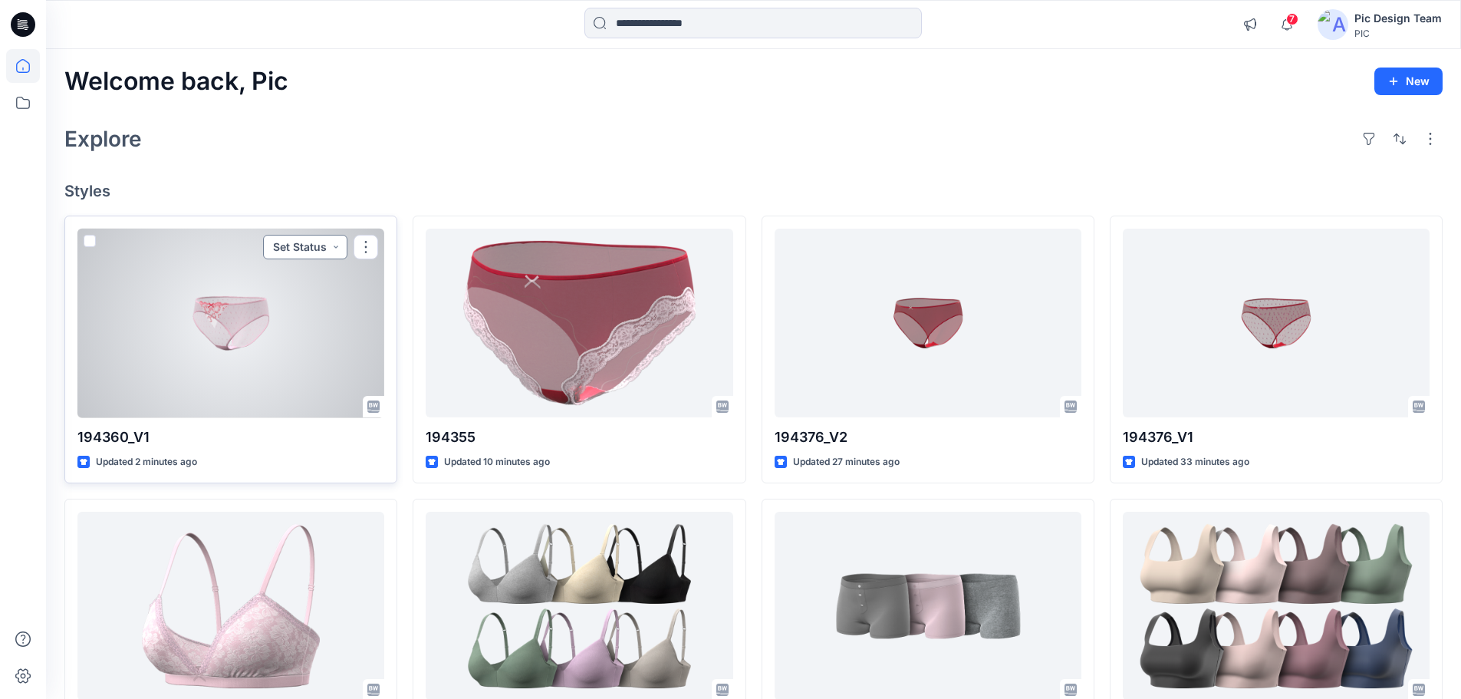
click at [318, 244] on button "Set Status" at bounding box center [305, 247] width 84 height 25
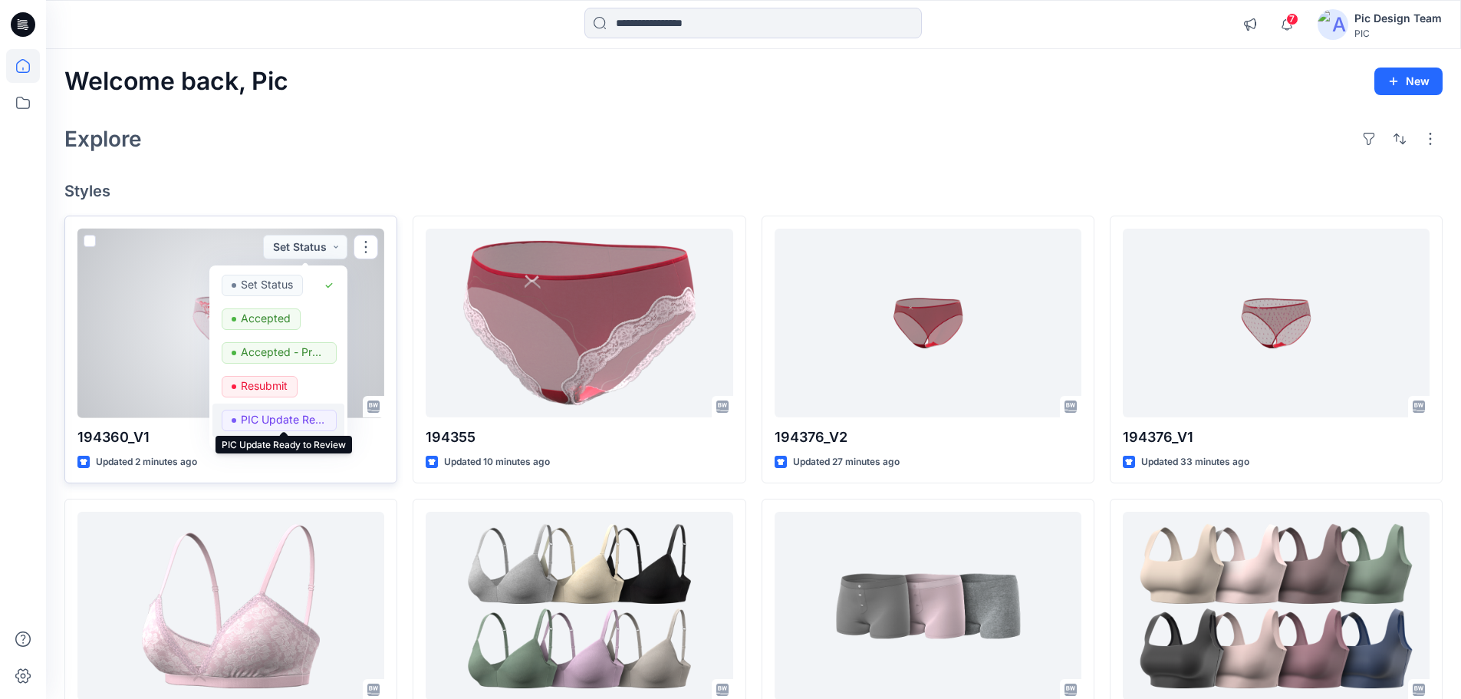
click at [275, 415] on p "PIC Update Ready to Review" at bounding box center [284, 419] width 86 height 20
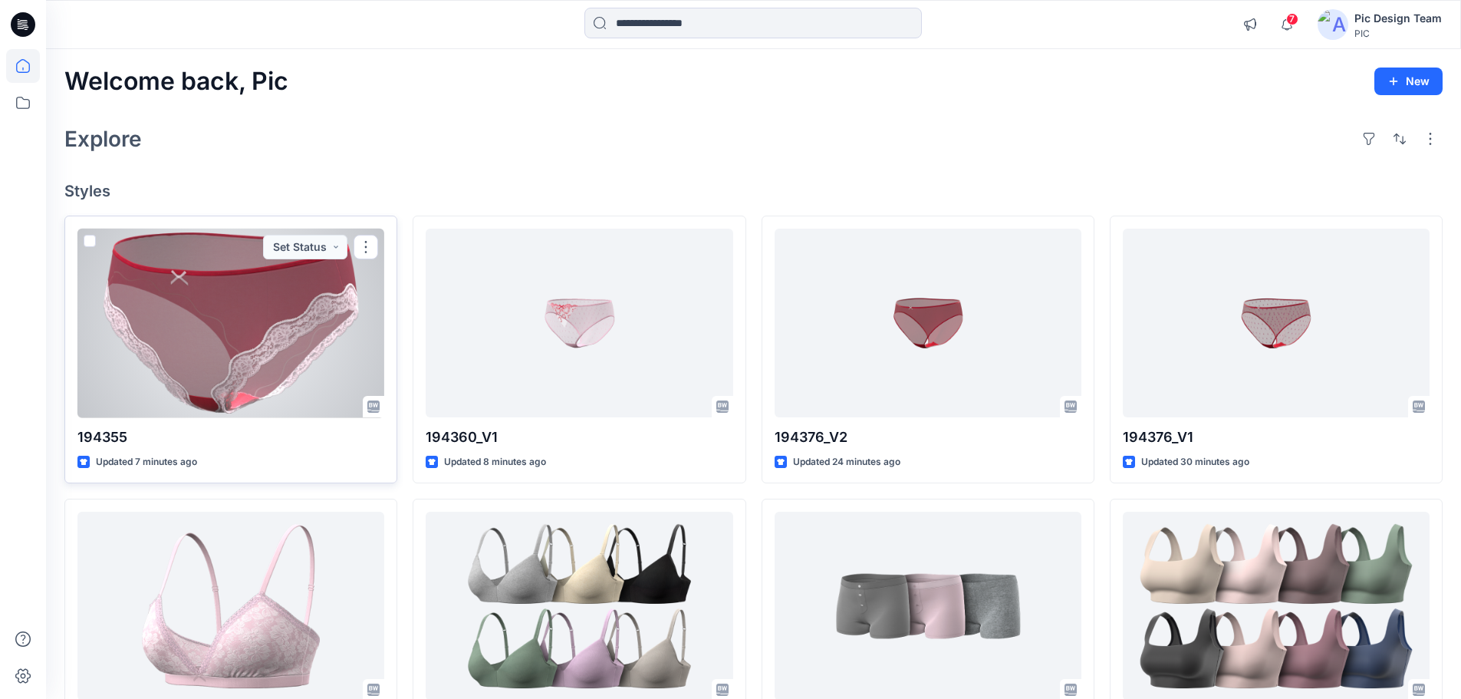
click at [192, 337] on div at bounding box center [230, 322] width 307 height 189
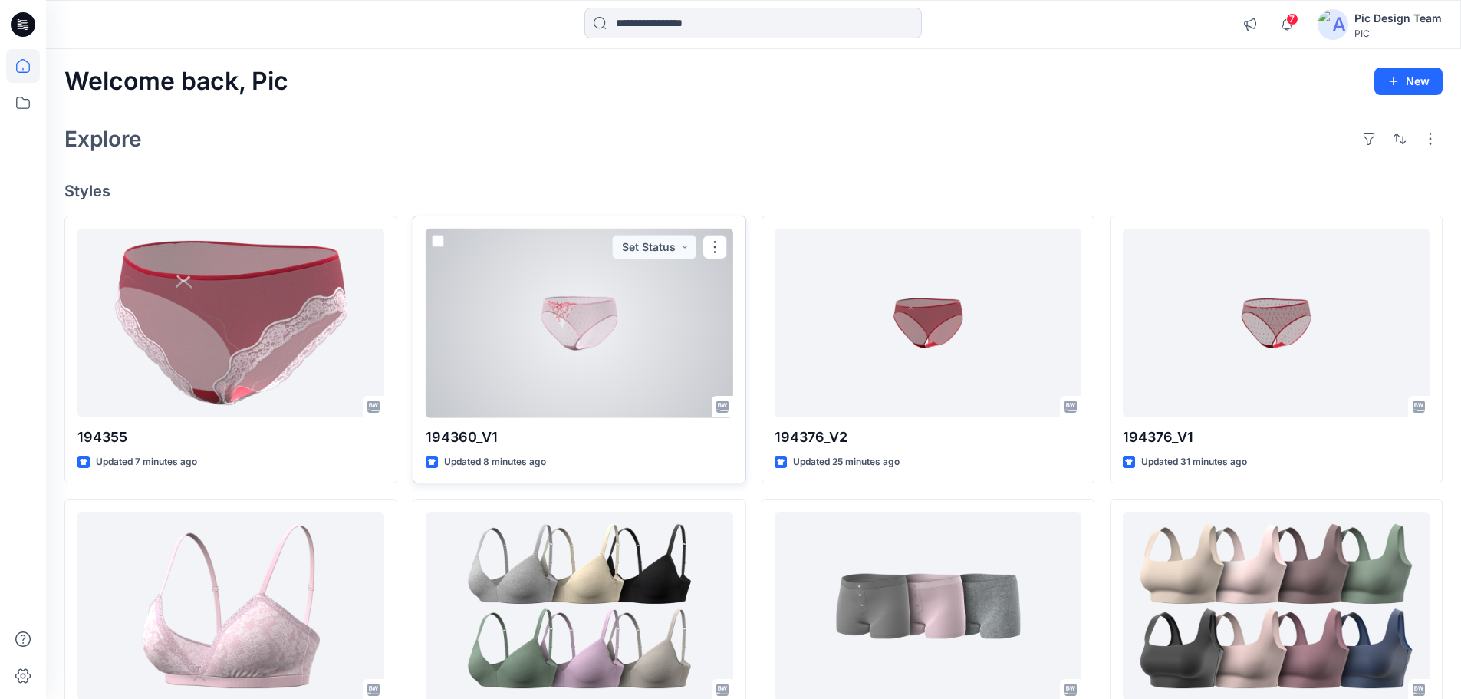
click at [555, 331] on div at bounding box center [579, 322] width 307 height 189
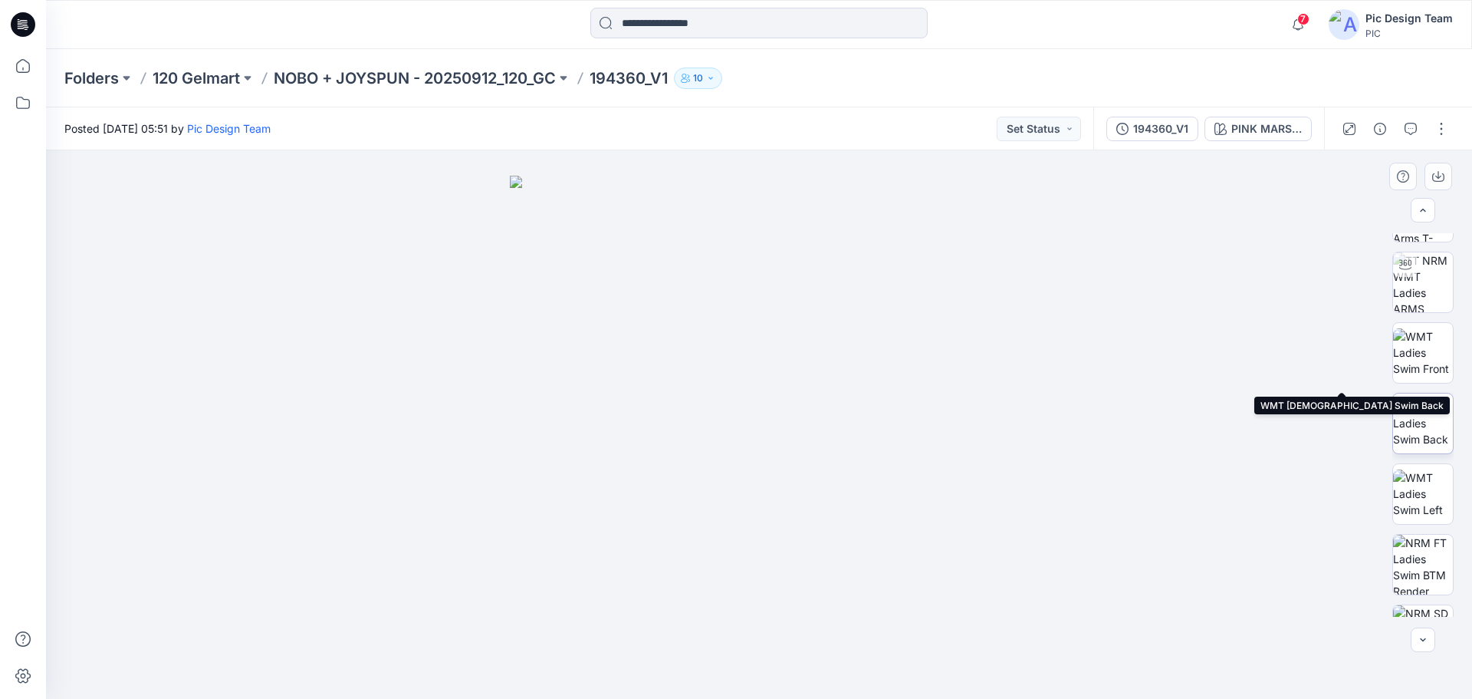
scroll to position [242, 0]
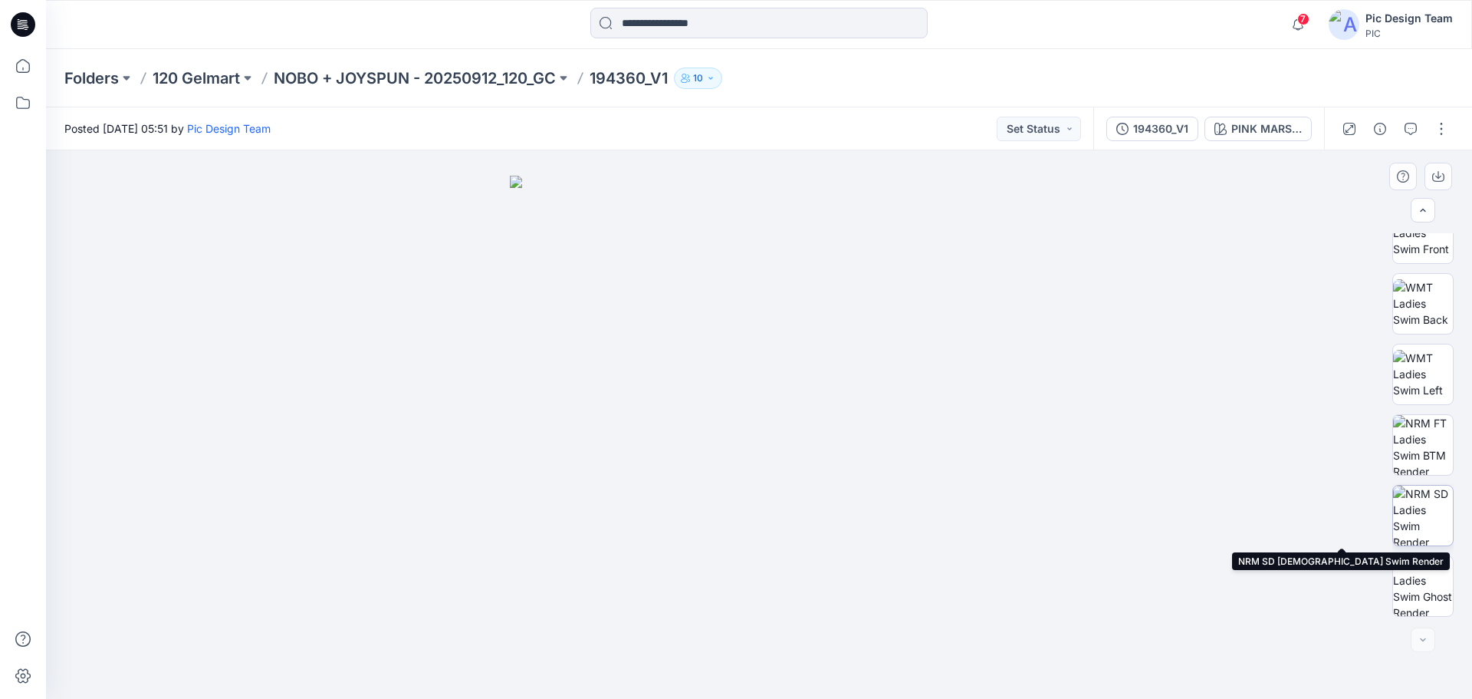
click at [1442, 515] on img at bounding box center [1423, 515] width 60 height 60
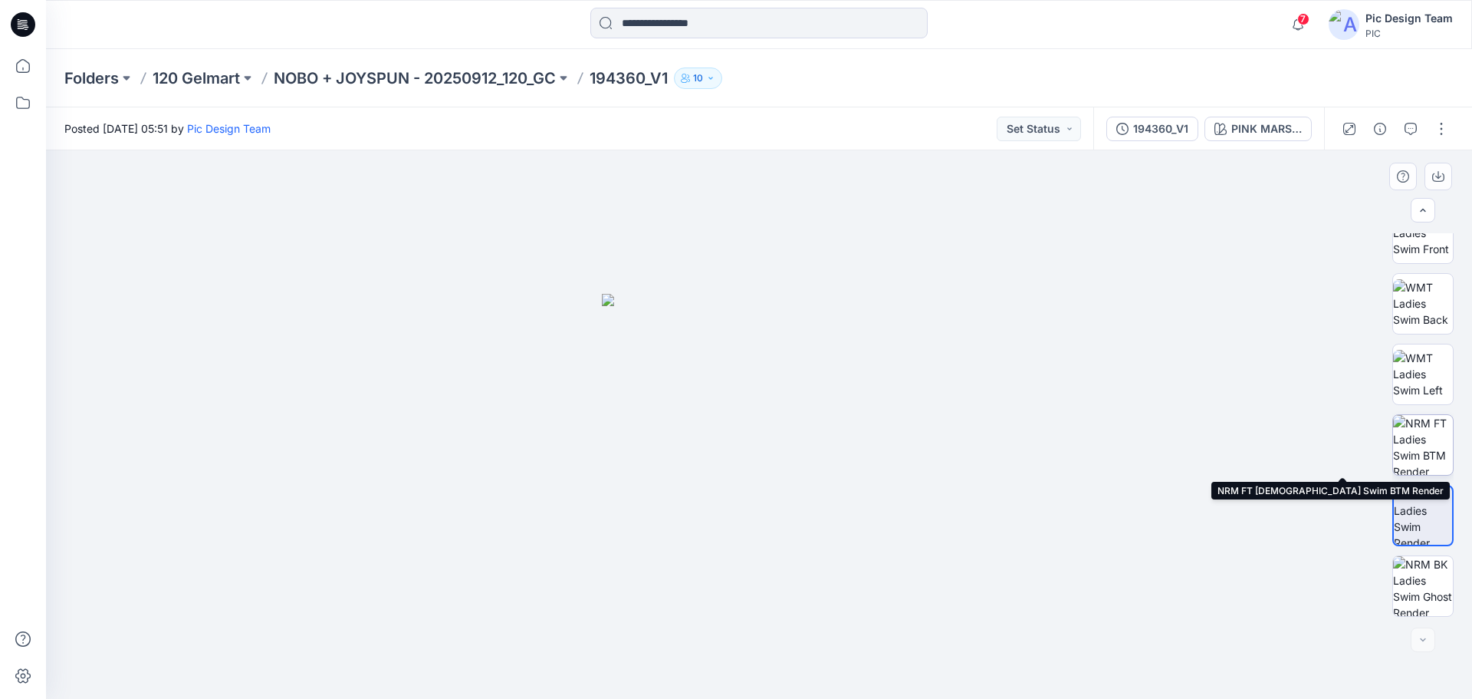
click at [1422, 449] on img at bounding box center [1423, 445] width 60 height 60
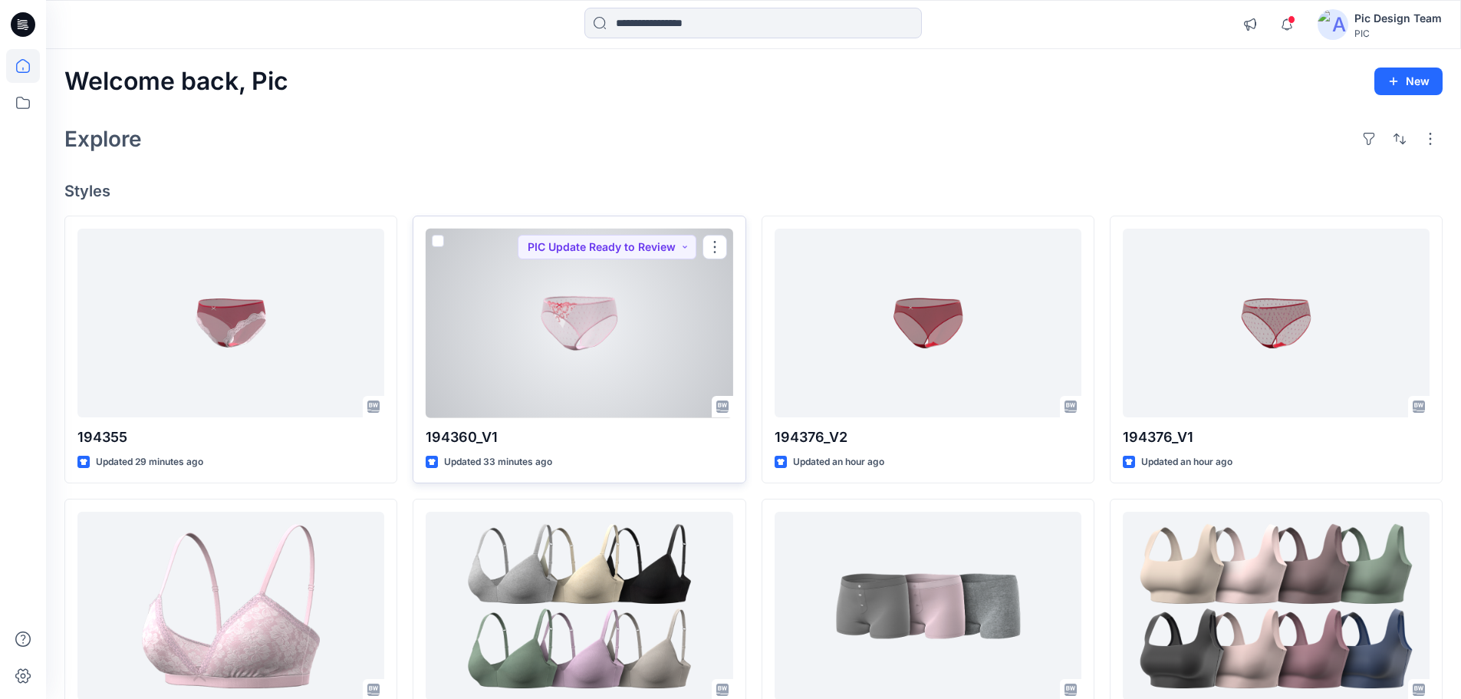
click at [549, 320] on div at bounding box center [579, 322] width 307 height 189
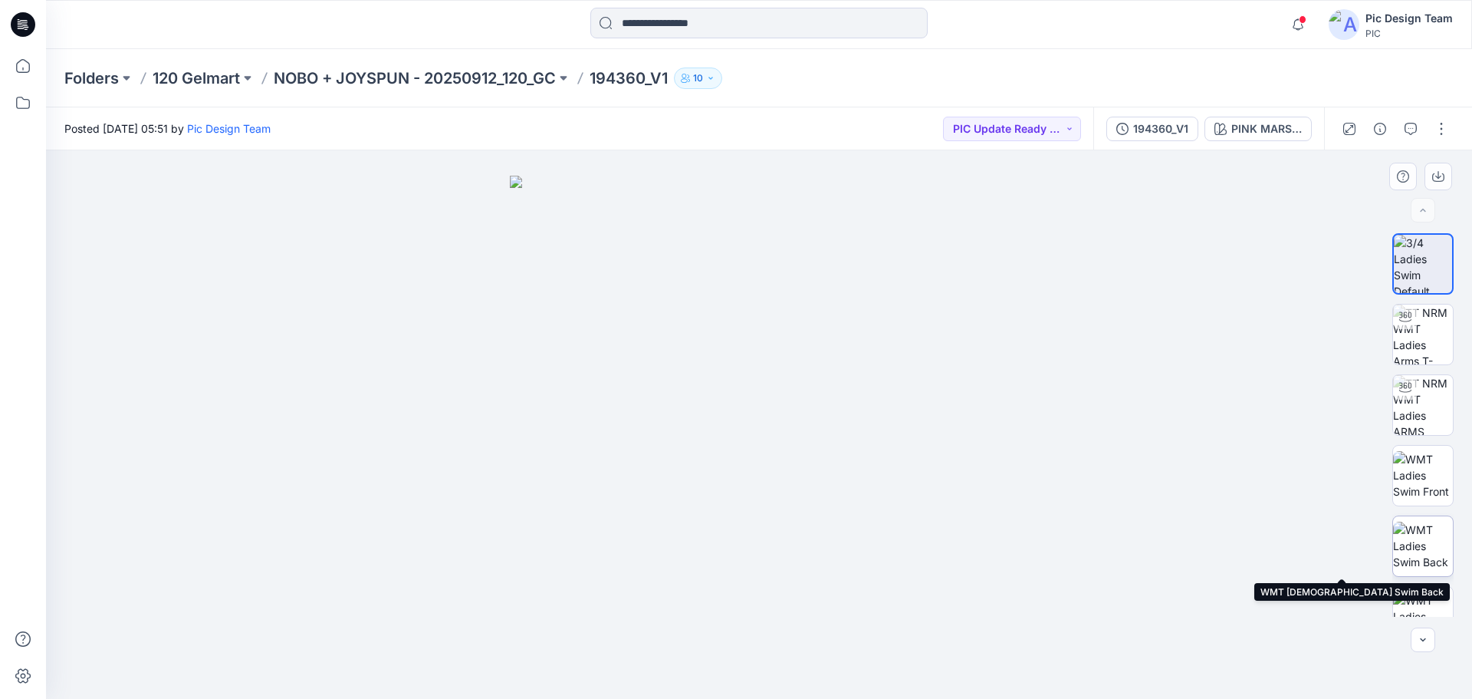
click at [1430, 544] on img at bounding box center [1423, 545] width 60 height 48
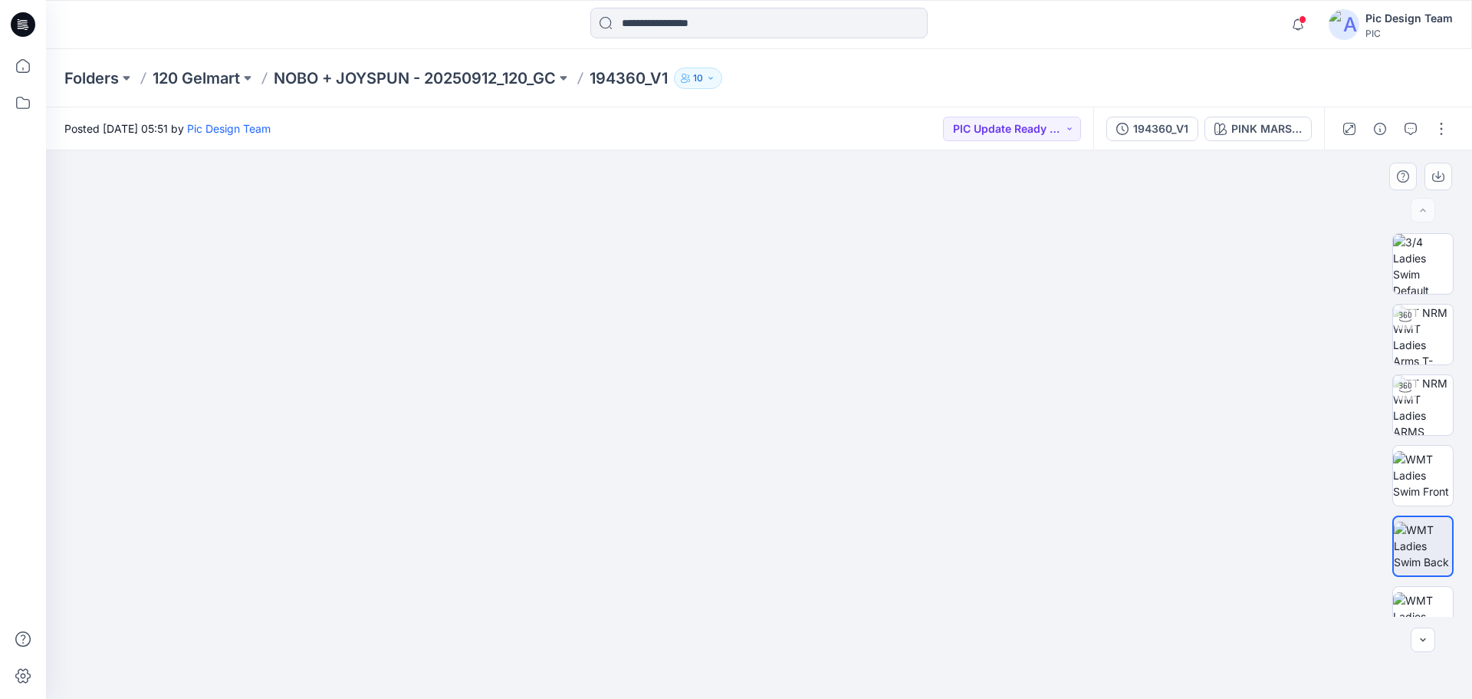
drag, startPoint x: 770, startPoint y: 597, endPoint x: 783, endPoint y: 395, distance: 202.1
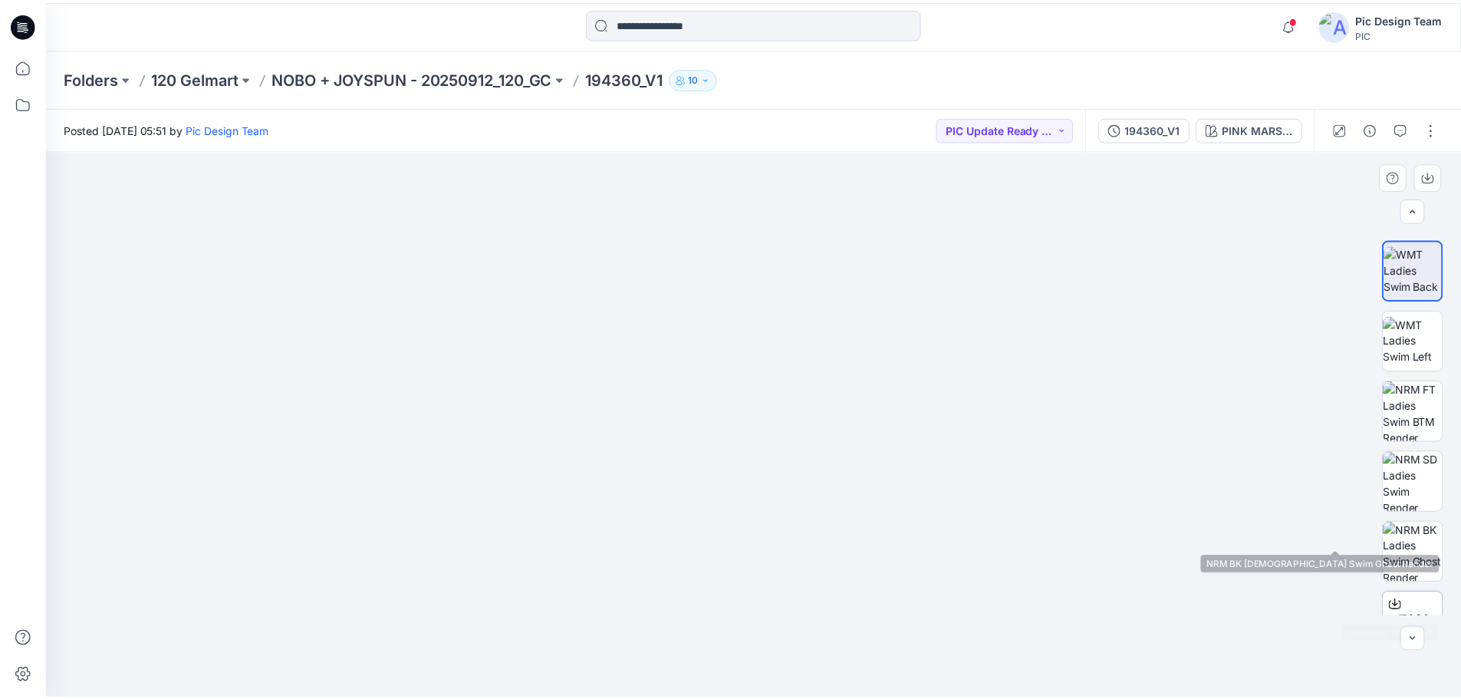
scroll to position [313, 0]
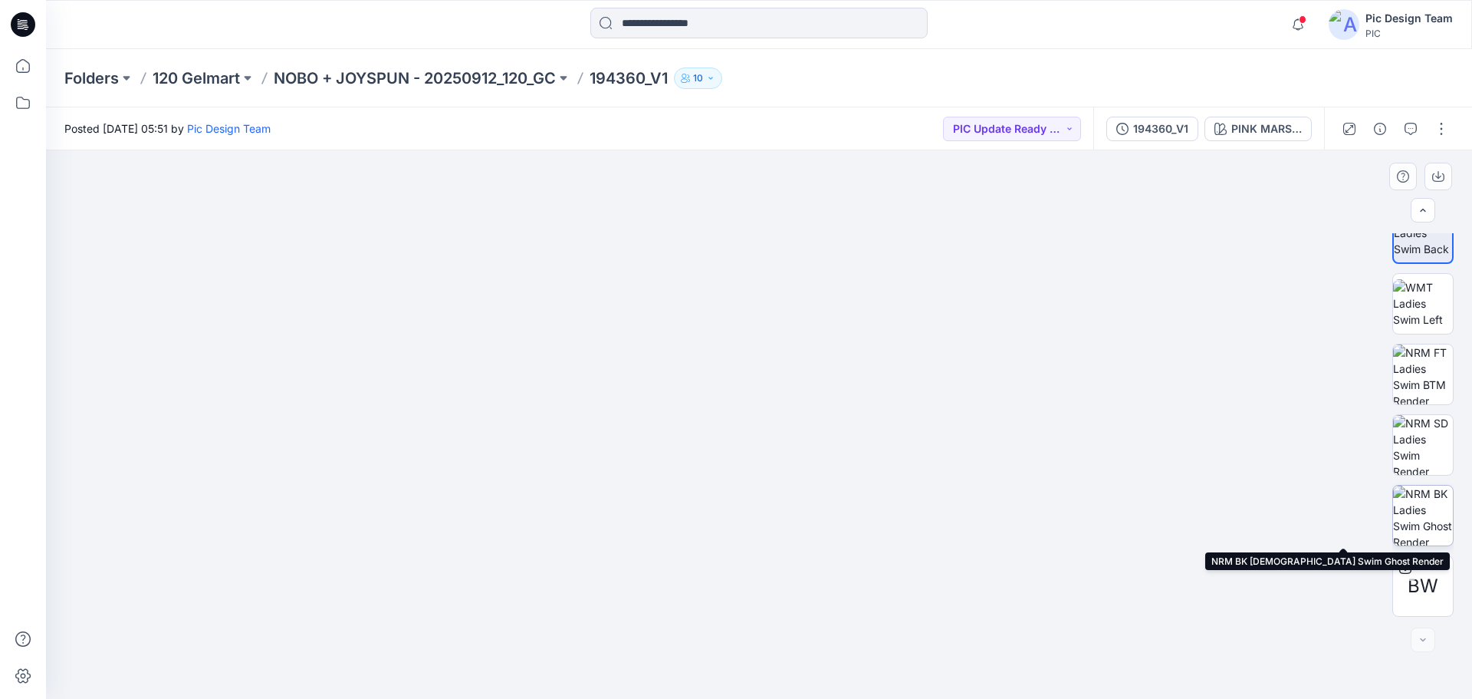
click at [1424, 520] on img at bounding box center [1423, 515] width 60 height 60
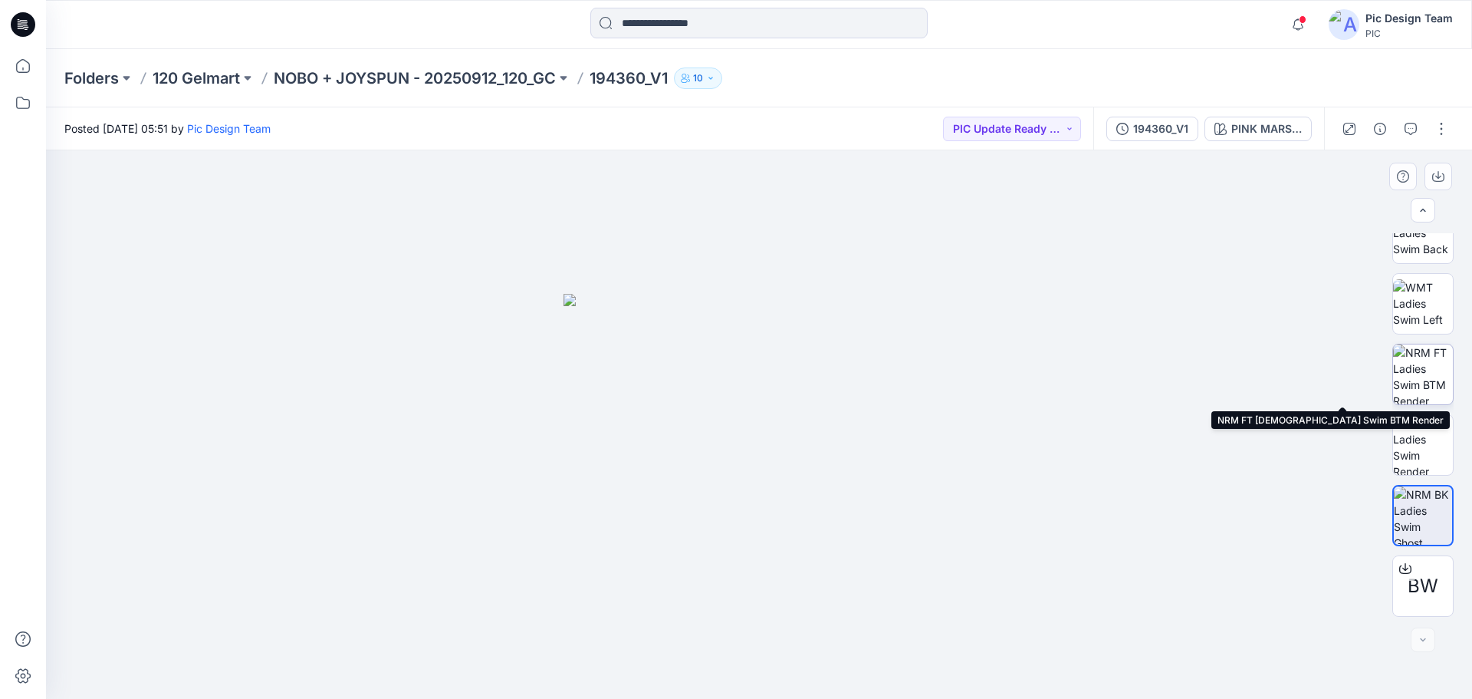
click at [1431, 370] on img at bounding box center [1423, 374] width 60 height 60
